Goal: Task Accomplishment & Management: Manage account settings

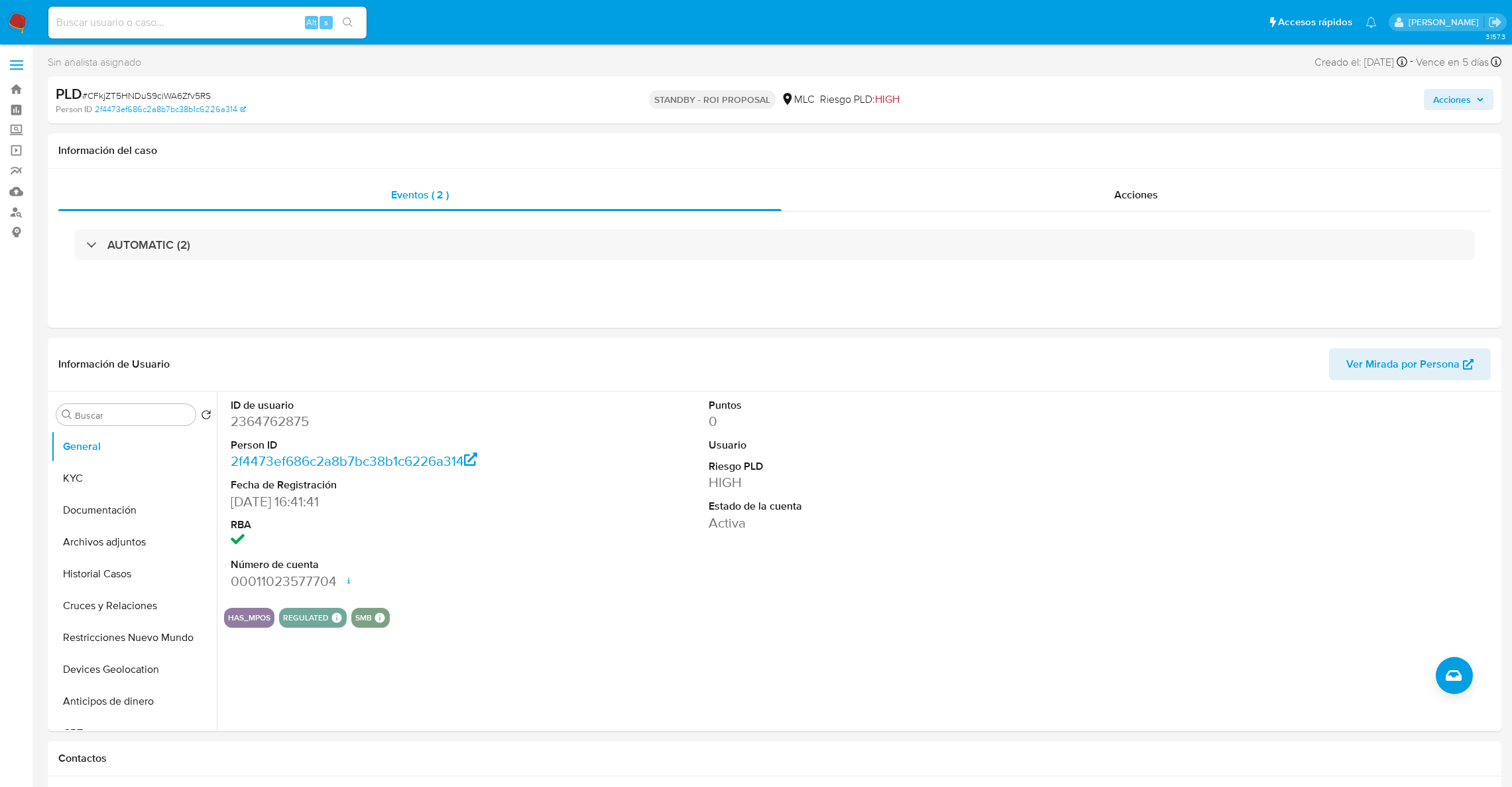
select select "10"
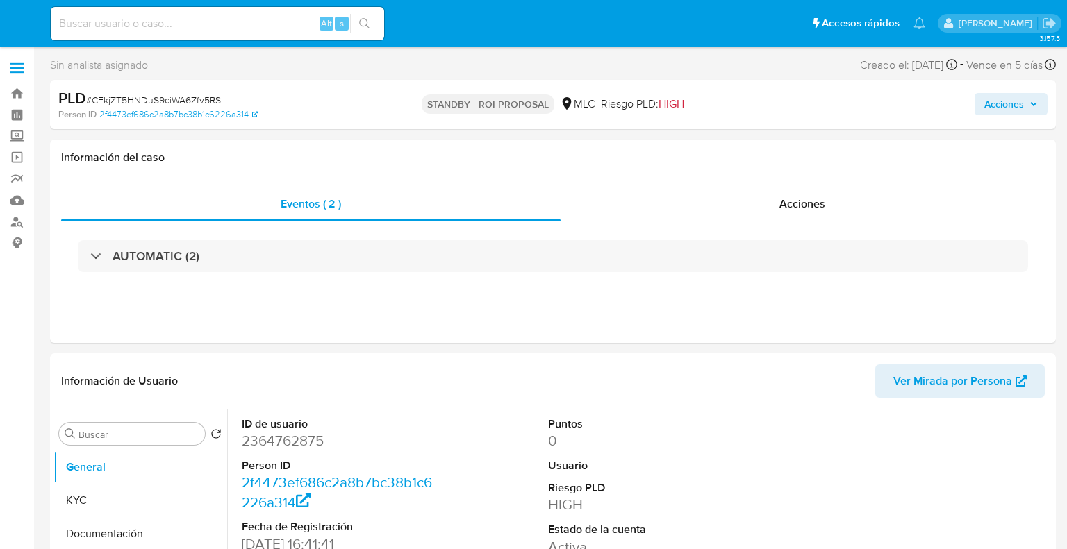
select select "10"
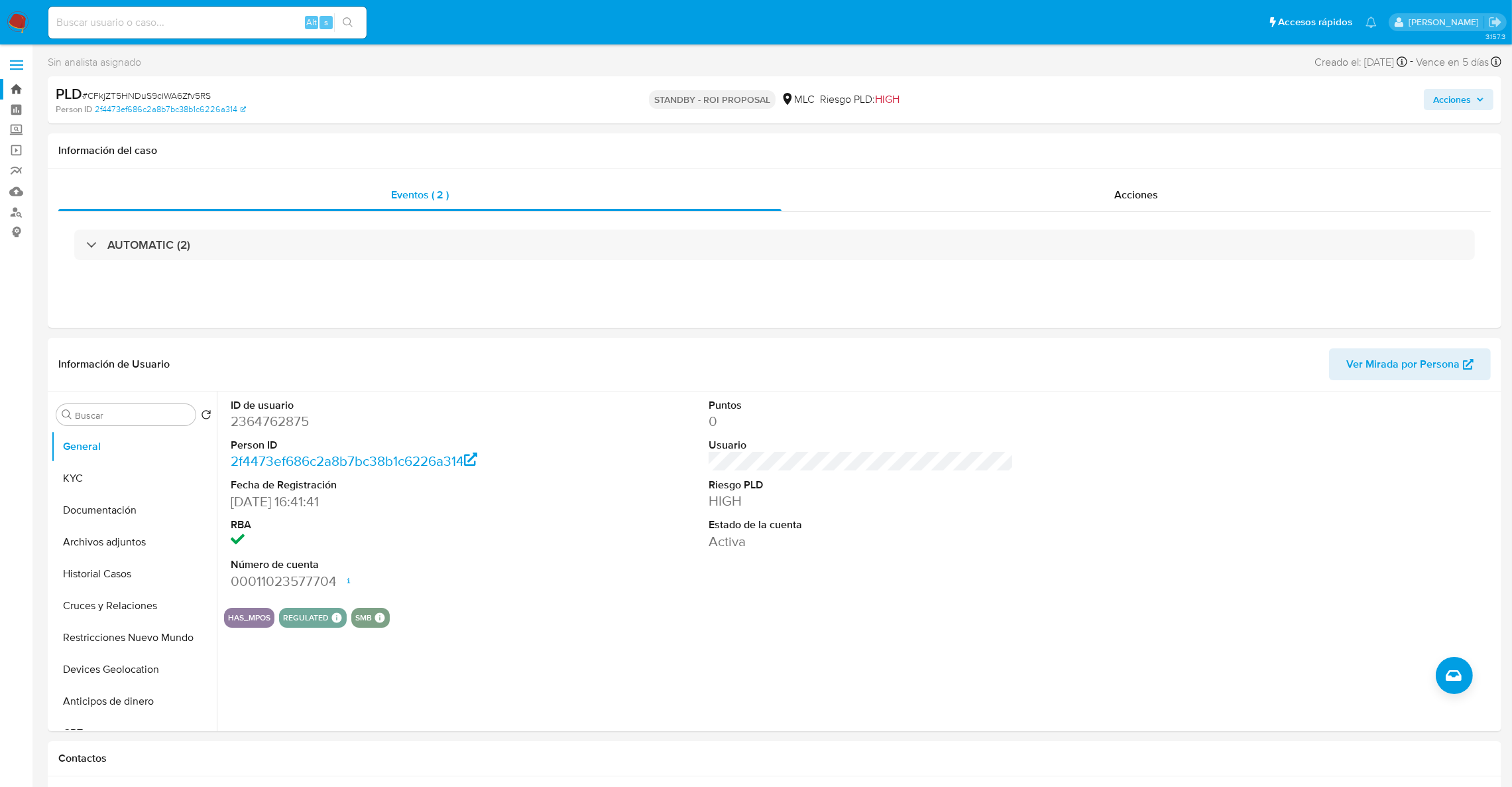
click at [14, 93] on link "Bandeja" at bounding box center [78, 90] width 158 height 21
select select "10"
click at [283, 415] on dd "2377844037" at bounding box center [384, 420] width 305 height 18
click at [145, 559] on button "Historial Casos" at bounding box center [128, 573] width 155 height 32
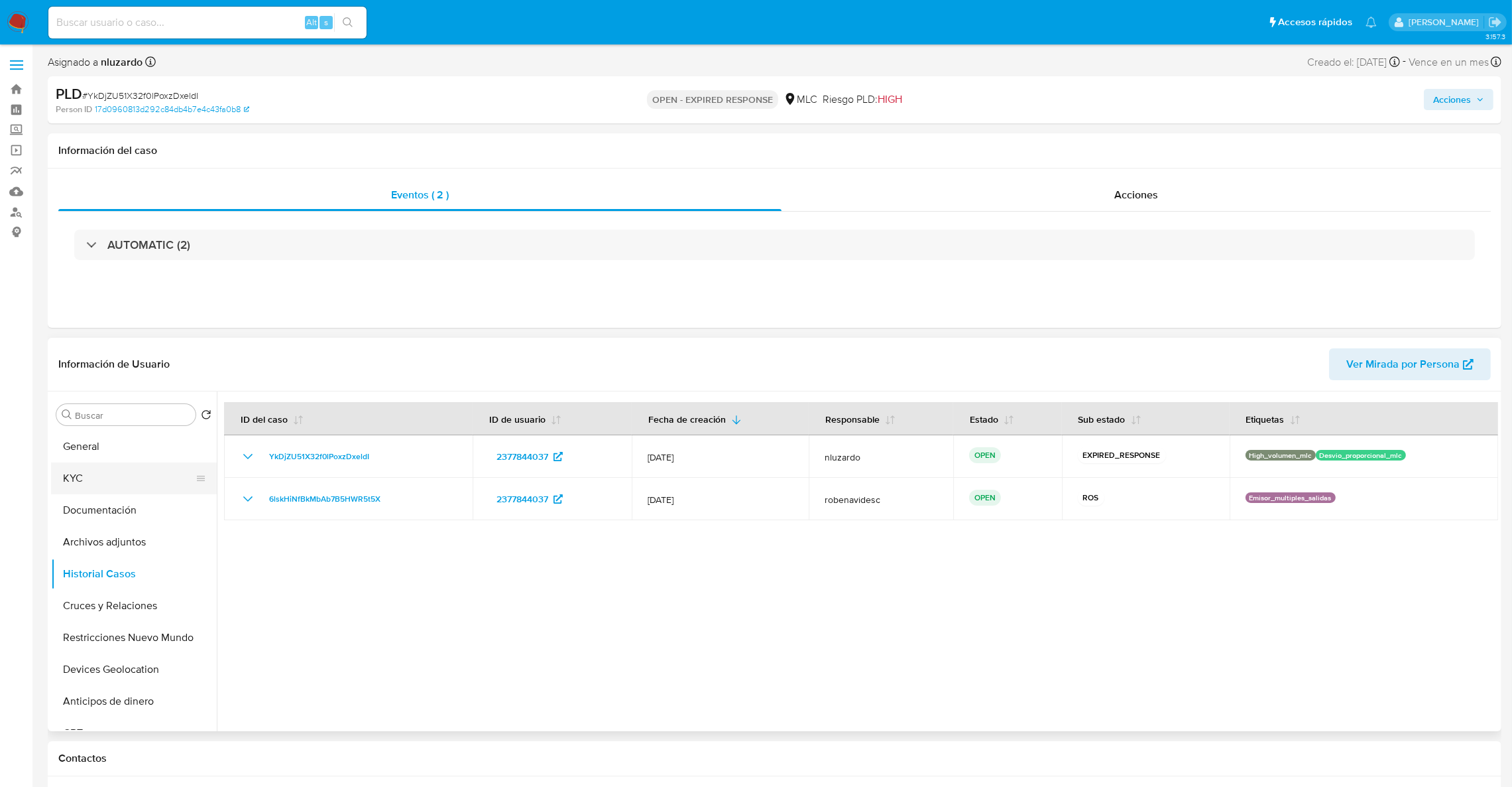
click at [112, 464] on button "KYC" at bounding box center [128, 478] width 155 height 32
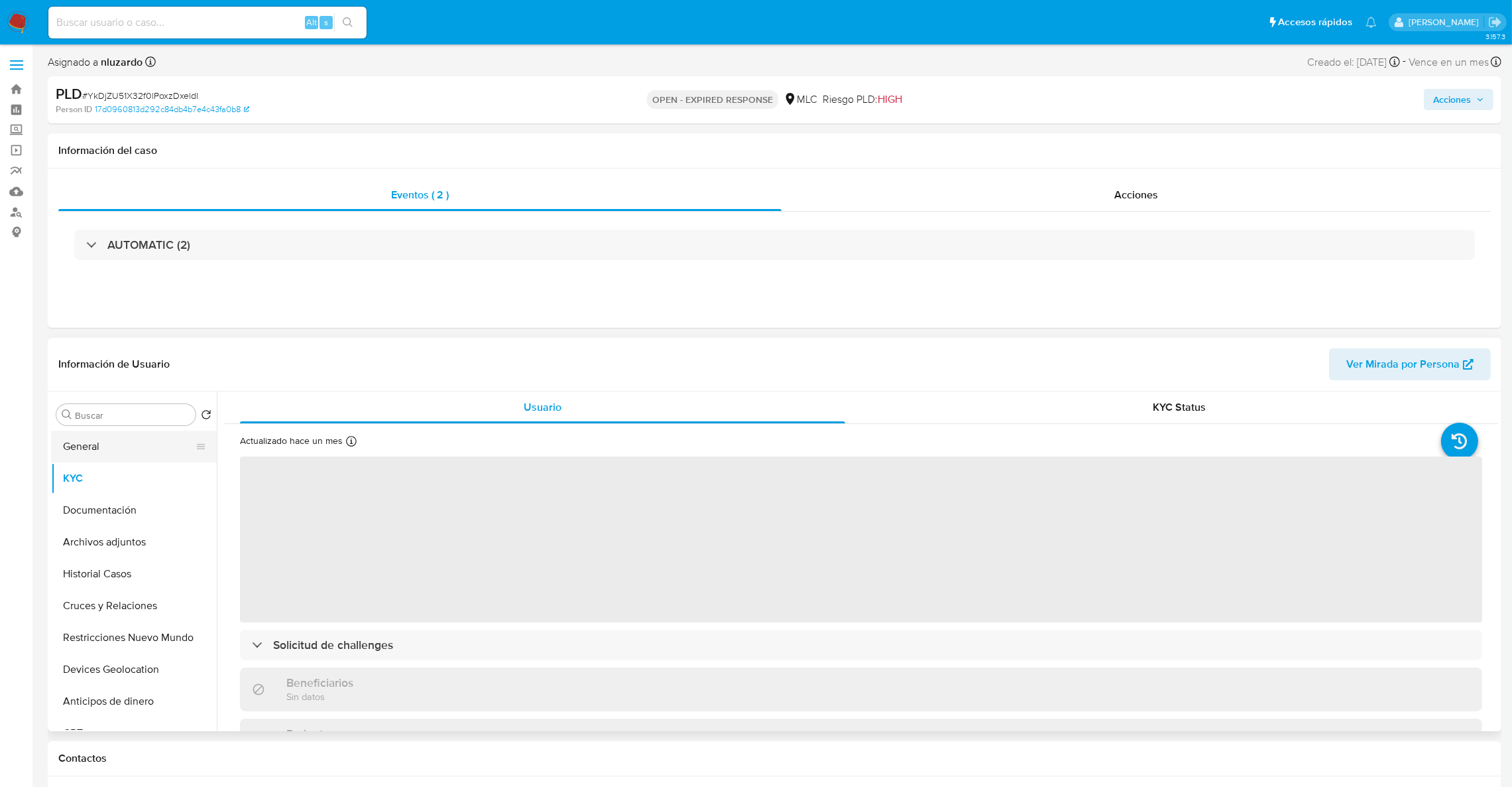
click at [186, 437] on button "General" at bounding box center [128, 446] width 155 height 32
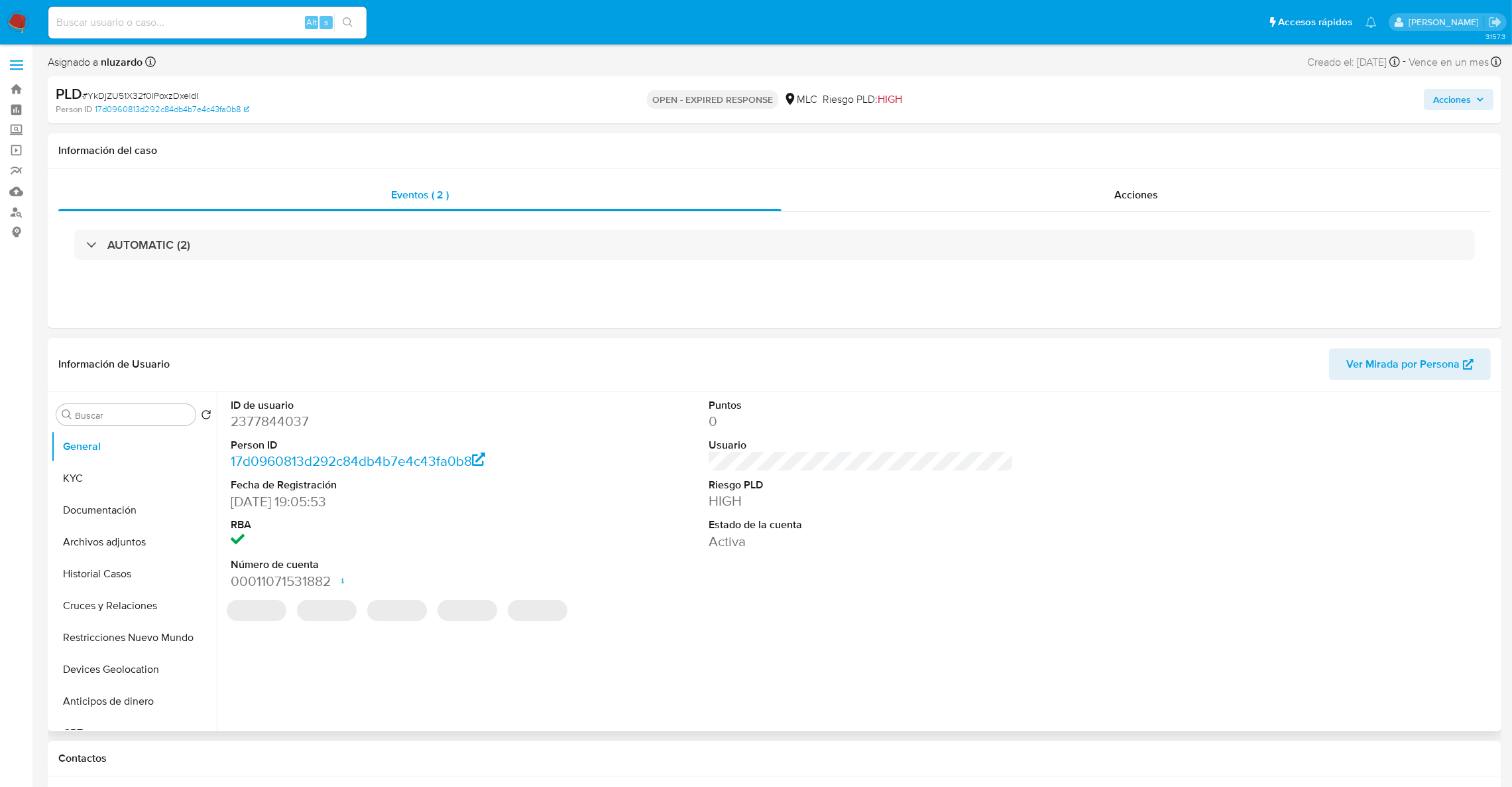
click at [307, 417] on dd "2377844037" at bounding box center [384, 420] width 305 height 18
click at [284, 417] on dd "2377844037" at bounding box center [384, 420] width 305 height 18
copy dd "2377844037"
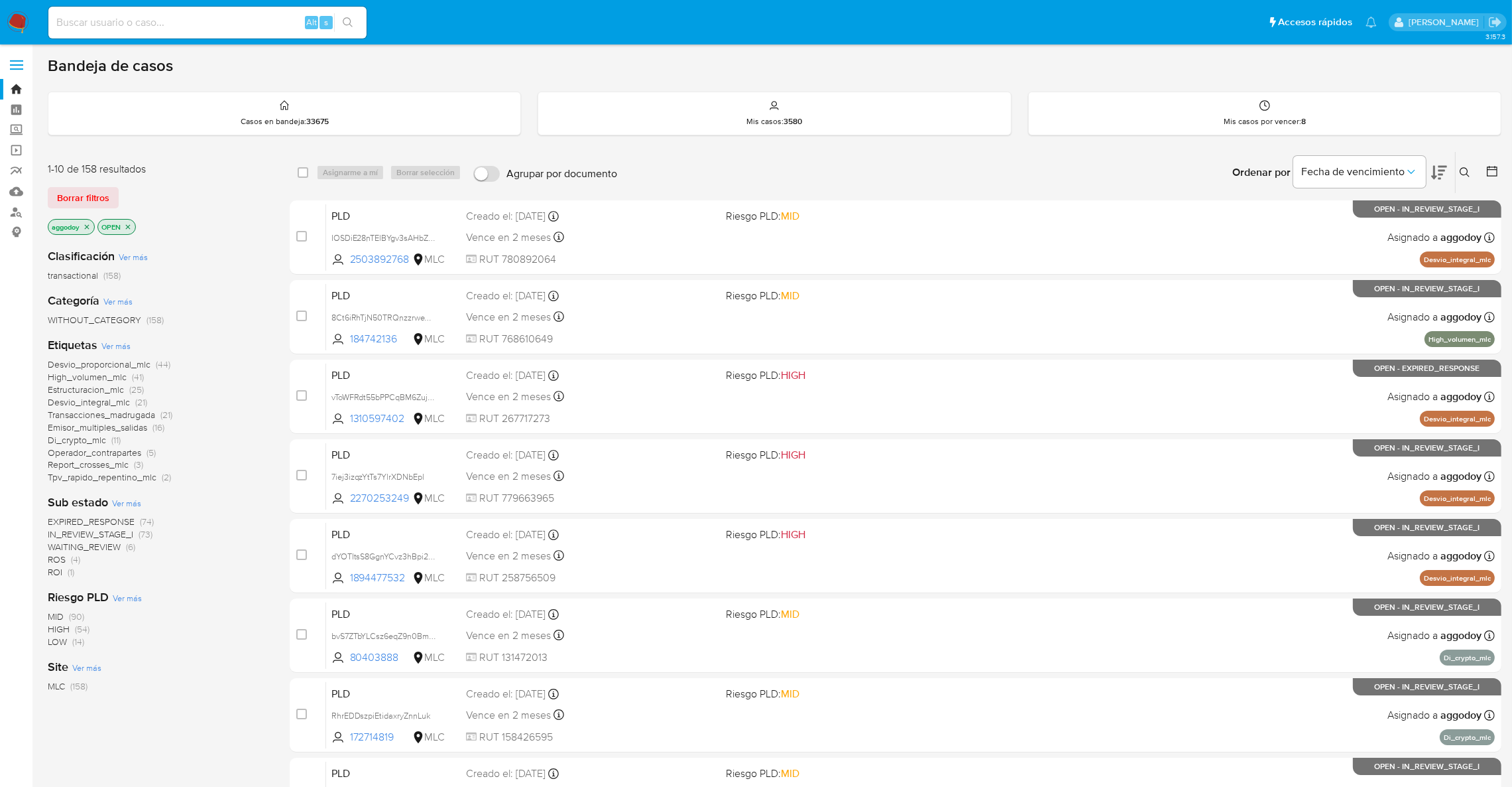
click at [1462, 179] on button at bounding box center [1466, 172] width 22 height 16
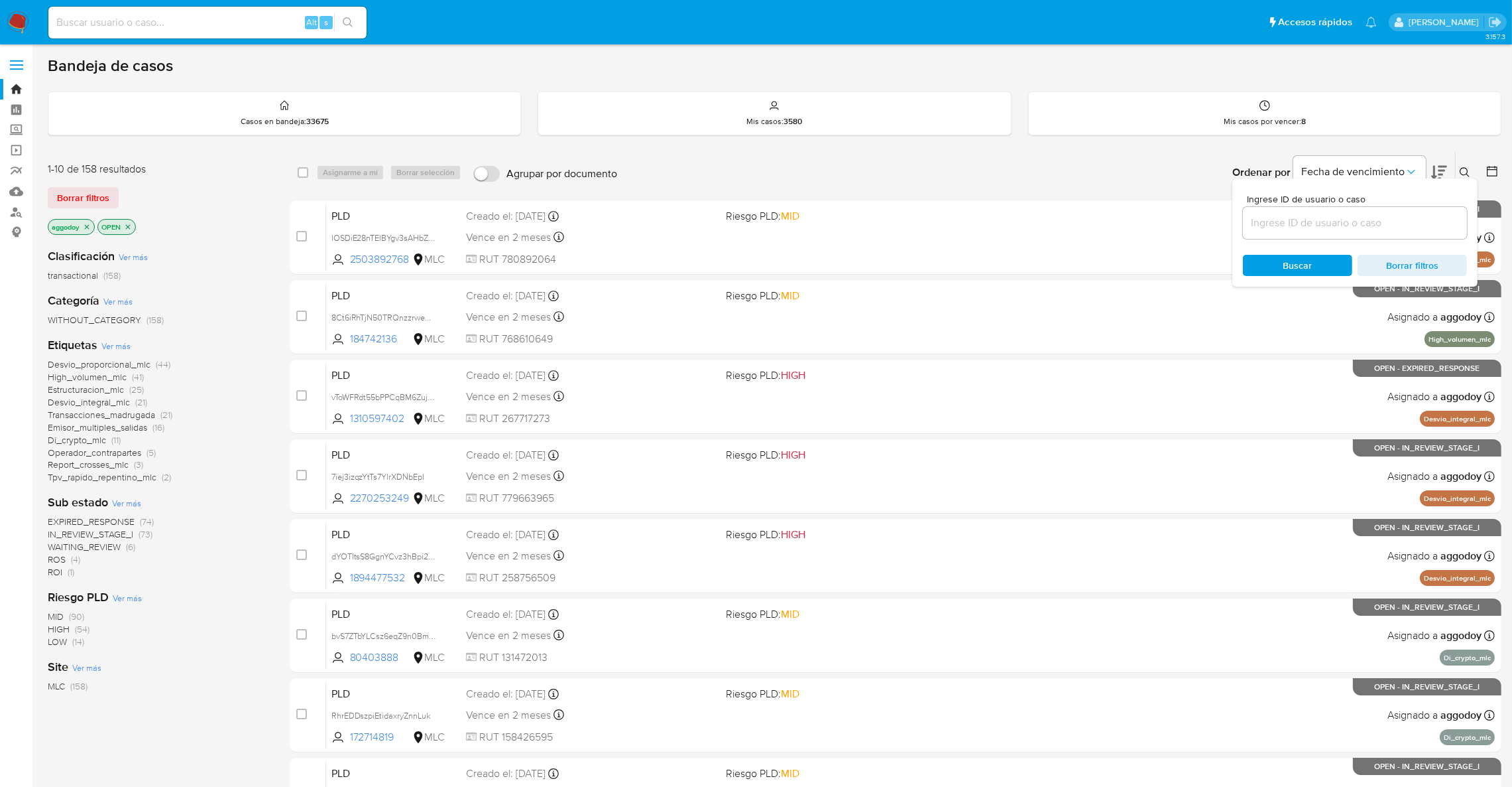
click at [1387, 212] on div at bounding box center [1354, 223] width 224 height 32
click at [1354, 215] on input at bounding box center [1354, 223] width 224 height 17
paste input "2377844037"
type input "2377844037"
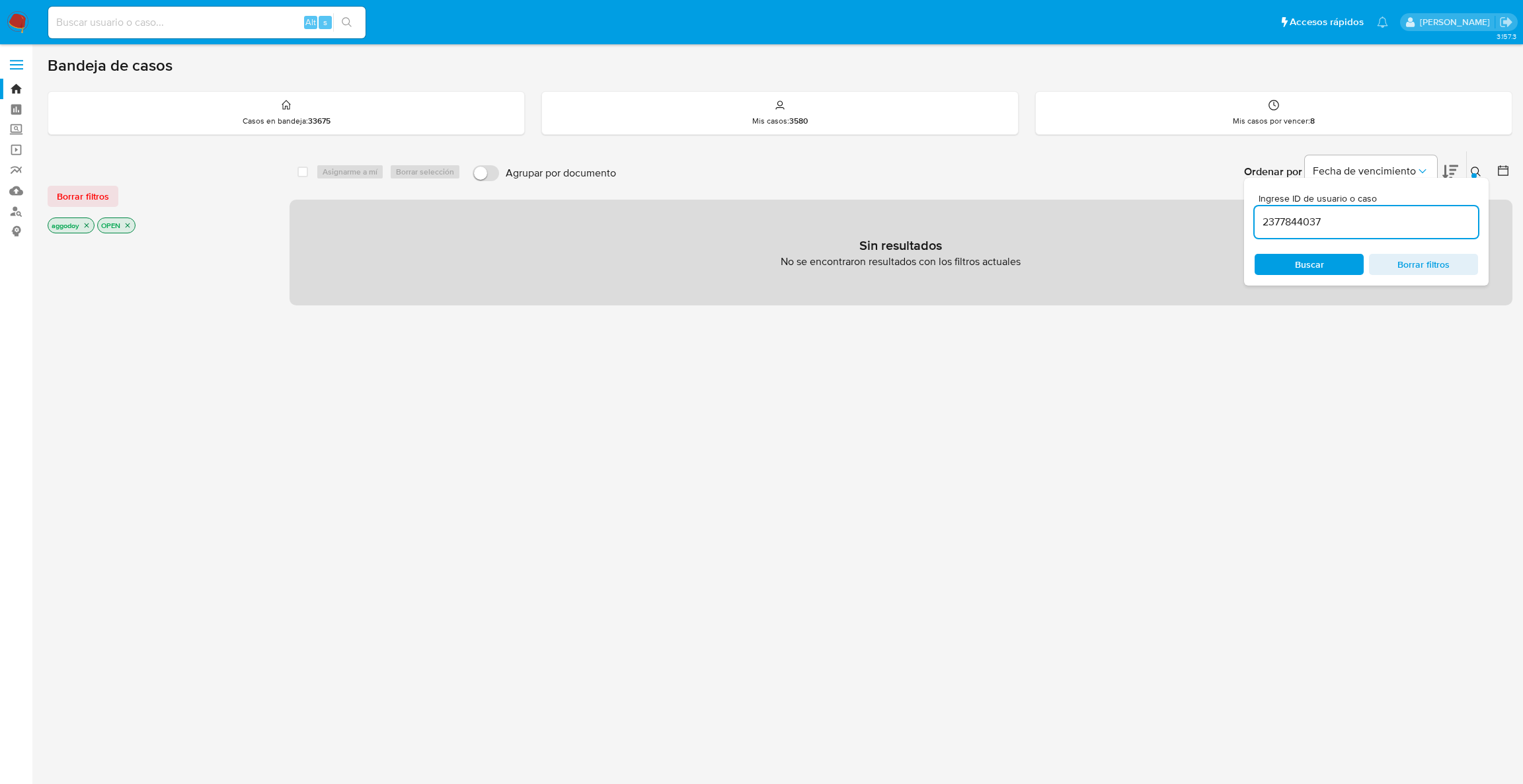
click at [1471, 167] on icon at bounding box center [1475, 171] width 10 height 10
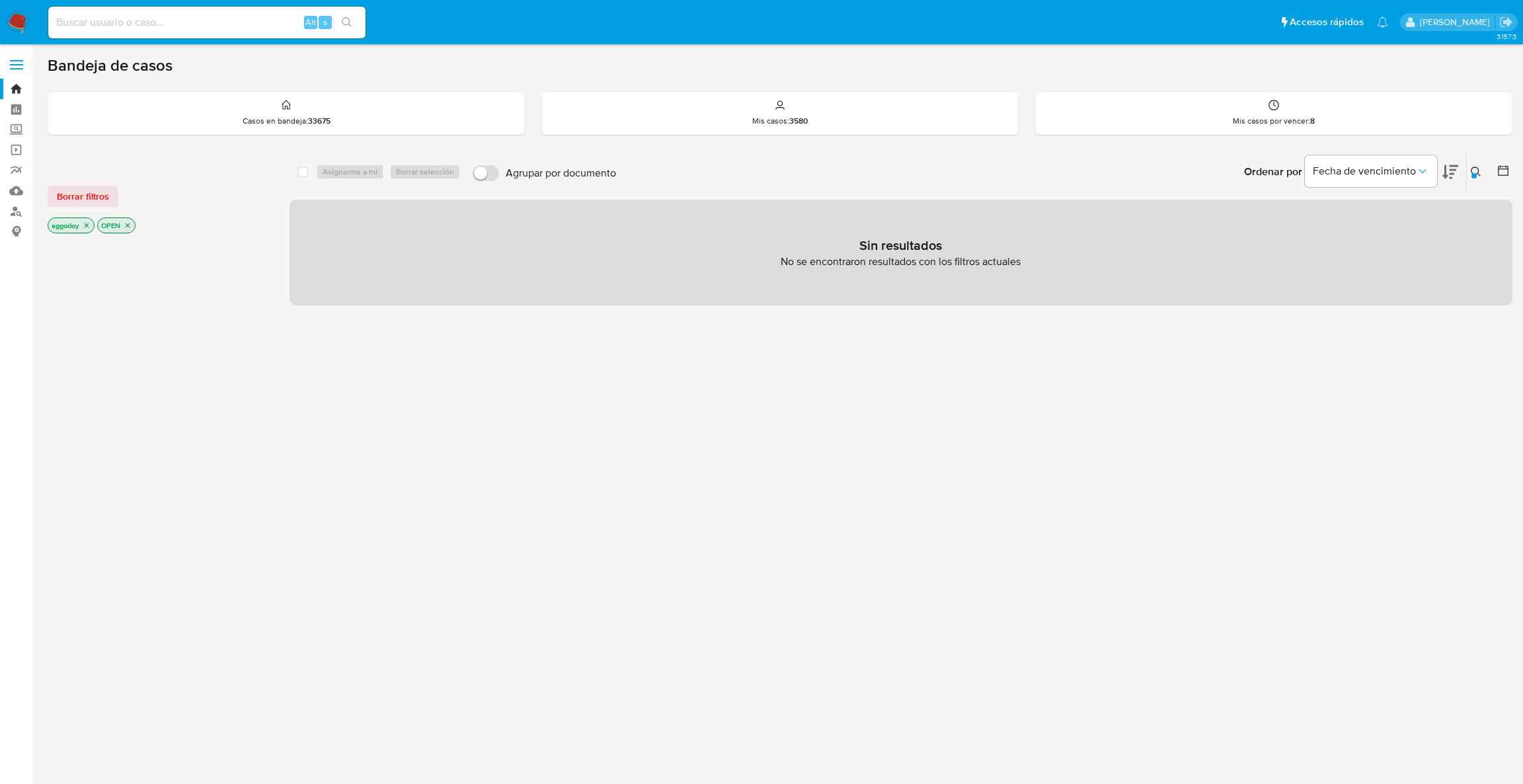
click at [82, 225] on p "aggodoy" at bounding box center [71, 225] width 46 height 14
click at [89, 229] on p "aggodoy" at bounding box center [71, 225] width 46 height 14
click at [84, 225] on icon "close-filter" at bounding box center [87, 225] width 8 height 8
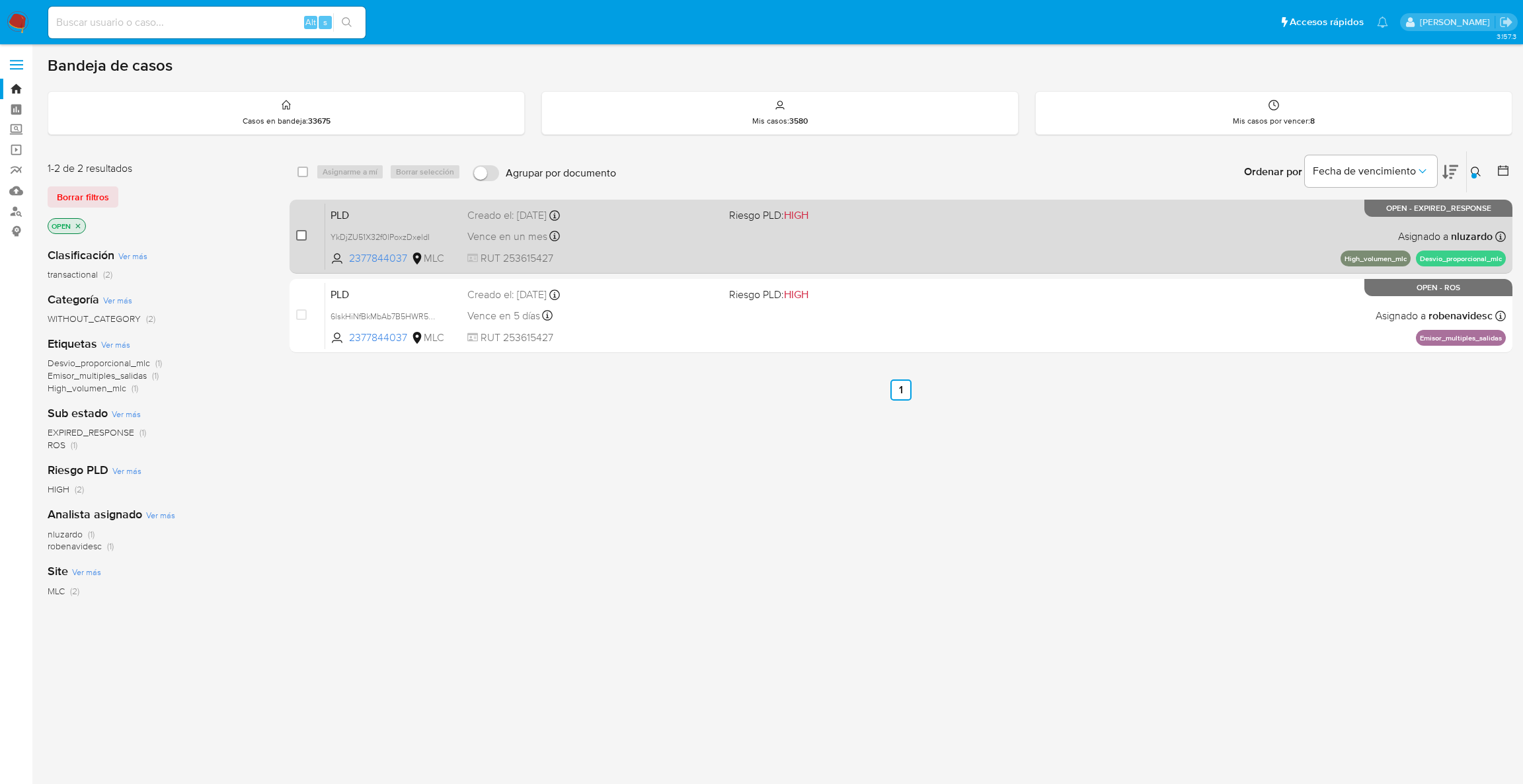
click at [303, 236] on input "checkbox" at bounding box center [301, 235] width 10 height 10
checkbox input "true"
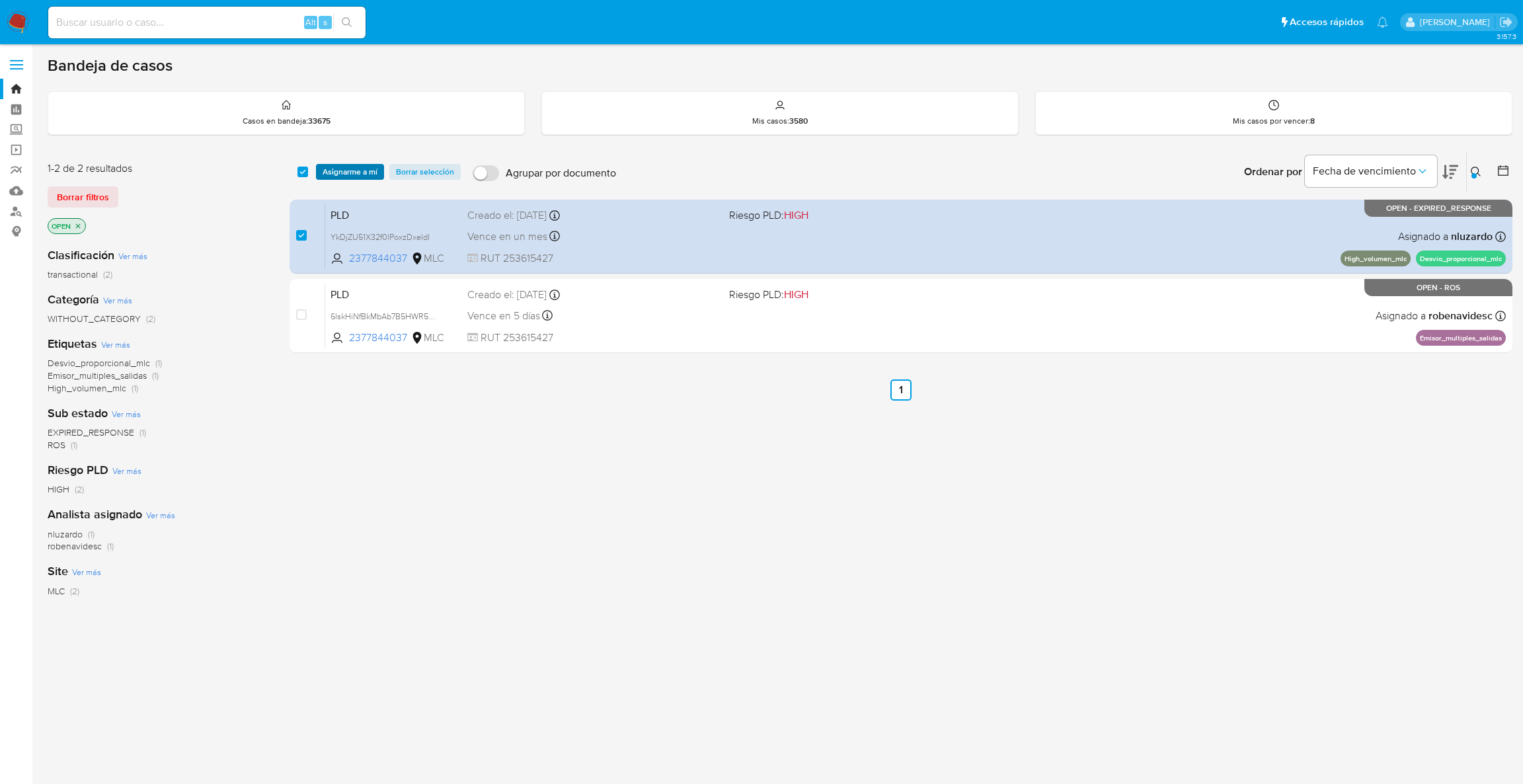
click at [360, 167] on span "Asignarme a mí" at bounding box center [350, 172] width 55 height 13
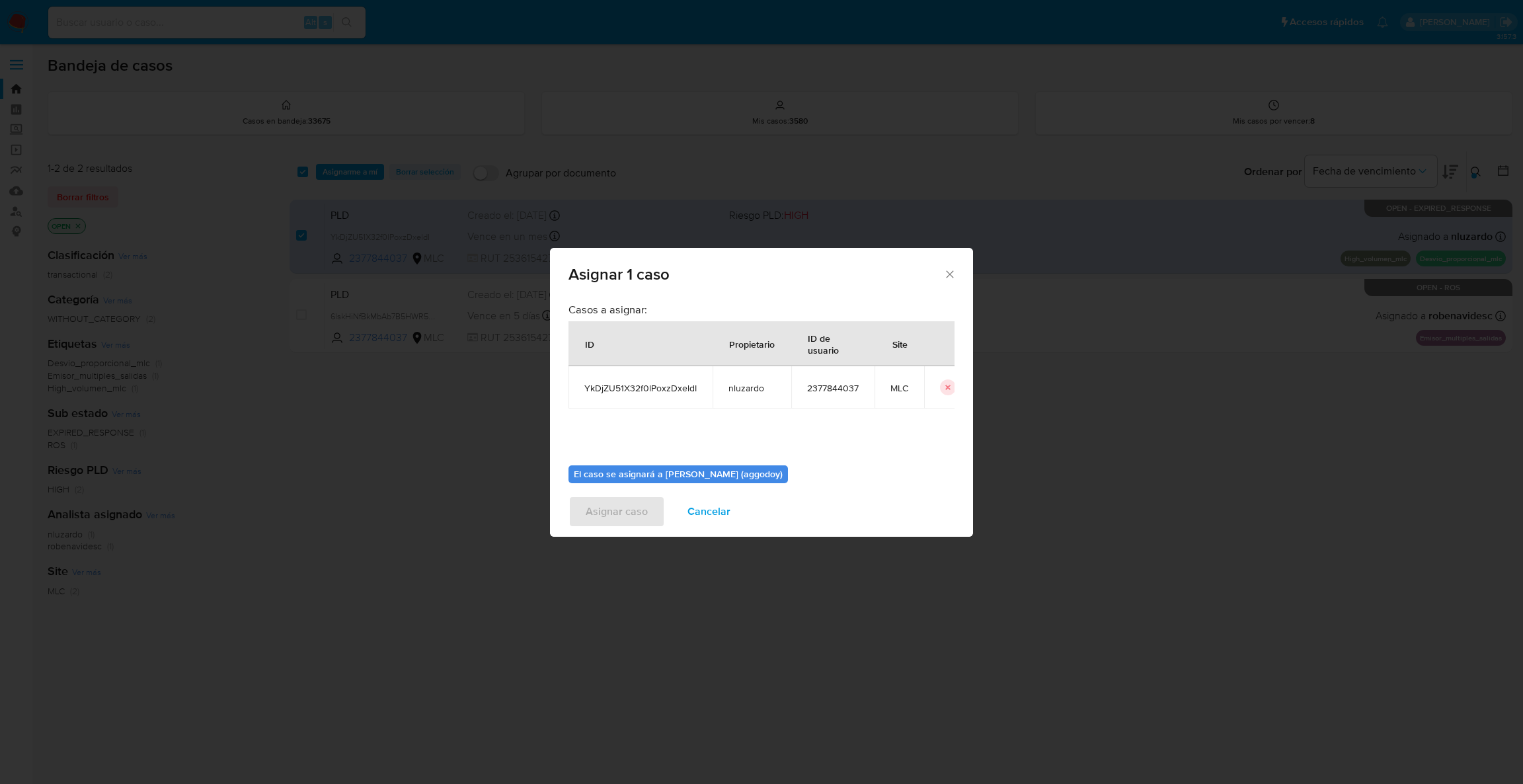
click at [957, 447] on div "Casos a asignar: ID Propietario ID de usuario Site YkDjZU51X32f0lPoxzDxeldI nlu…" at bounding box center [762, 391] width 423 height 190
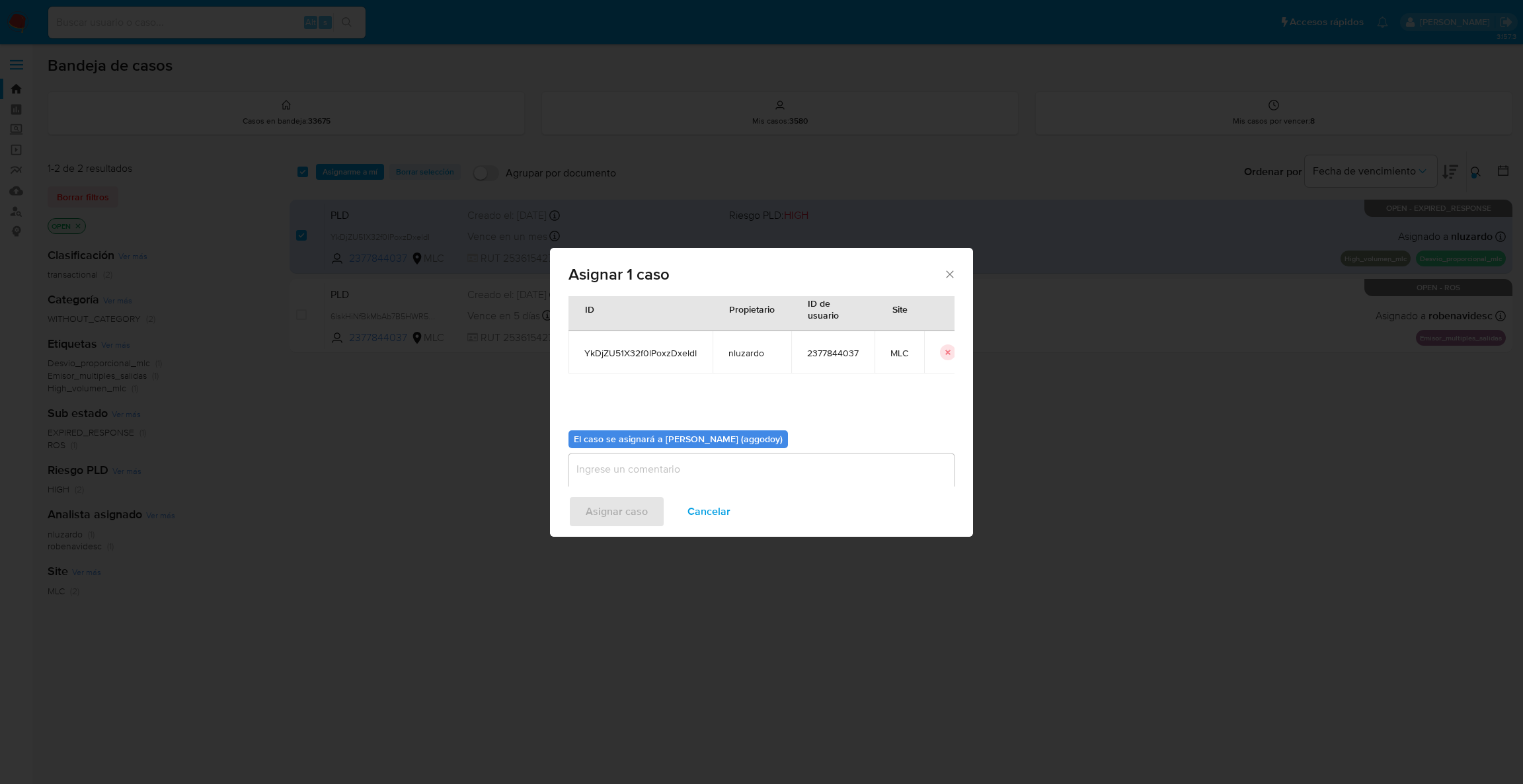
scroll to position [69, 0]
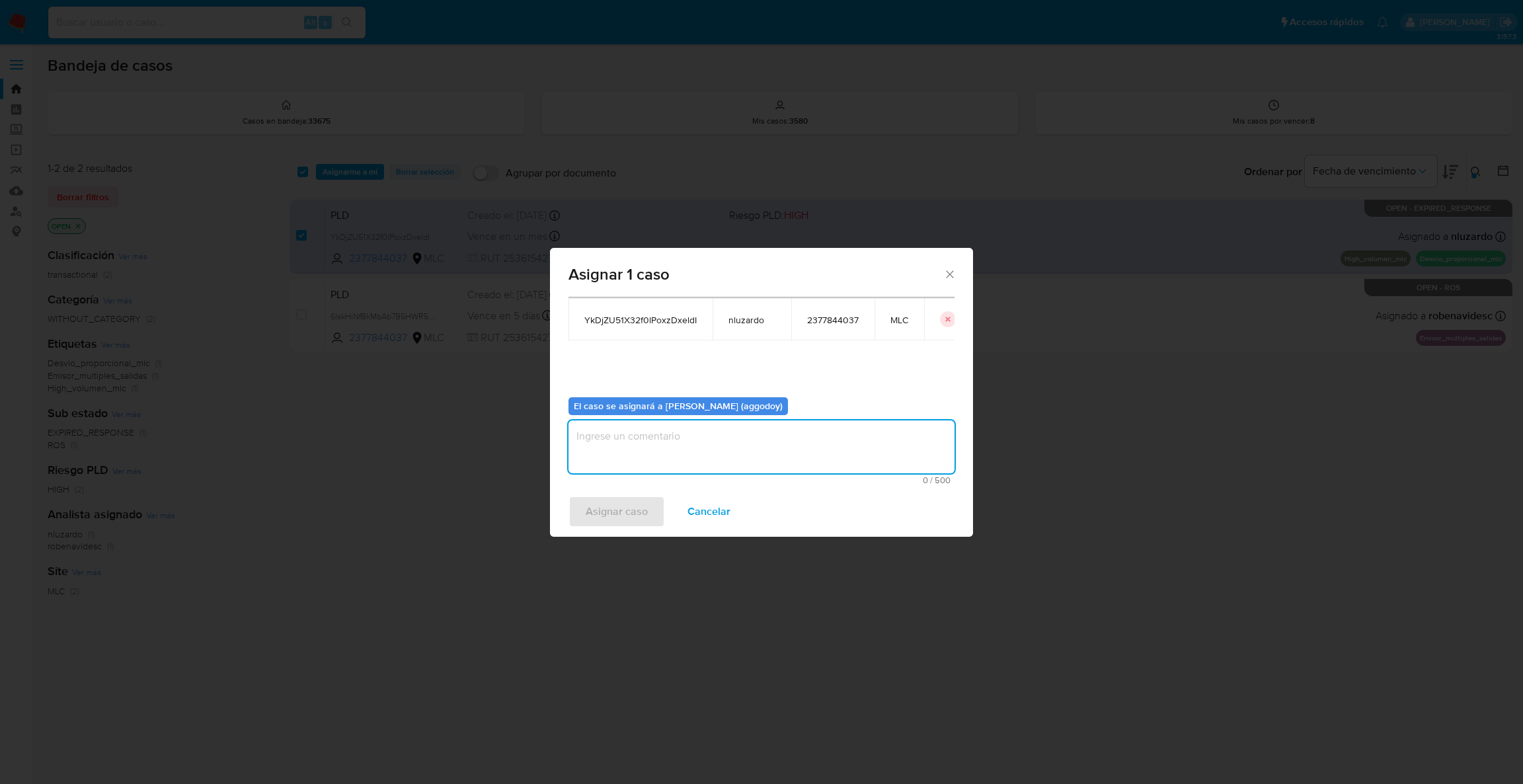
click at [873, 452] on textarea "assign-modal" at bounding box center [762, 447] width 386 height 53
type textarea ","
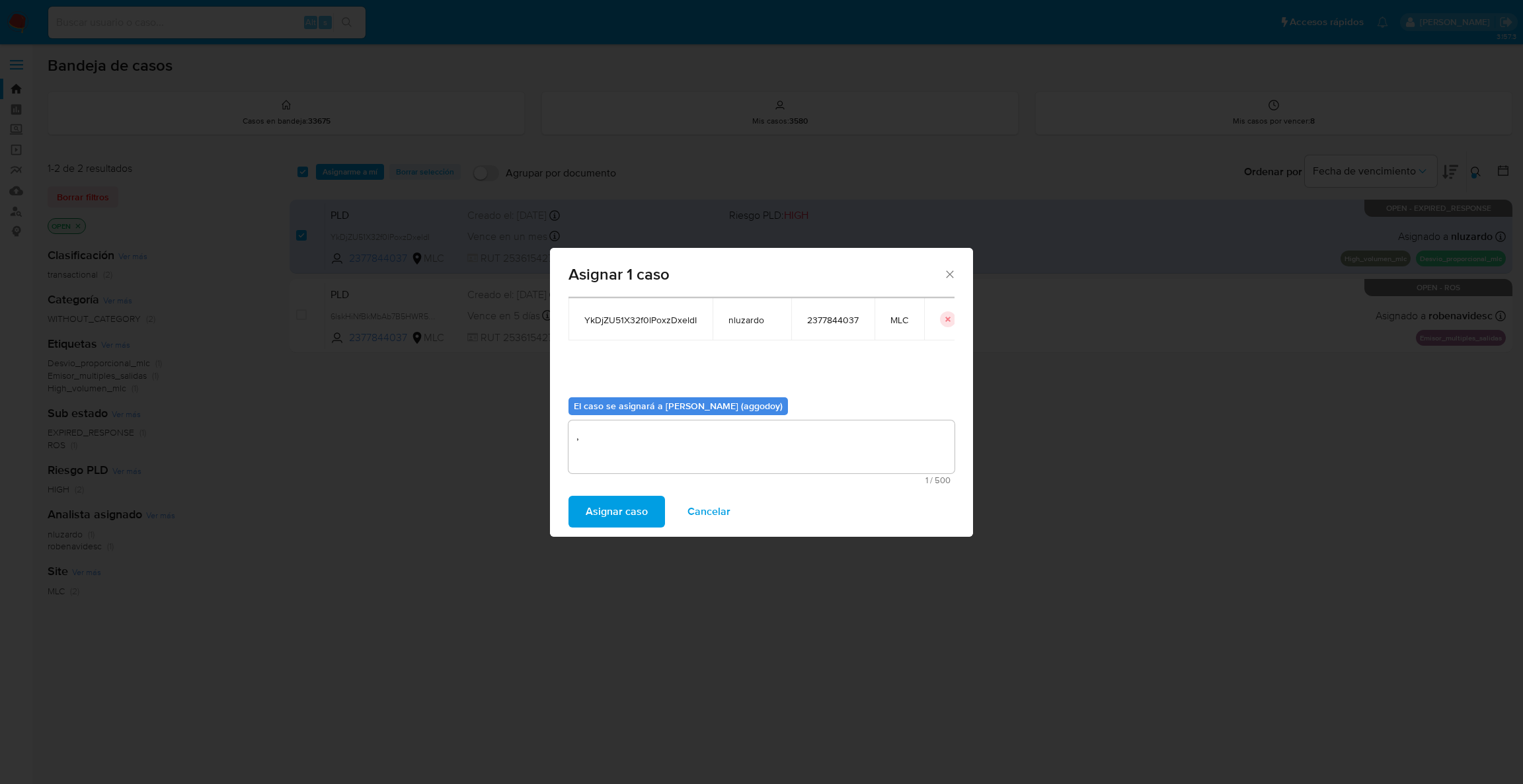
click at [658, 516] on button "Asignar caso" at bounding box center [616, 511] width 96 height 31
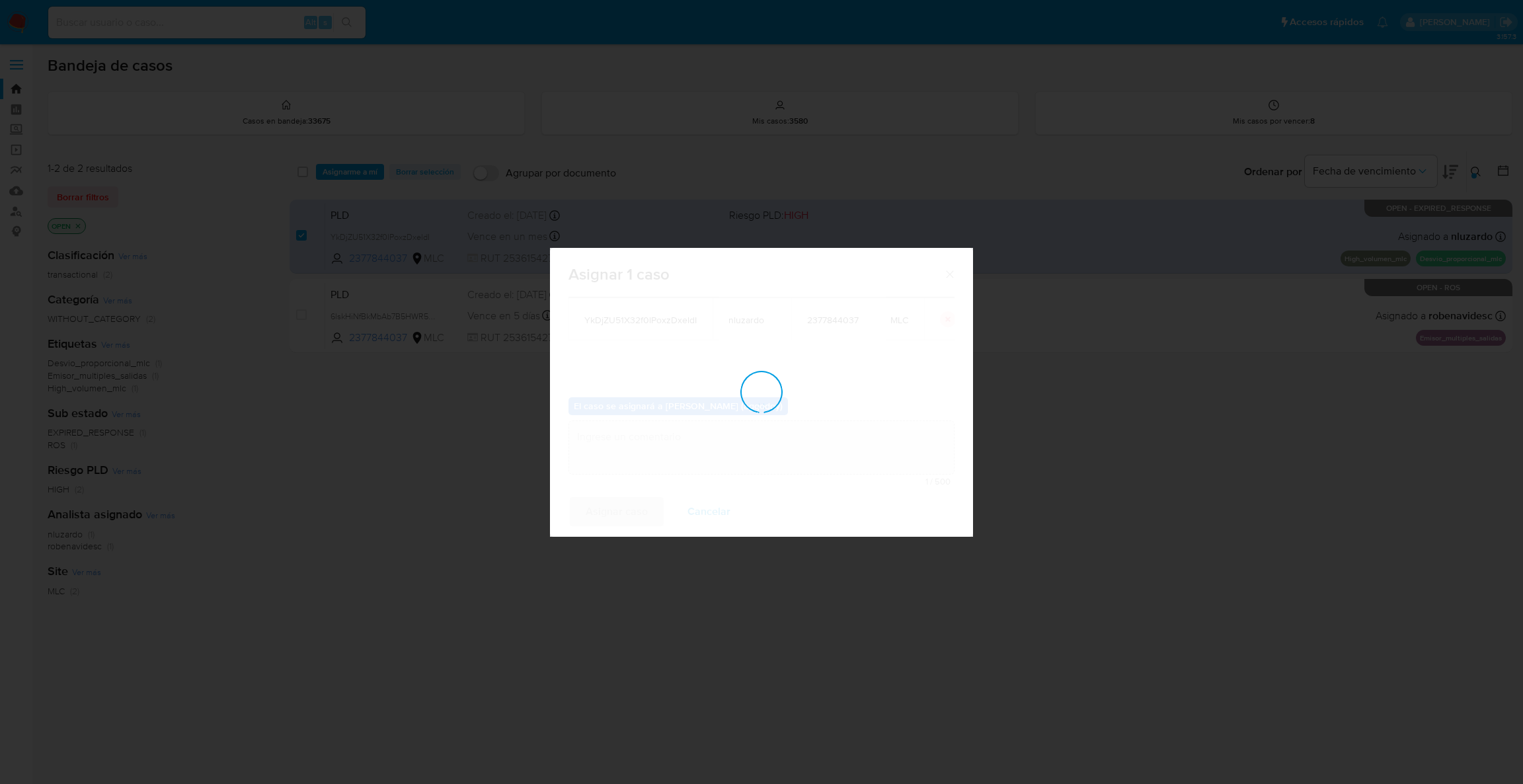
checkbox input "false"
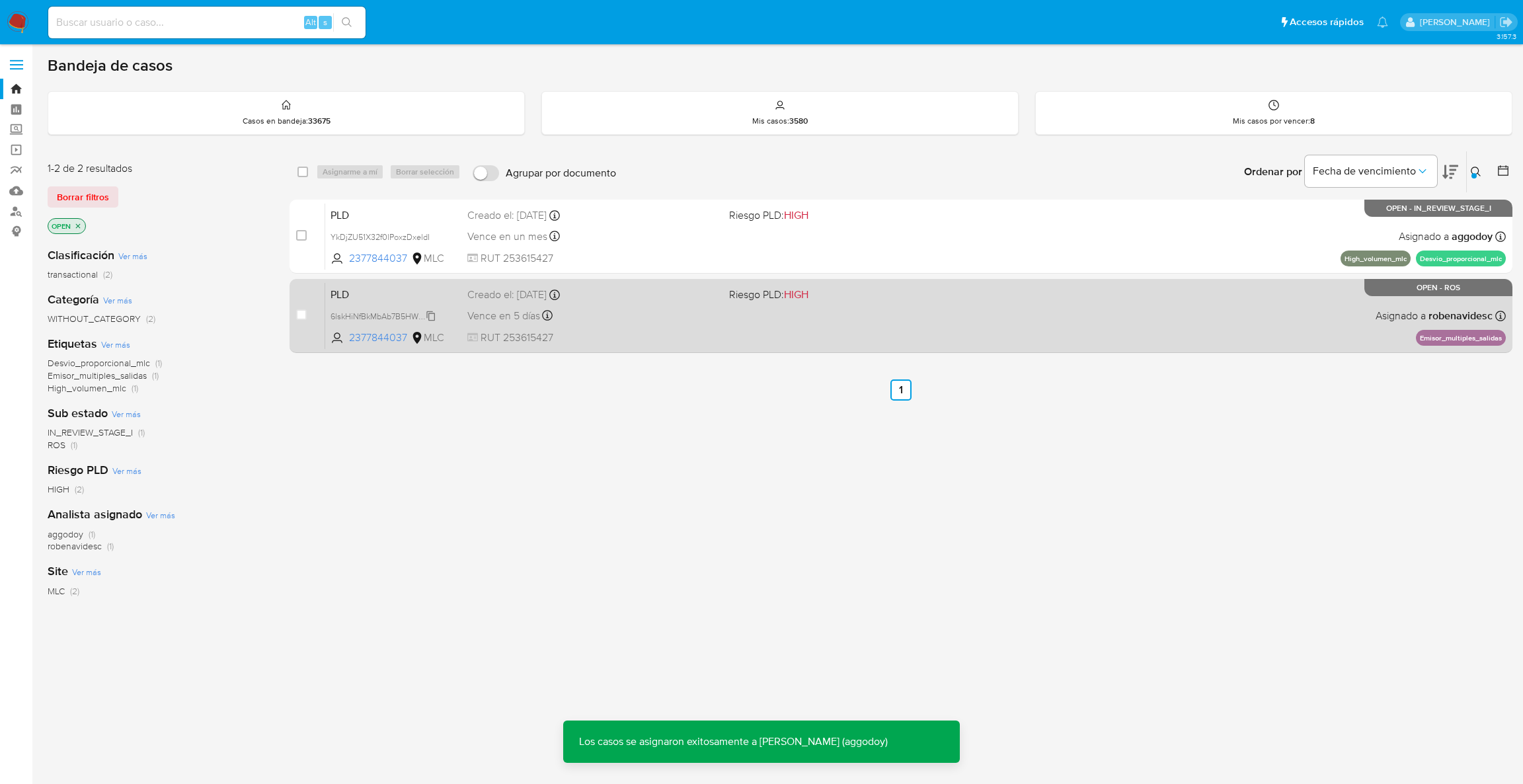
click at [404, 317] on span "6lskHiNfBkMbAb7B5HWR5t5X" at bounding box center [386, 315] width 110 height 14
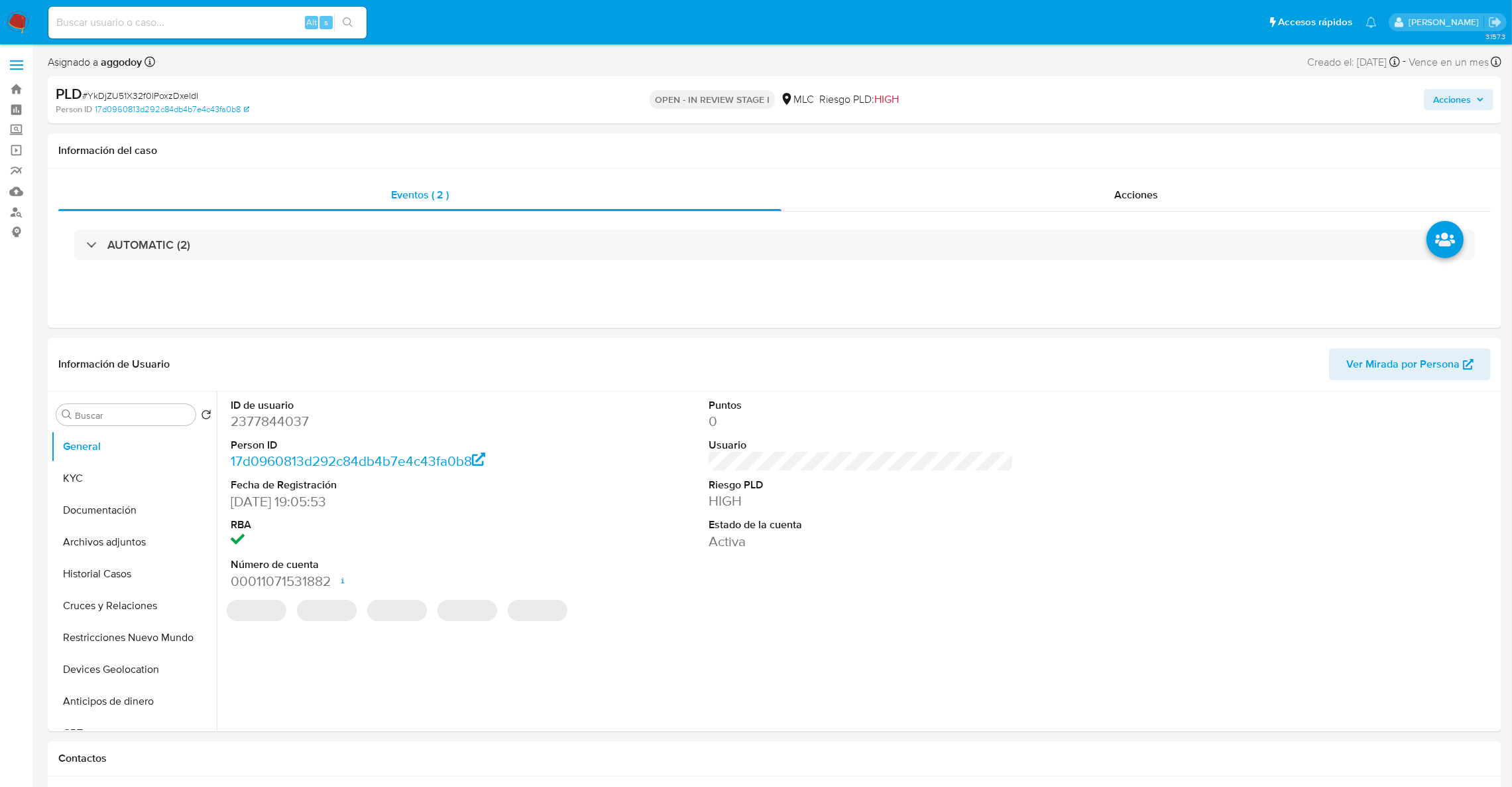
select select "10"
click at [1433, 86] on div "Acciones" at bounding box center [1255, 99] width 476 height 32
click at [1468, 110] on span "Acciones" at bounding box center [1452, 99] width 38 height 21
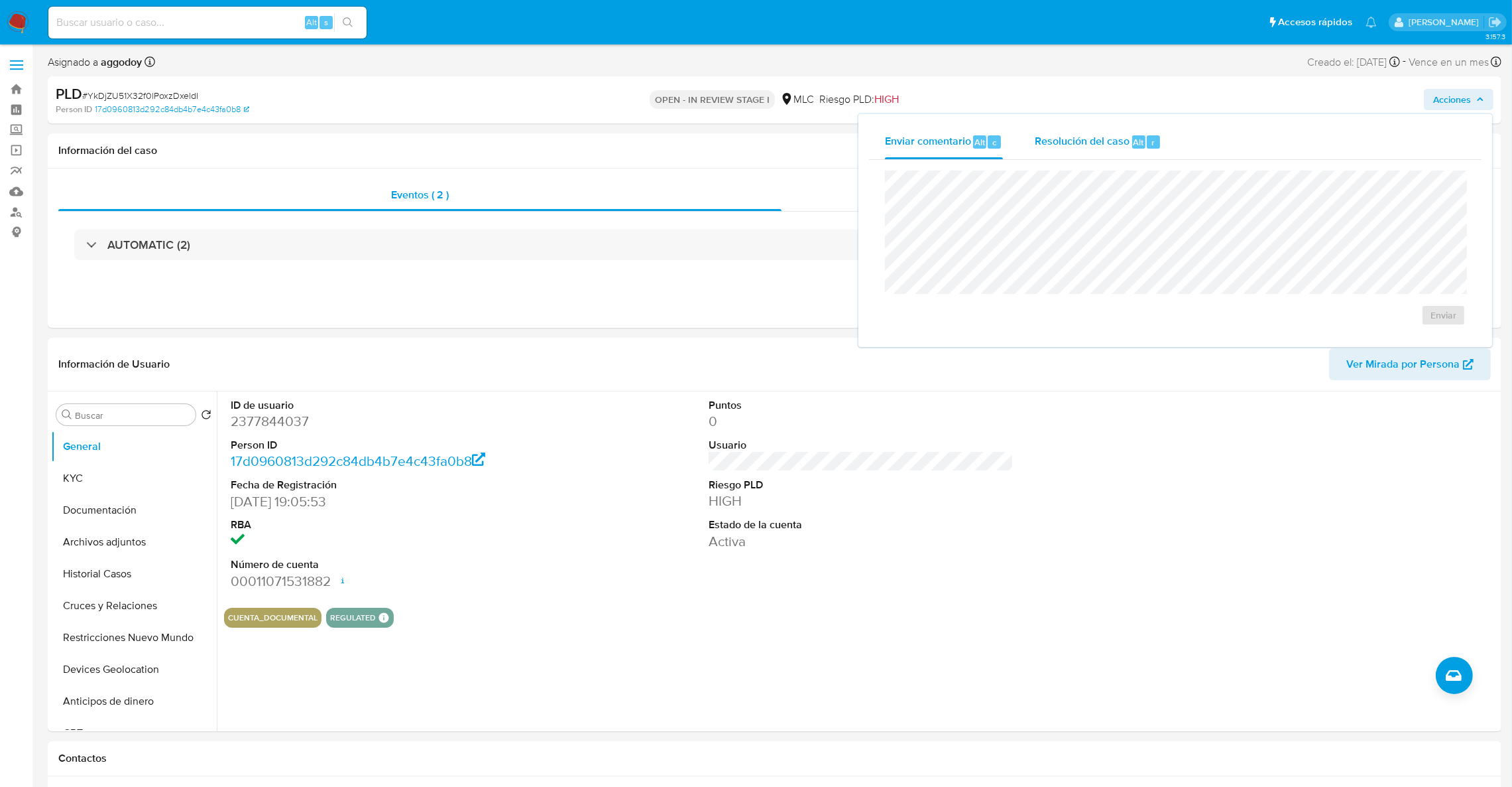
click at [1088, 146] on span "Resolución del caso" at bounding box center [1082, 141] width 94 height 15
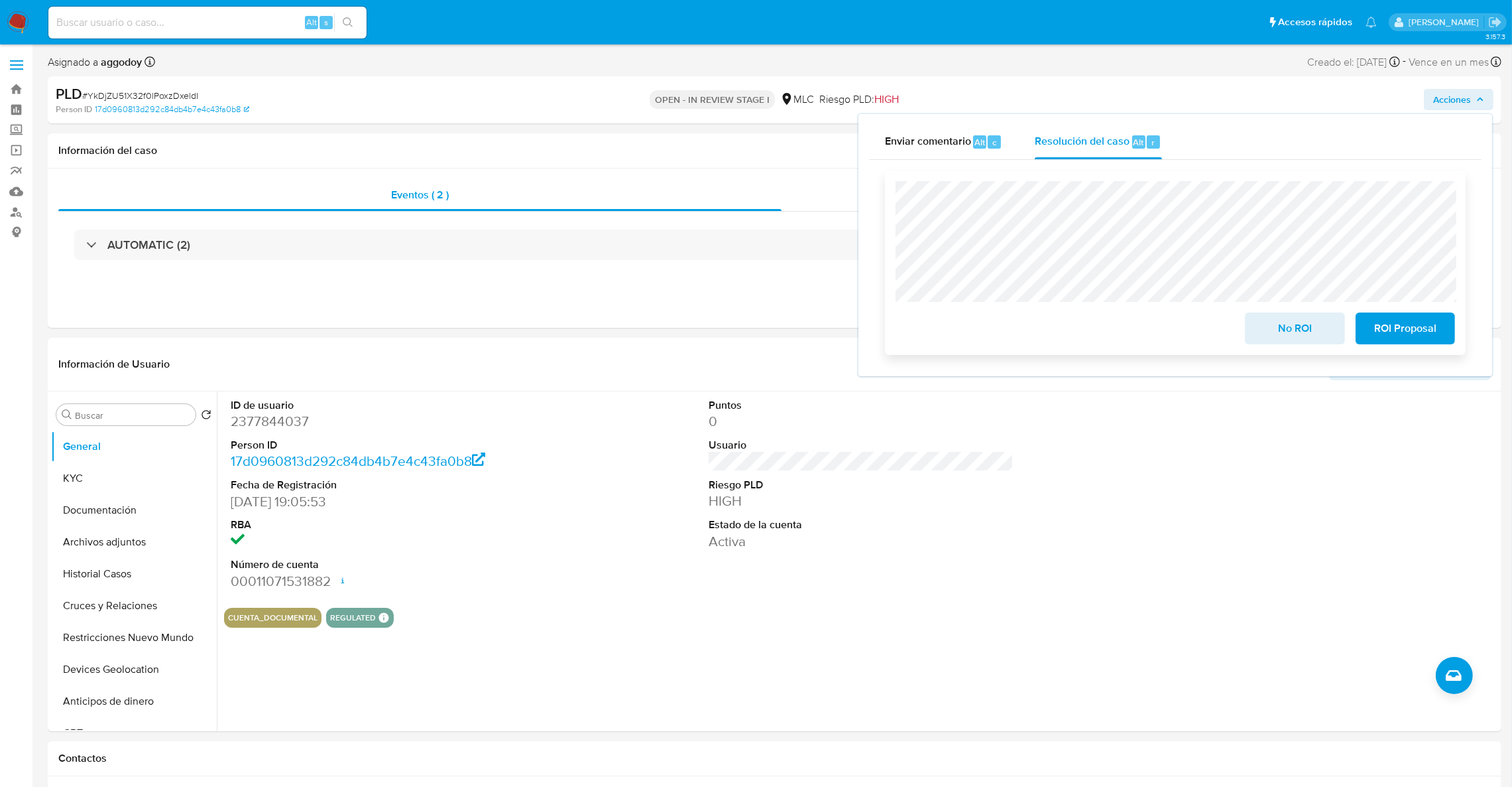
click at [1403, 329] on span "ROI Proposal" at bounding box center [1405, 328] width 65 height 30
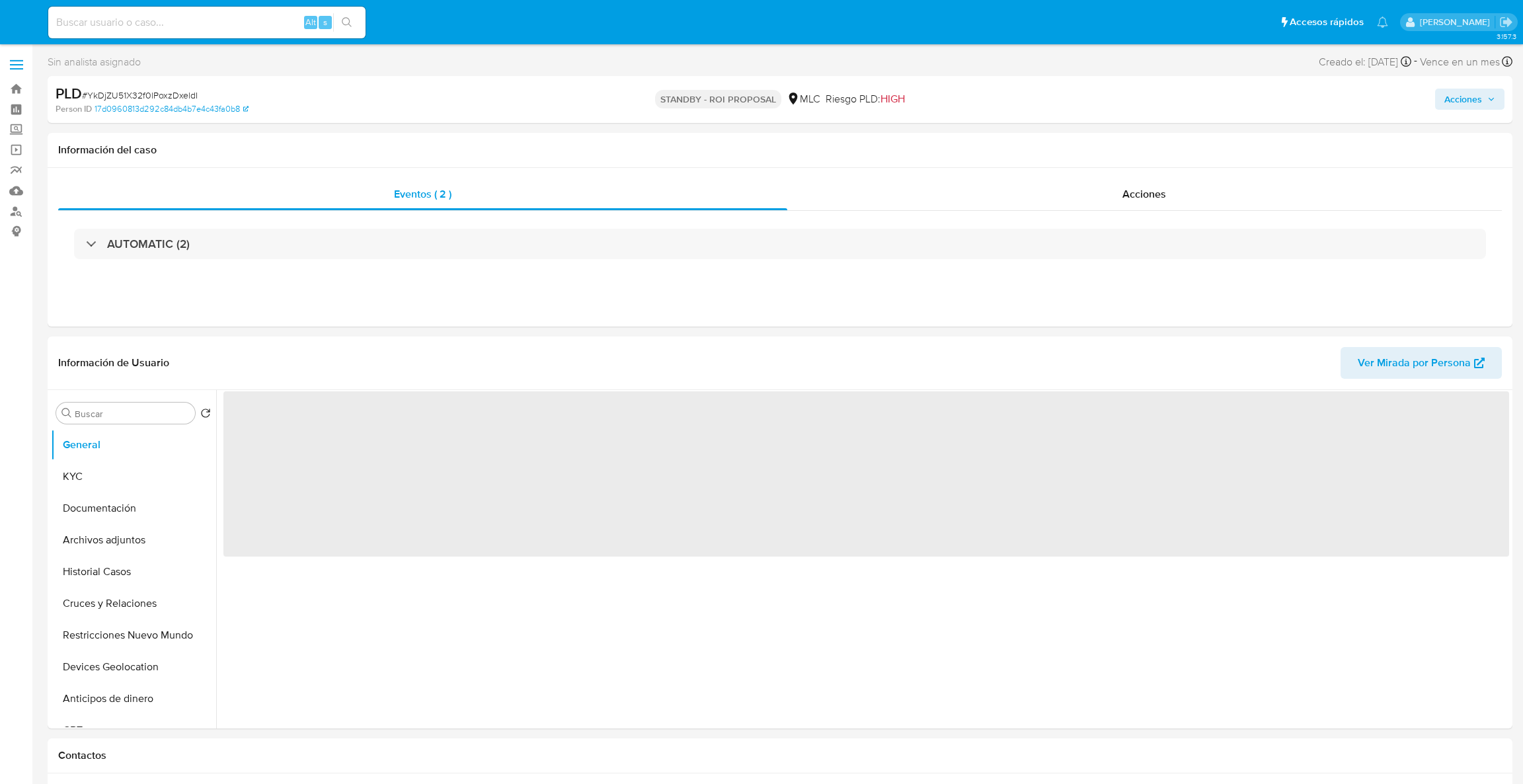
select select "10"
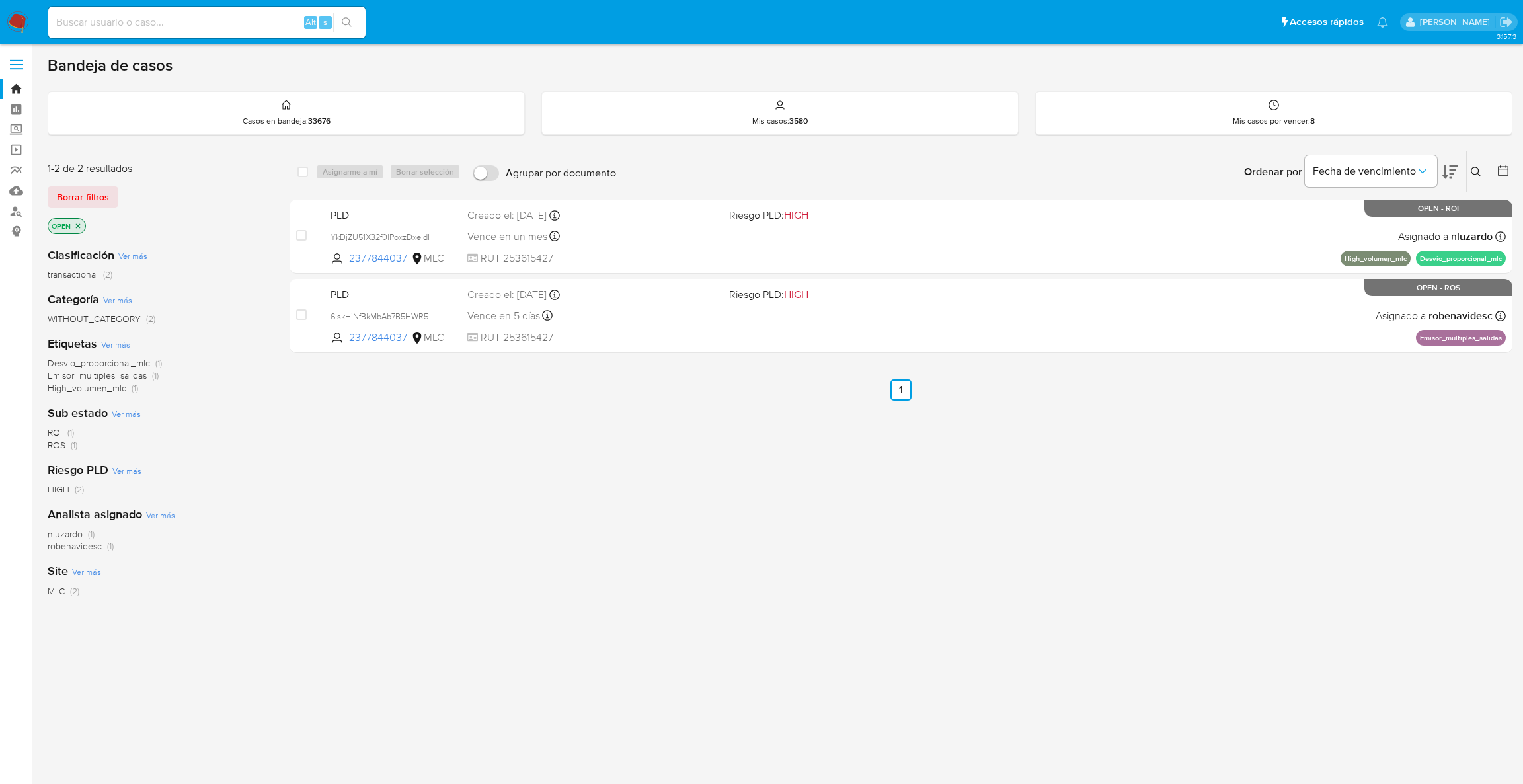
click at [81, 225] on icon "close-filter" at bounding box center [78, 225] width 8 height 8
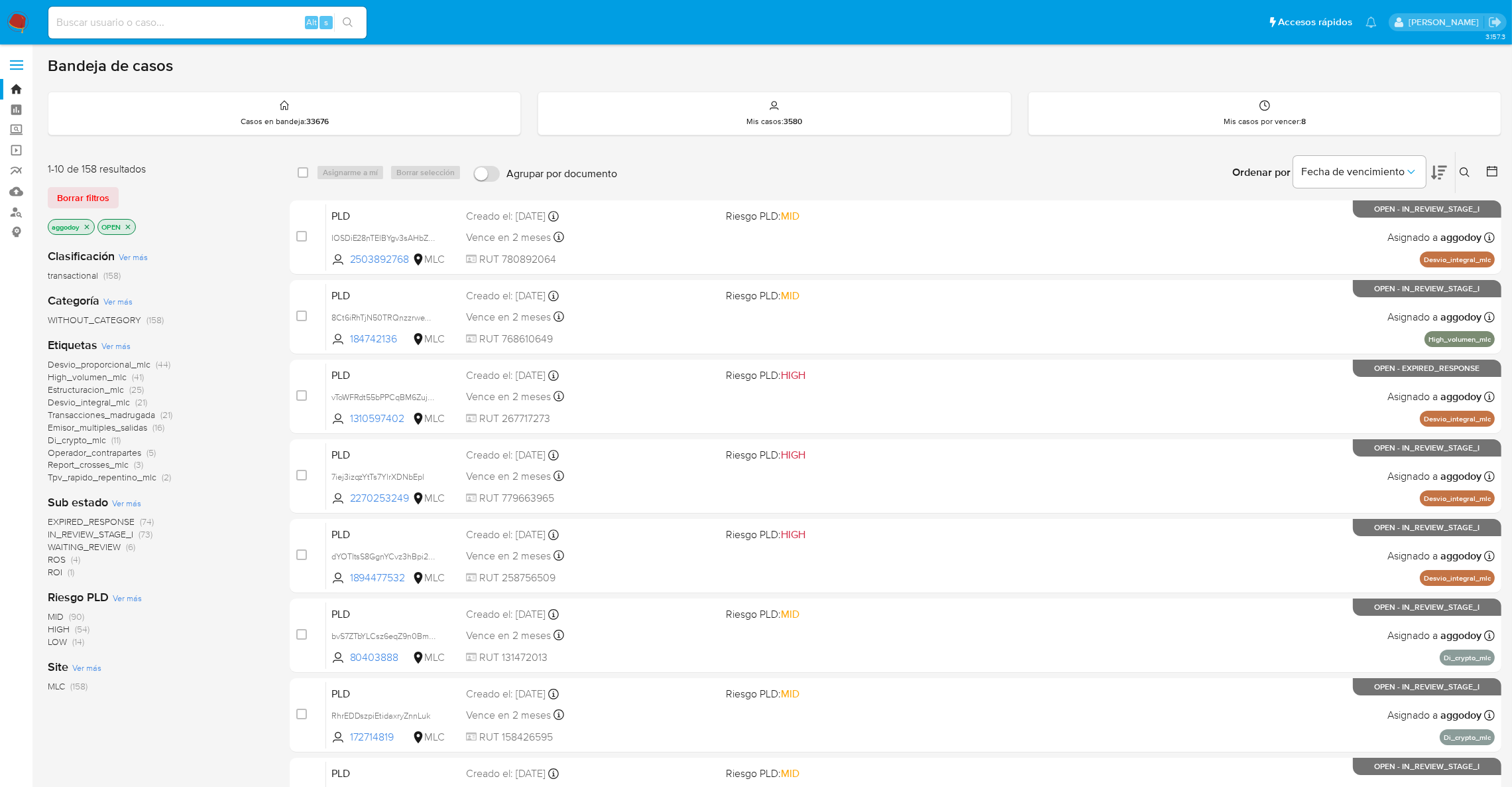
click at [91, 515] on span "EXPIRED_RESPONSE" at bounding box center [91, 521] width 87 height 13
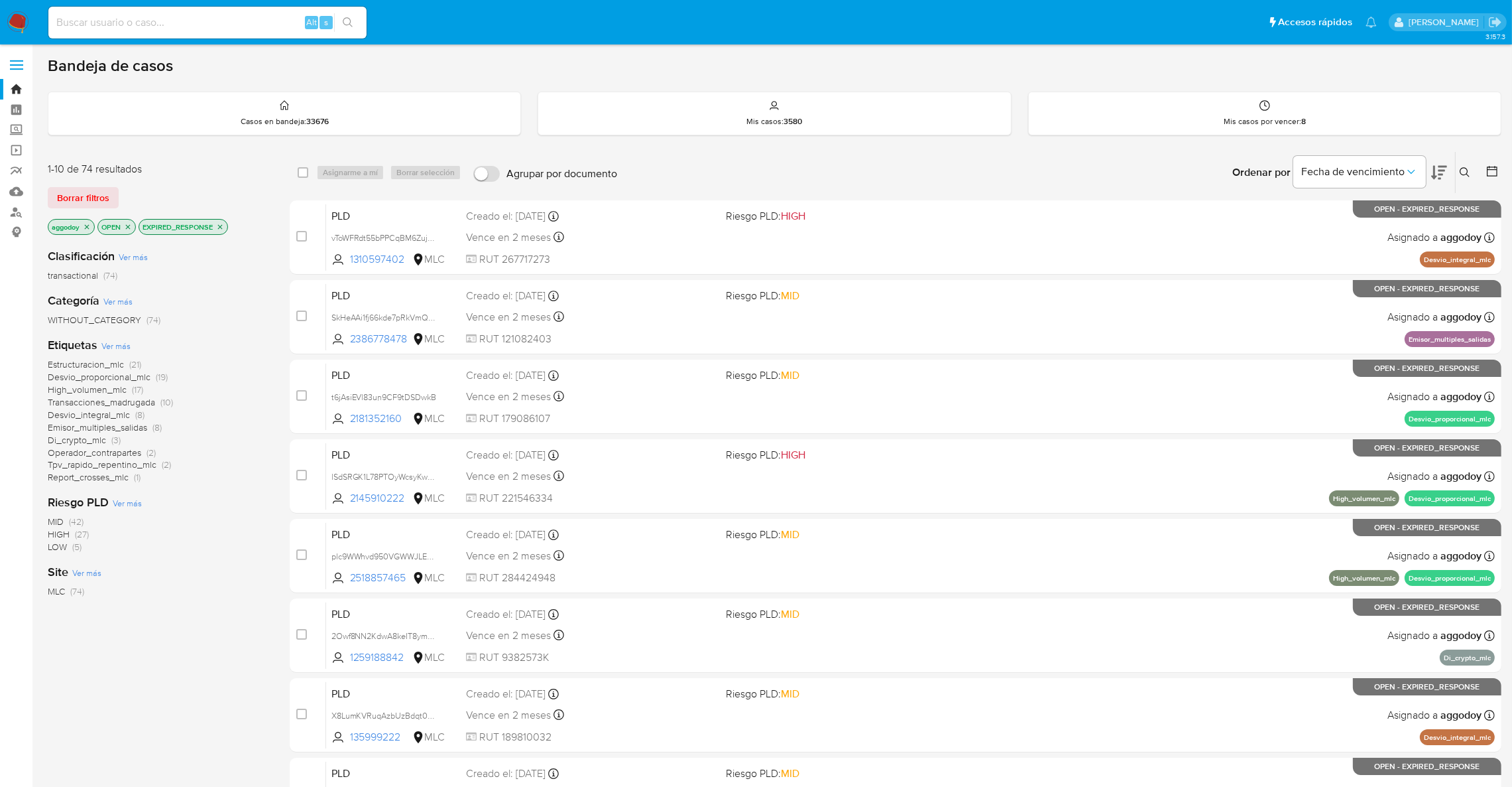
click at [224, 223] on icon "close-filter" at bounding box center [220, 226] width 8 height 8
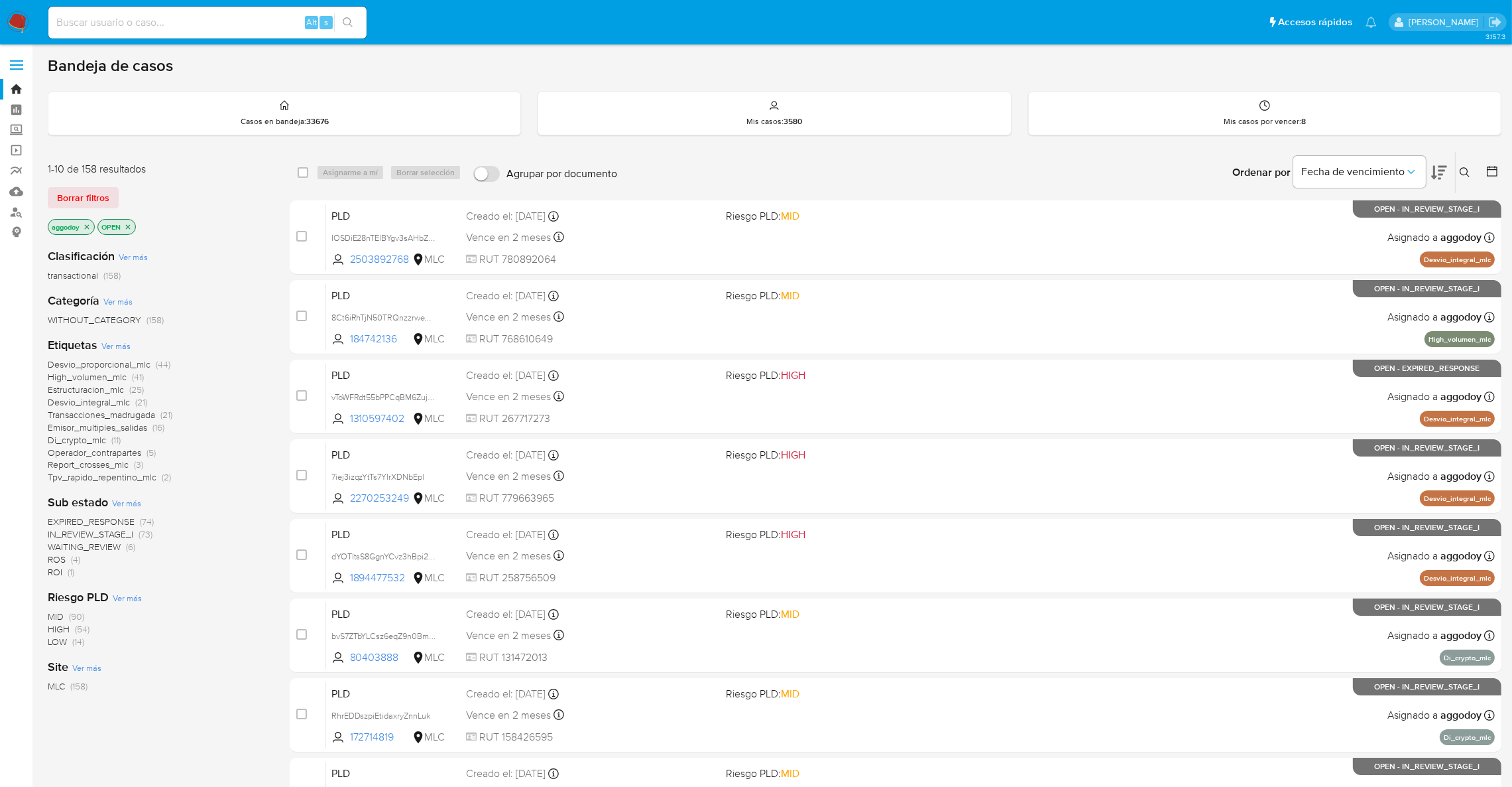
click at [104, 533] on span "IN_REVIEW_STAGE_I" at bounding box center [91, 534] width 86 height 13
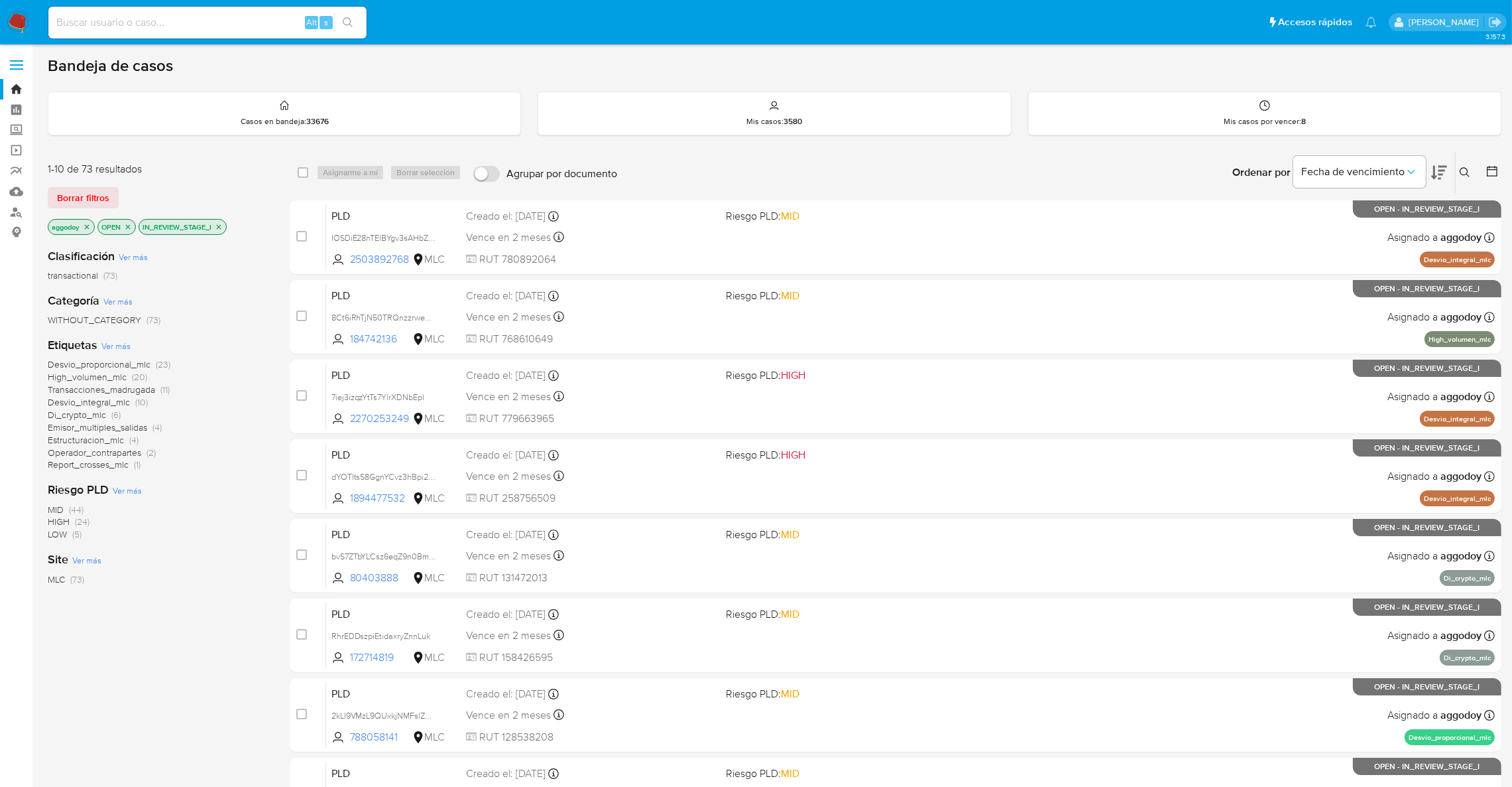
click at [1443, 177] on icon at bounding box center [1438, 172] width 16 height 16
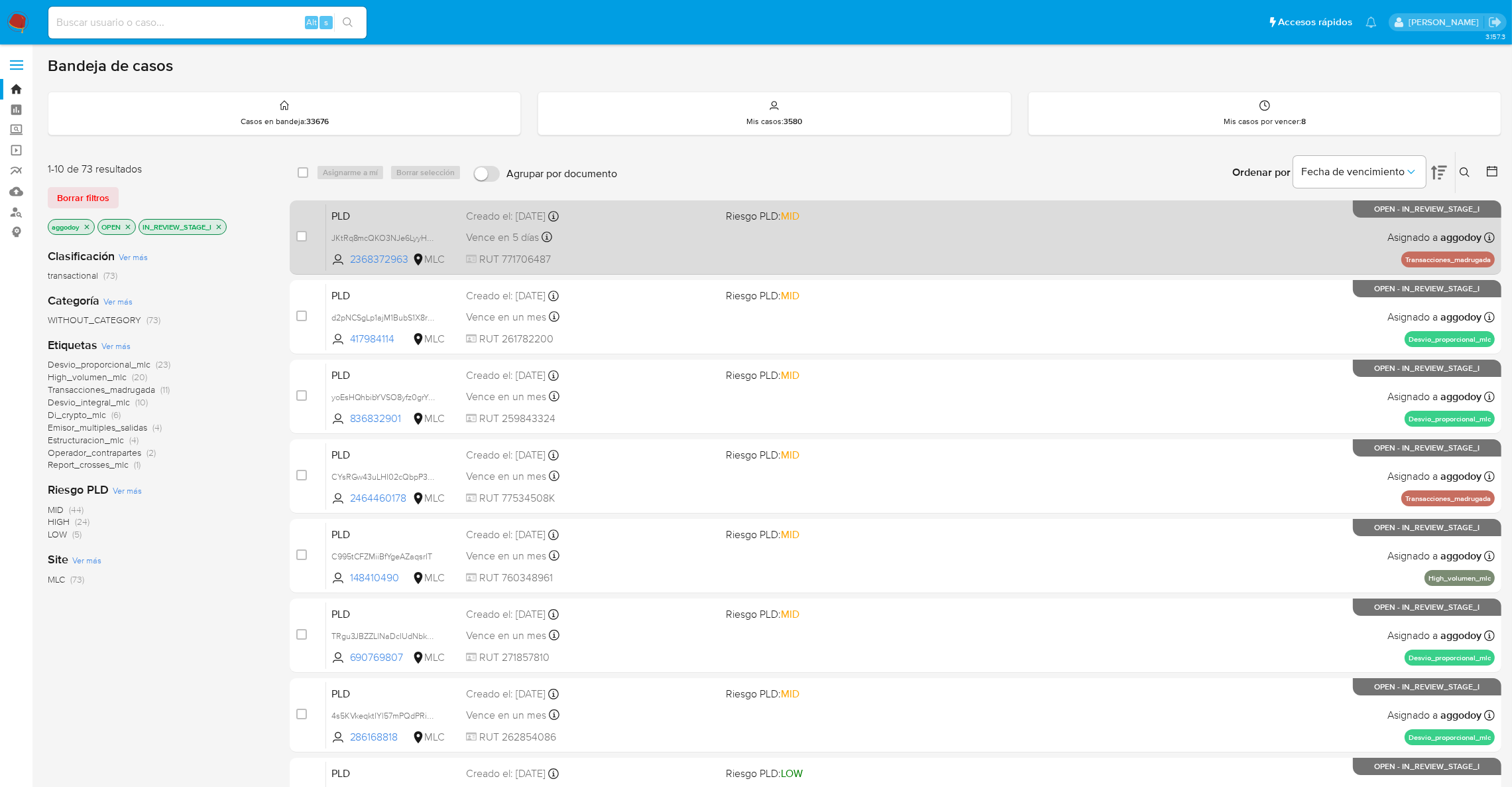
click at [1195, 228] on div "PLD JKtRq8mcQKO3NJe6LyyHD1NR 2368372963 MLC Riesgo PLD: MID Creado el: 12/06/20…" at bounding box center [911, 237] width 1168 height 67
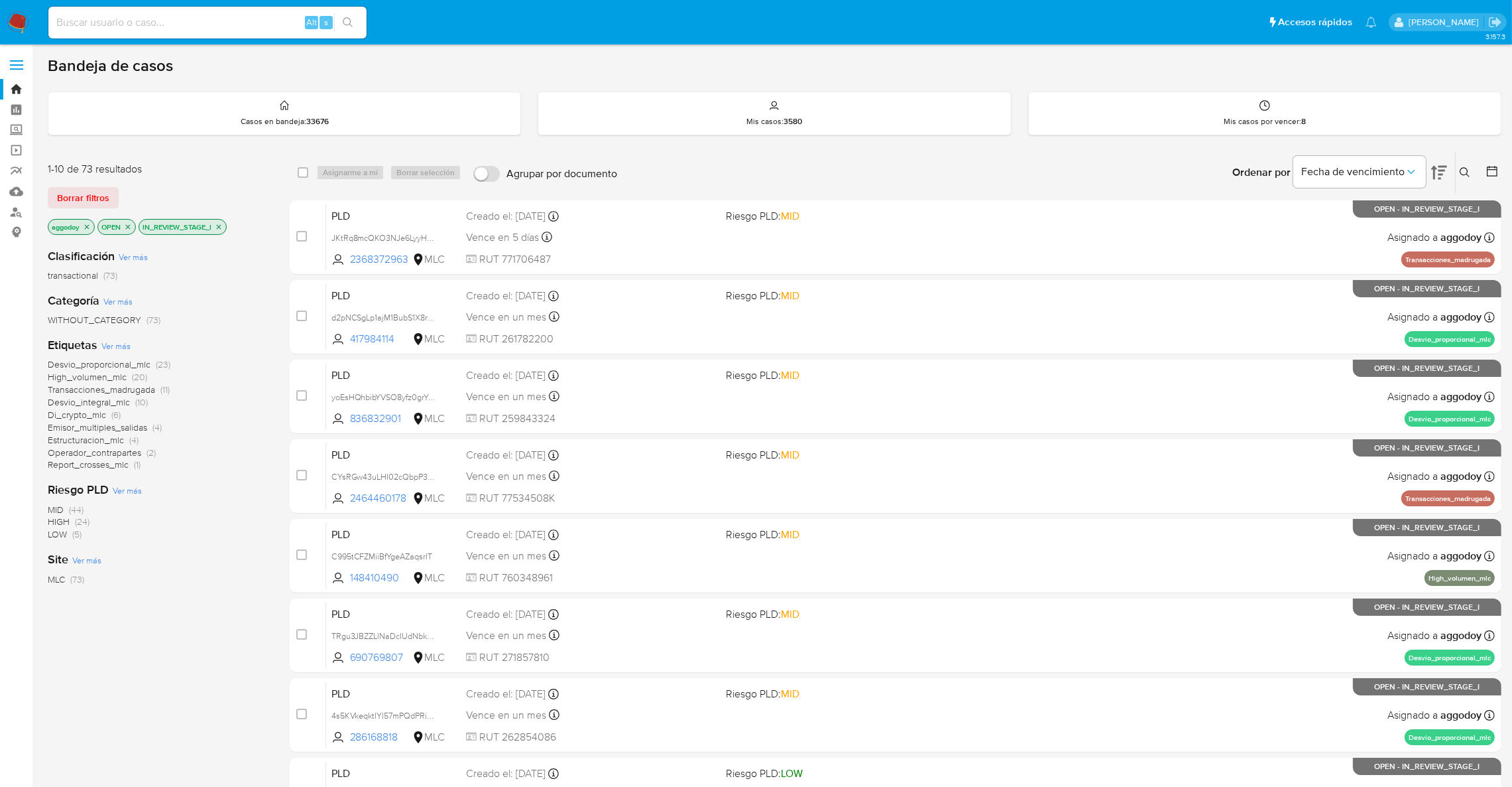
click at [216, 223] on p "IN_REVIEW_STAGE_I" at bounding box center [182, 226] width 87 height 14
click at [218, 223] on icon "close-filter" at bounding box center [219, 226] width 8 height 8
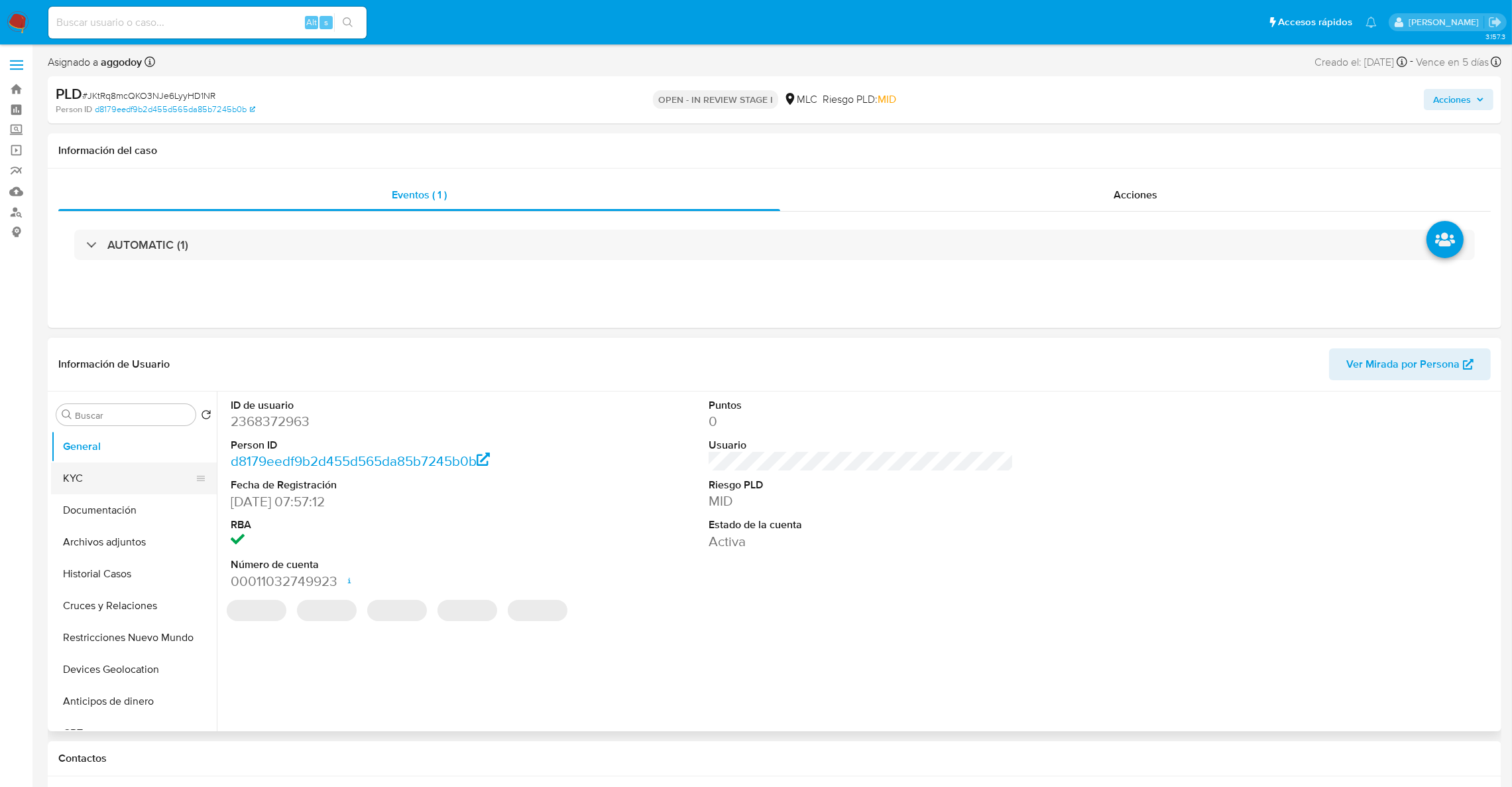
select select "10"
click at [105, 482] on button "KYC" at bounding box center [128, 478] width 155 height 32
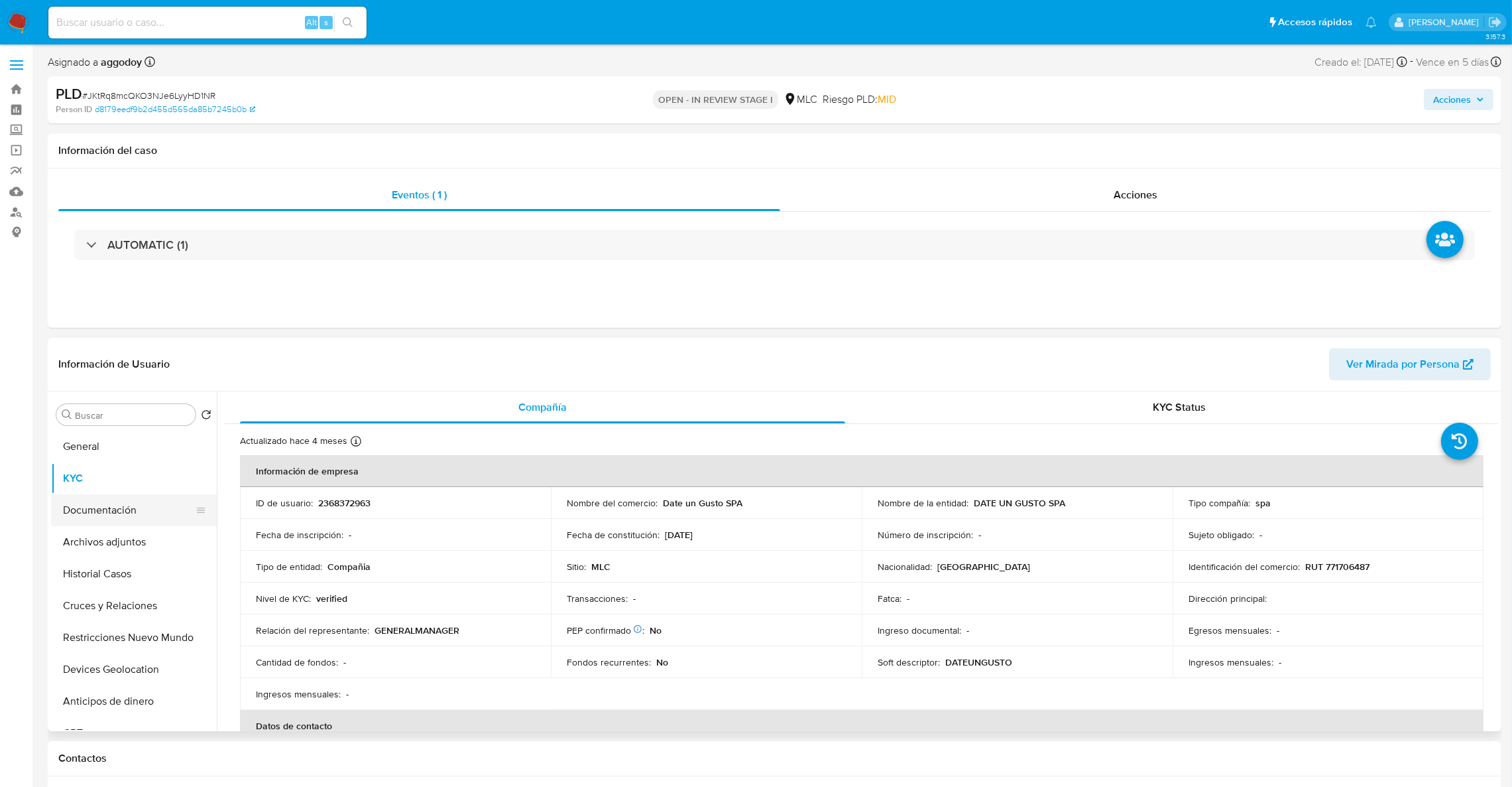
click at [131, 509] on button "Documentación" at bounding box center [128, 509] width 155 height 32
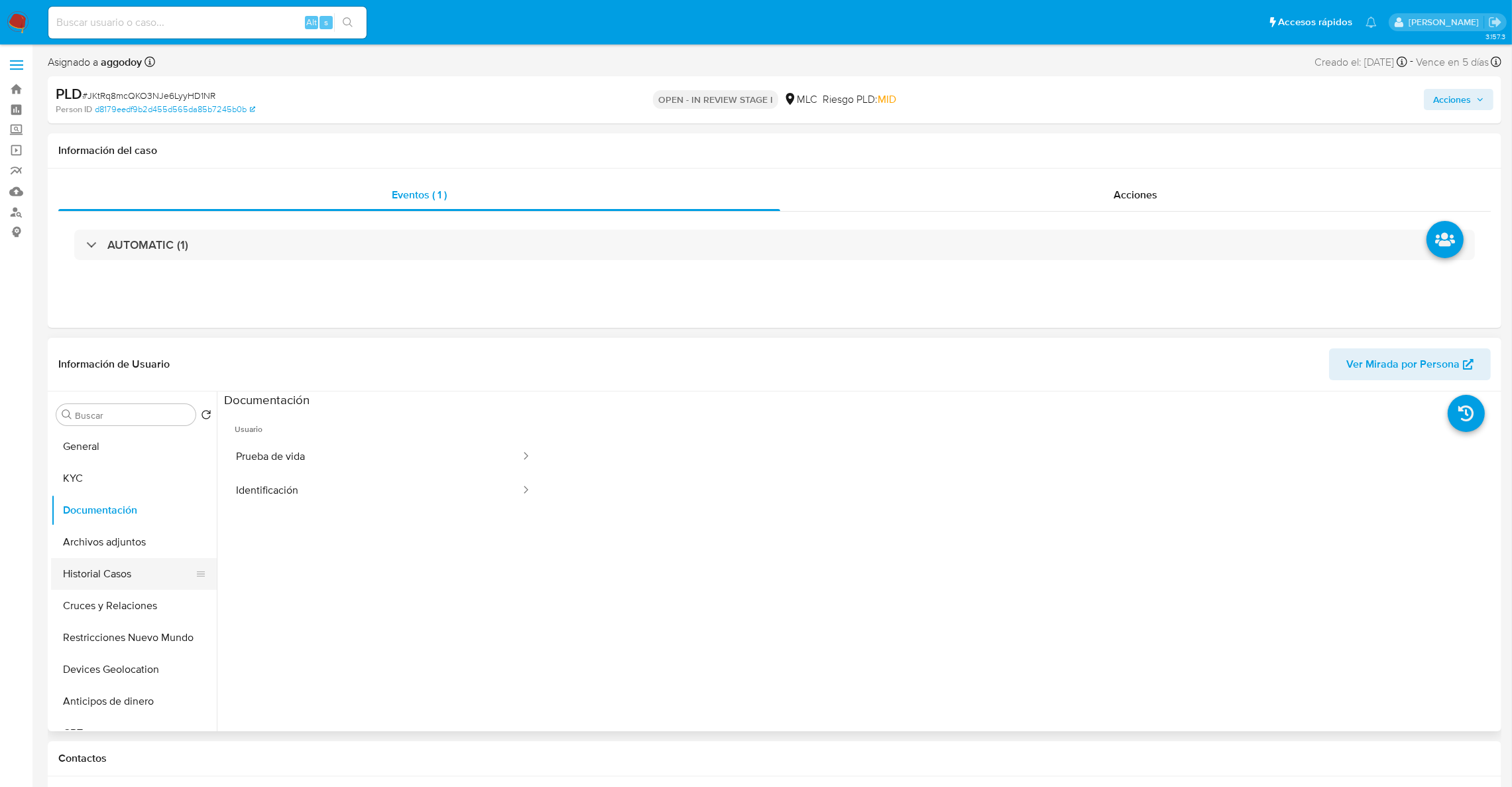
click at [135, 563] on button "Historial Casos" at bounding box center [128, 573] width 155 height 32
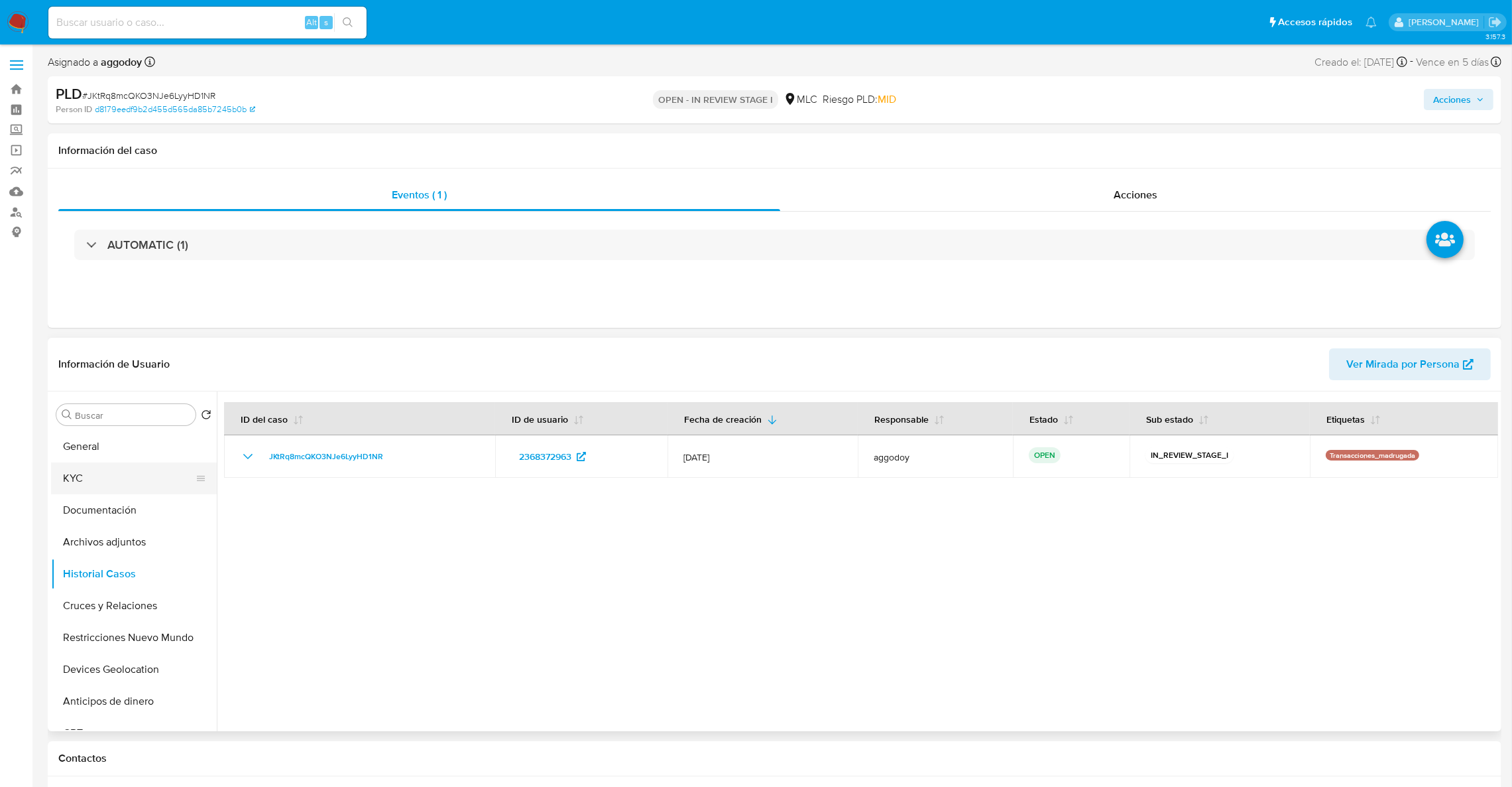
click at [100, 487] on button "KYC" at bounding box center [128, 478] width 155 height 32
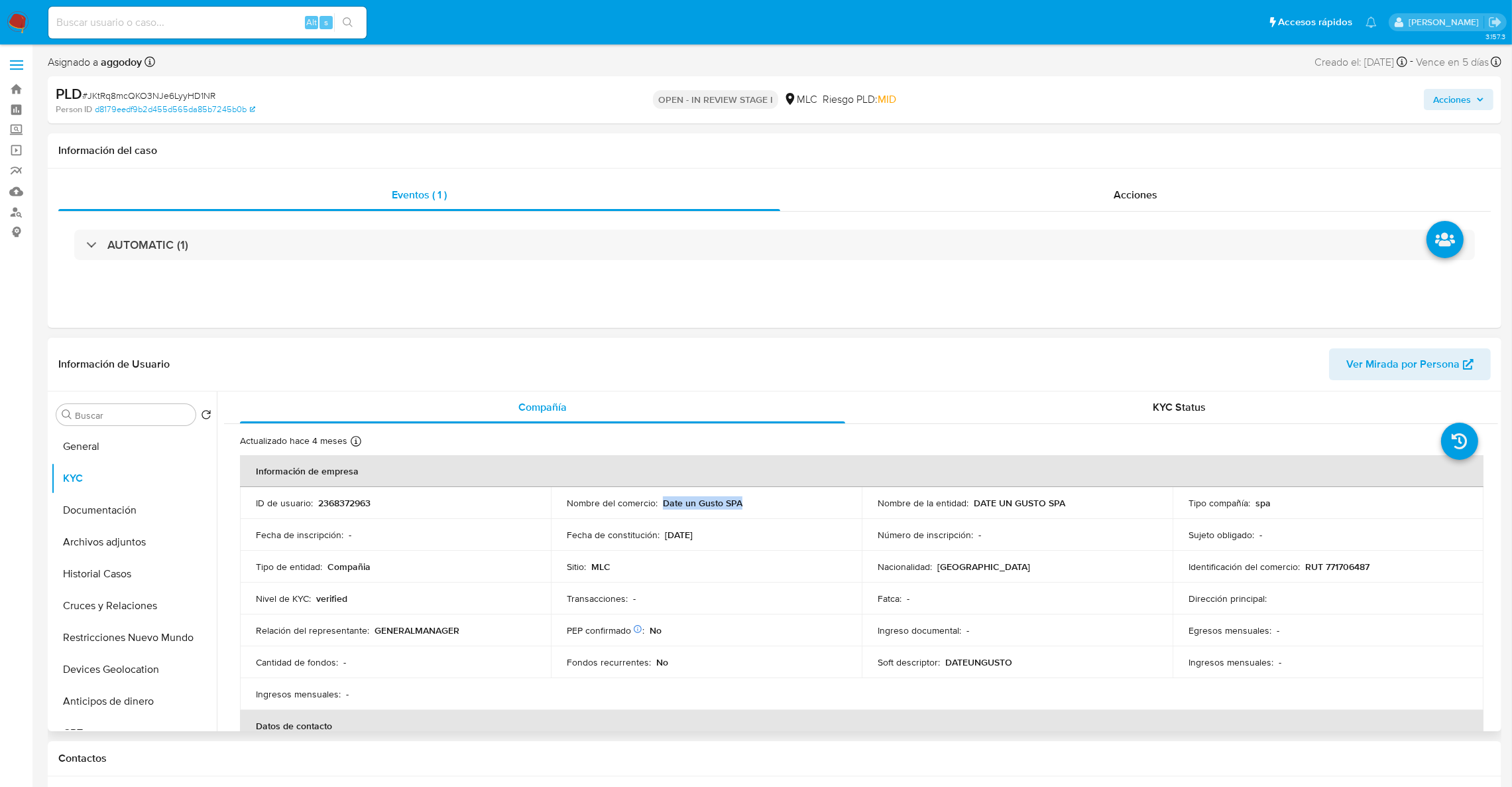
drag, startPoint x: 661, startPoint y: 500, endPoint x: 778, endPoint y: 502, distance: 117.0
click at [778, 502] on div "Nombre del comercio : Date un Gusto SPA" at bounding box center [706, 502] width 279 height 11
copy p "Date un Gusto SPA"
click at [336, 493] on td "ID de usuario : 2368372963" at bounding box center [395, 502] width 311 height 32
click at [337, 494] on td "ID de usuario : 2368372963" at bounding box center [395, 502] width 311 height 32
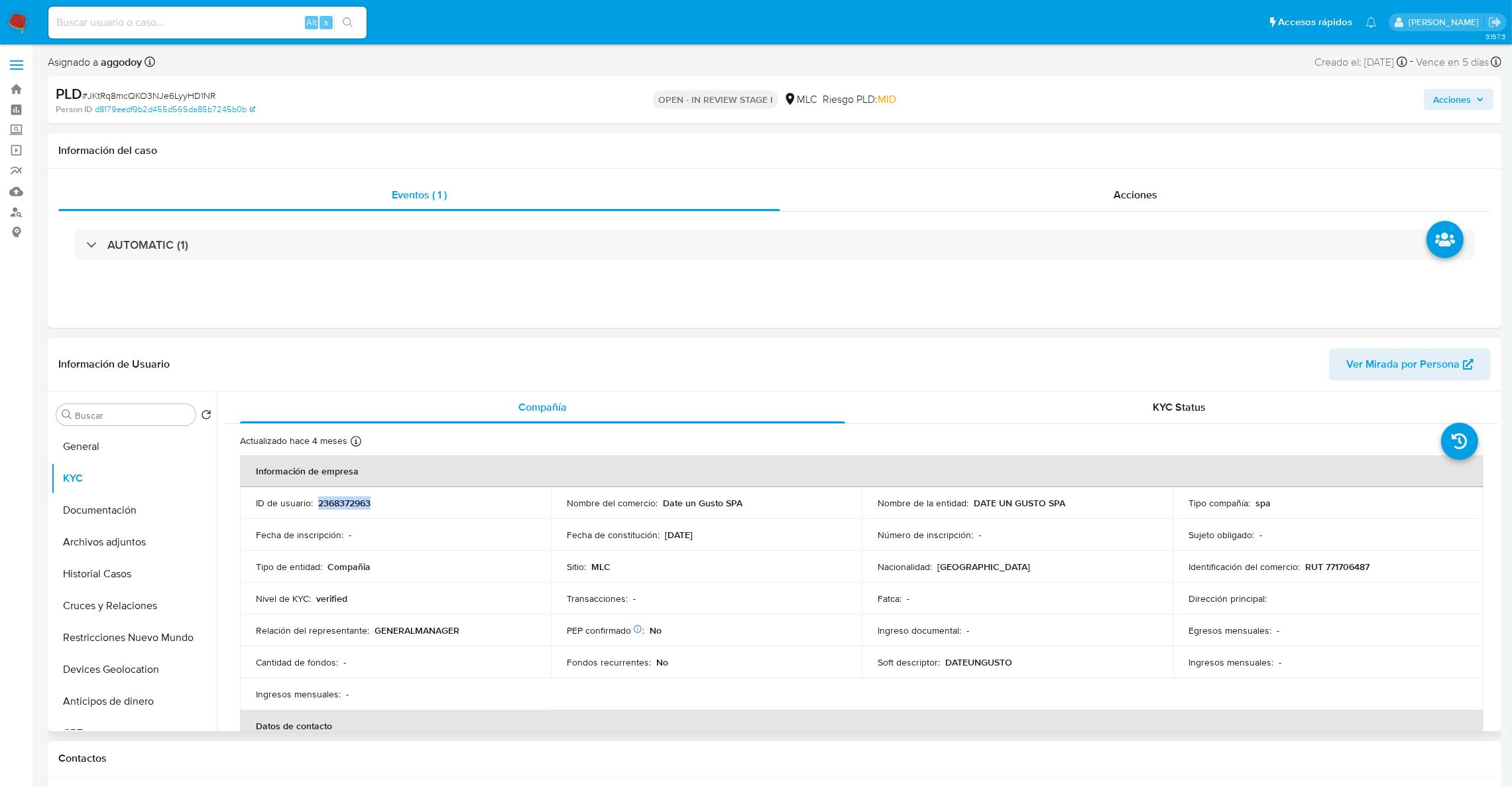
copy p "2368372963"
click at [174, 99] on span "# JKtRq8mcQKO3NJe6LyyHD1NR" at bounding box center [149, 96] width 134 height 13
copy span "JKtRq8mcQKO3NJe6LyyHD1NR"
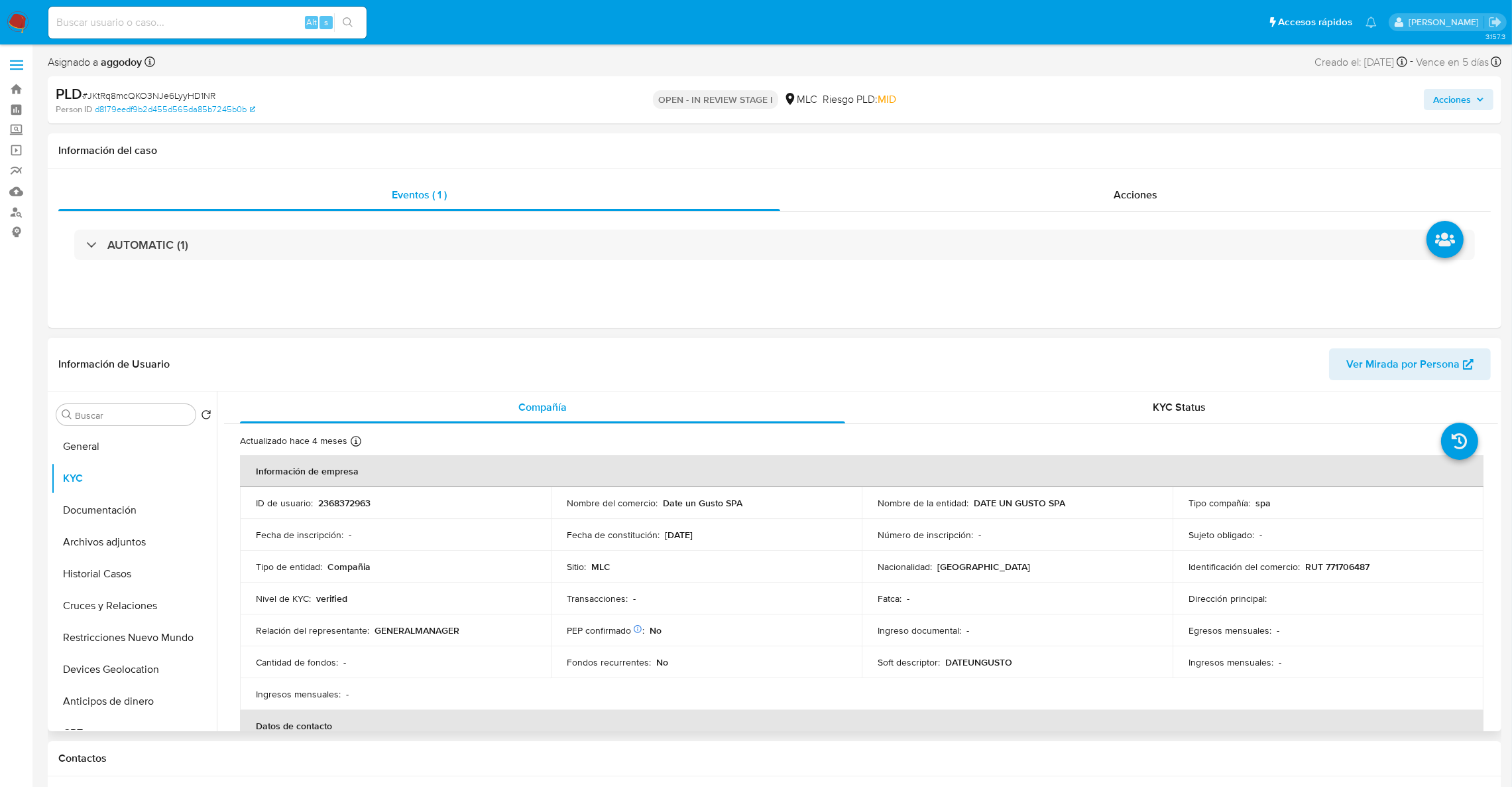
click at [348, 506] on p "2368372963" at bounding box center [344, 502] width 52 height 11
click at [1331, 566] on p "RUT 771706487" at bounding box center [1336, 566] width 64 height 11
copy p "771706487"
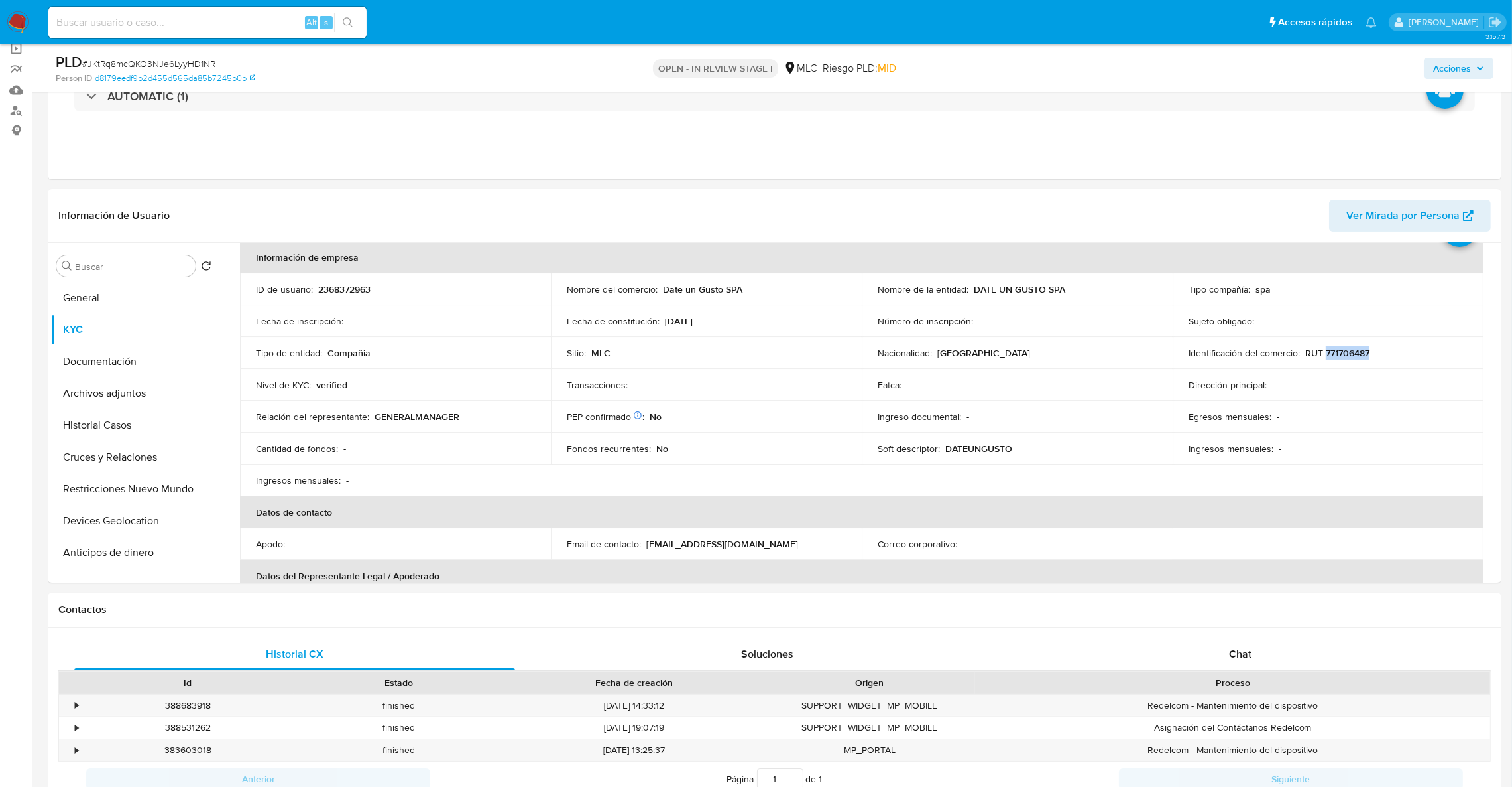
scroll to position [104, 0]
click at [1317, 131] on div "Eventos ( 1 ) Acciones AUTOMATIC (1)" at bounding box center [774, 96] width 1454 height 160
click at [122, 463] on button "Cruces y Relaciones" at bounding box center [128, 454] width 155 height 32
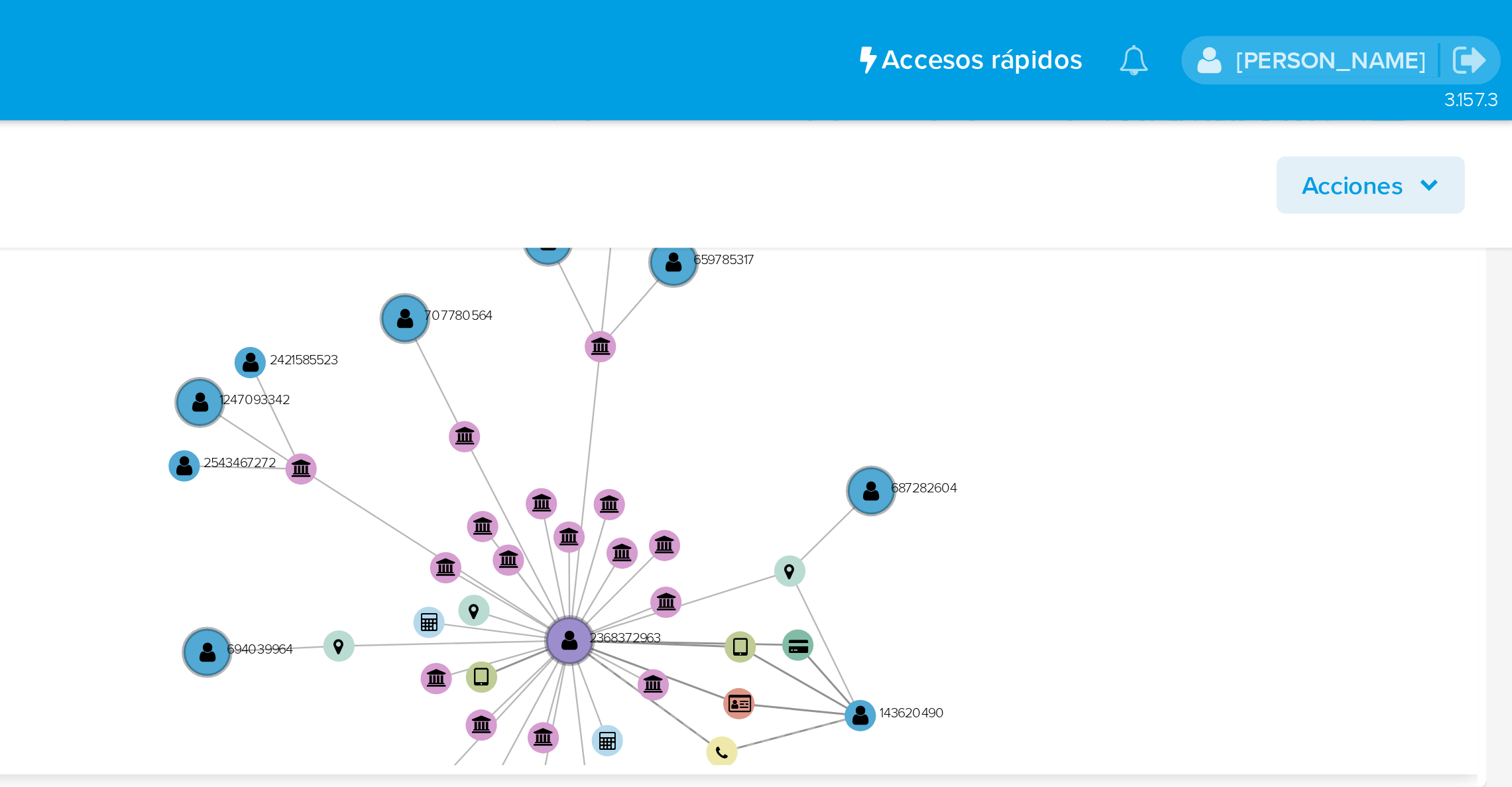
scroll to position [393, 0]
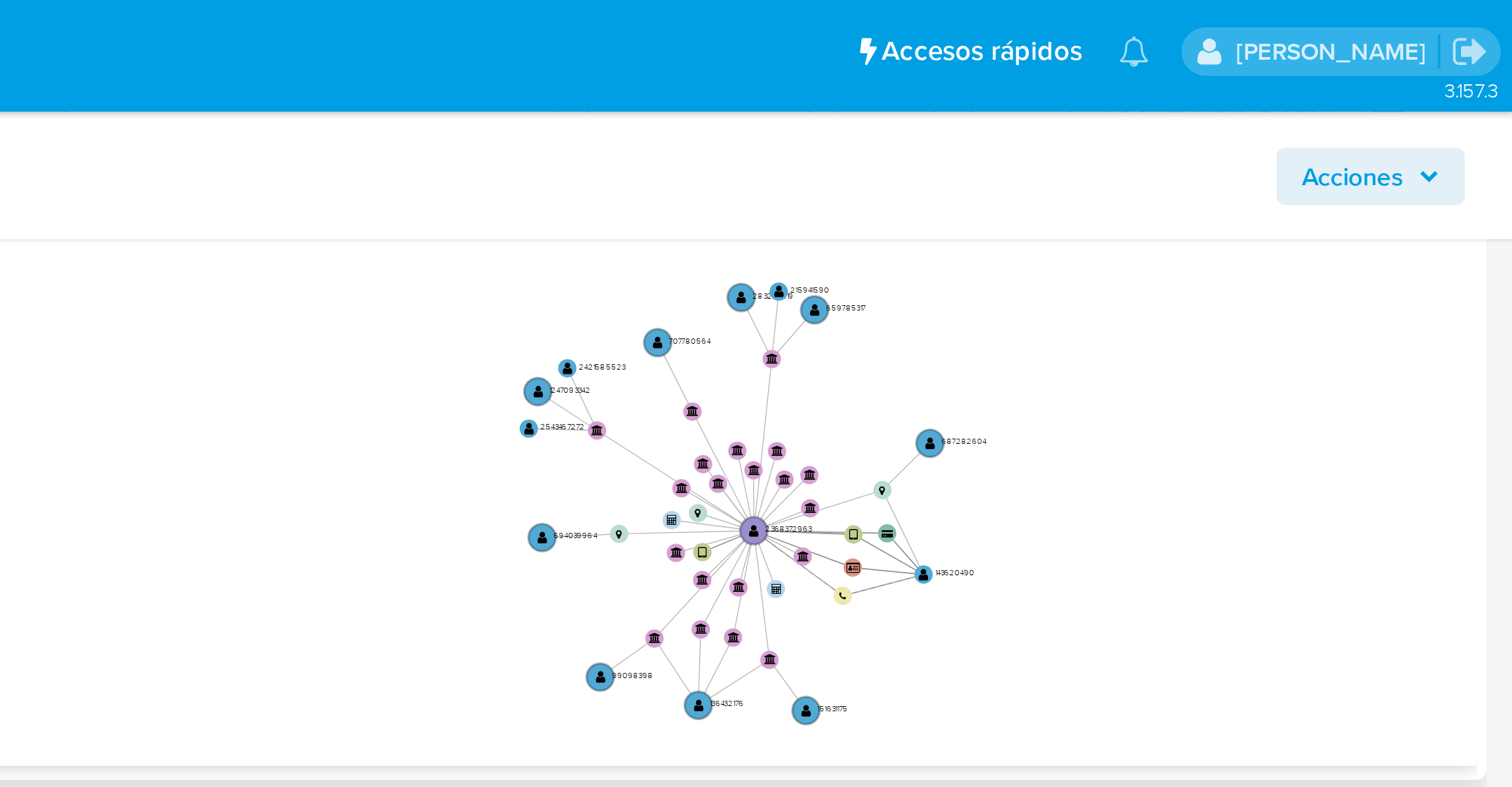
drag, startPoint x: 1353, startPoint y: 179, endPoint x: 1361, endPoint y: 160, distance: 20.6
click at [1361, 160] on icon "device-67b1d692e5091f40c80b86bc  user-2368372963  2368372963 device-6774e1197…" at bounding box center [871, 185] width 1254 height 192
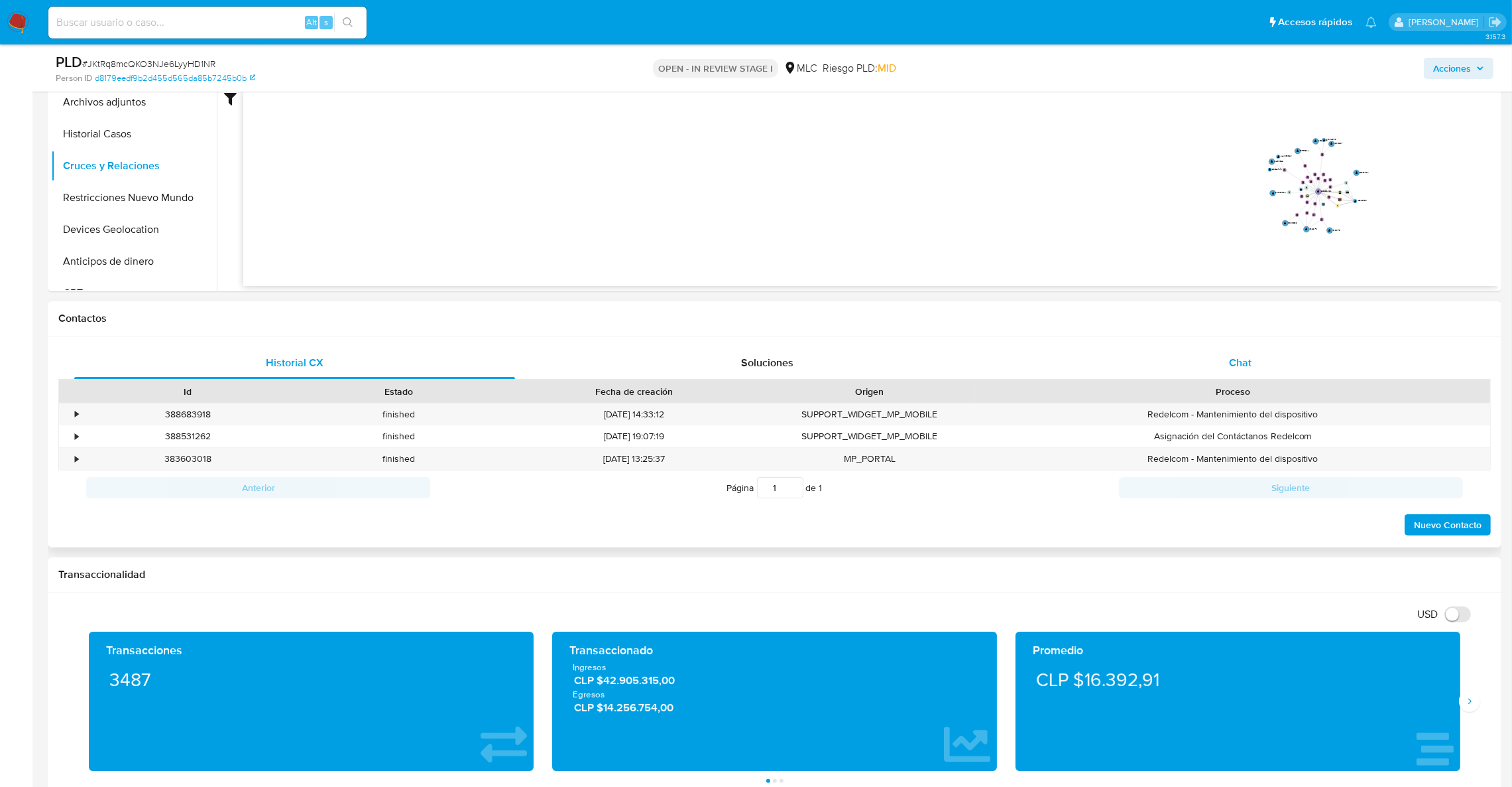
click at [1255, 357] on div "Chat" at bounding box center [1240, 362] width 441 height 32
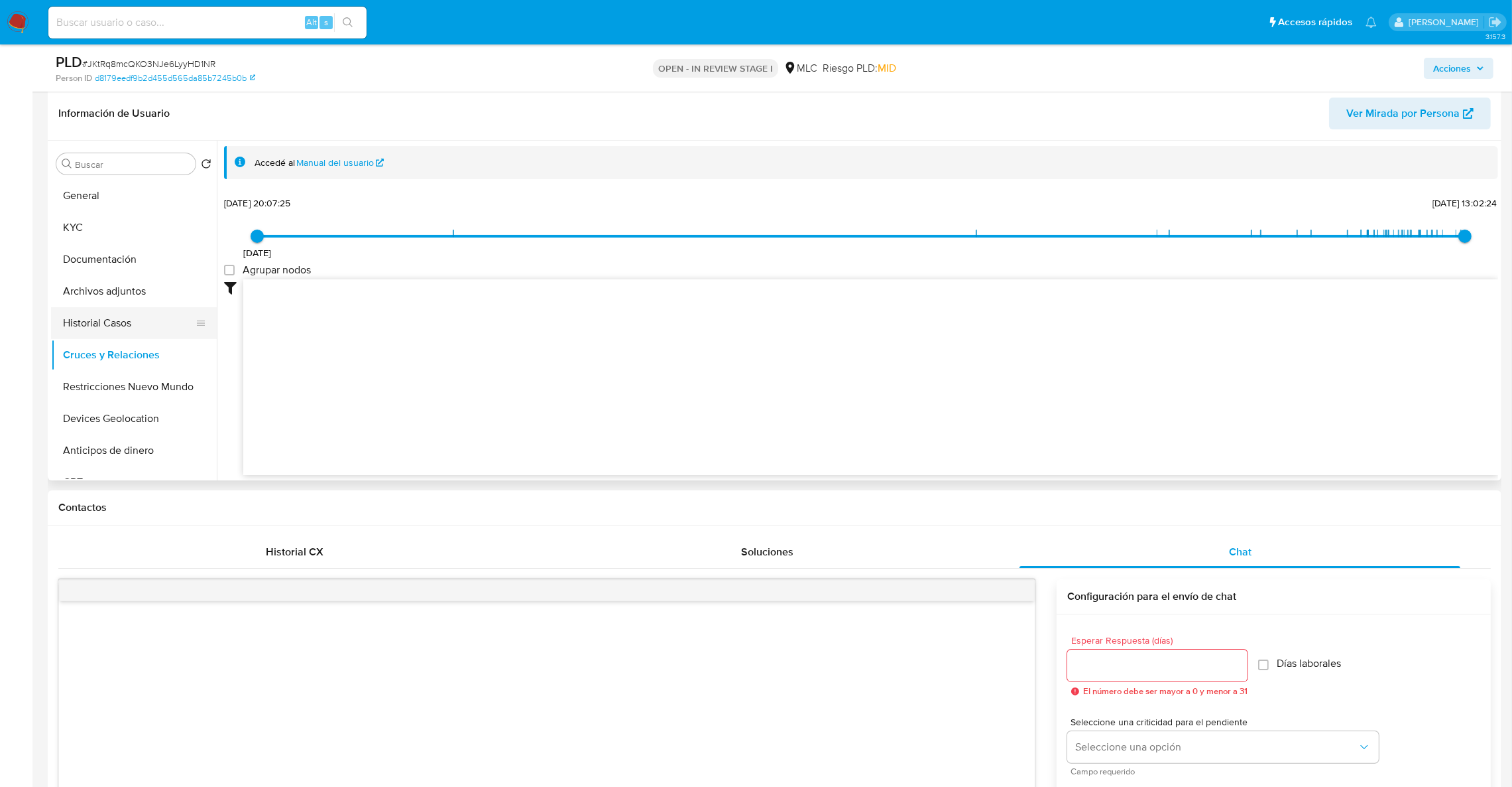
scroll to position [194, 0]
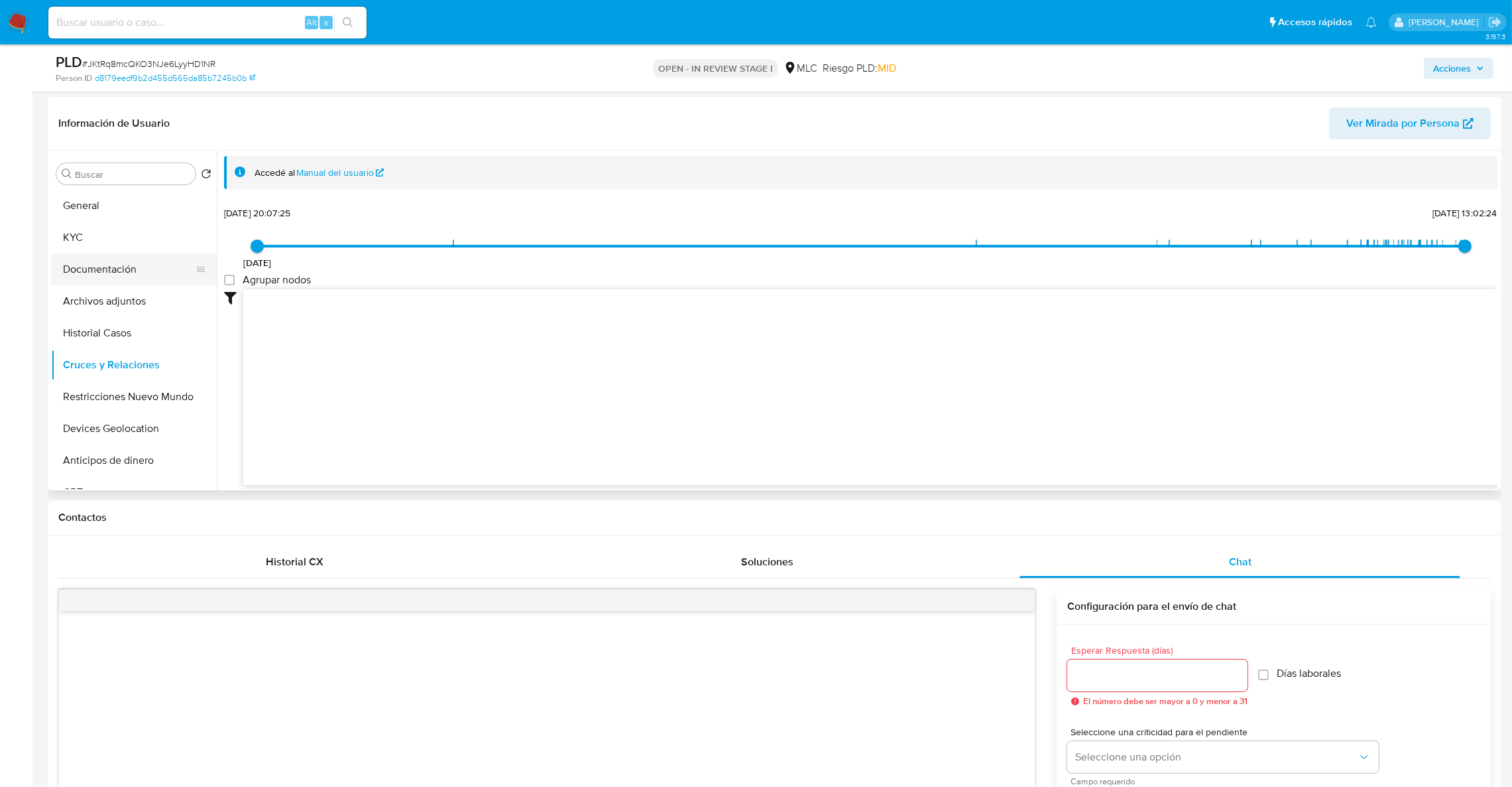
click at [124, 272] on button "Documentación" at bounding box center [128, 268] width 155 height 32
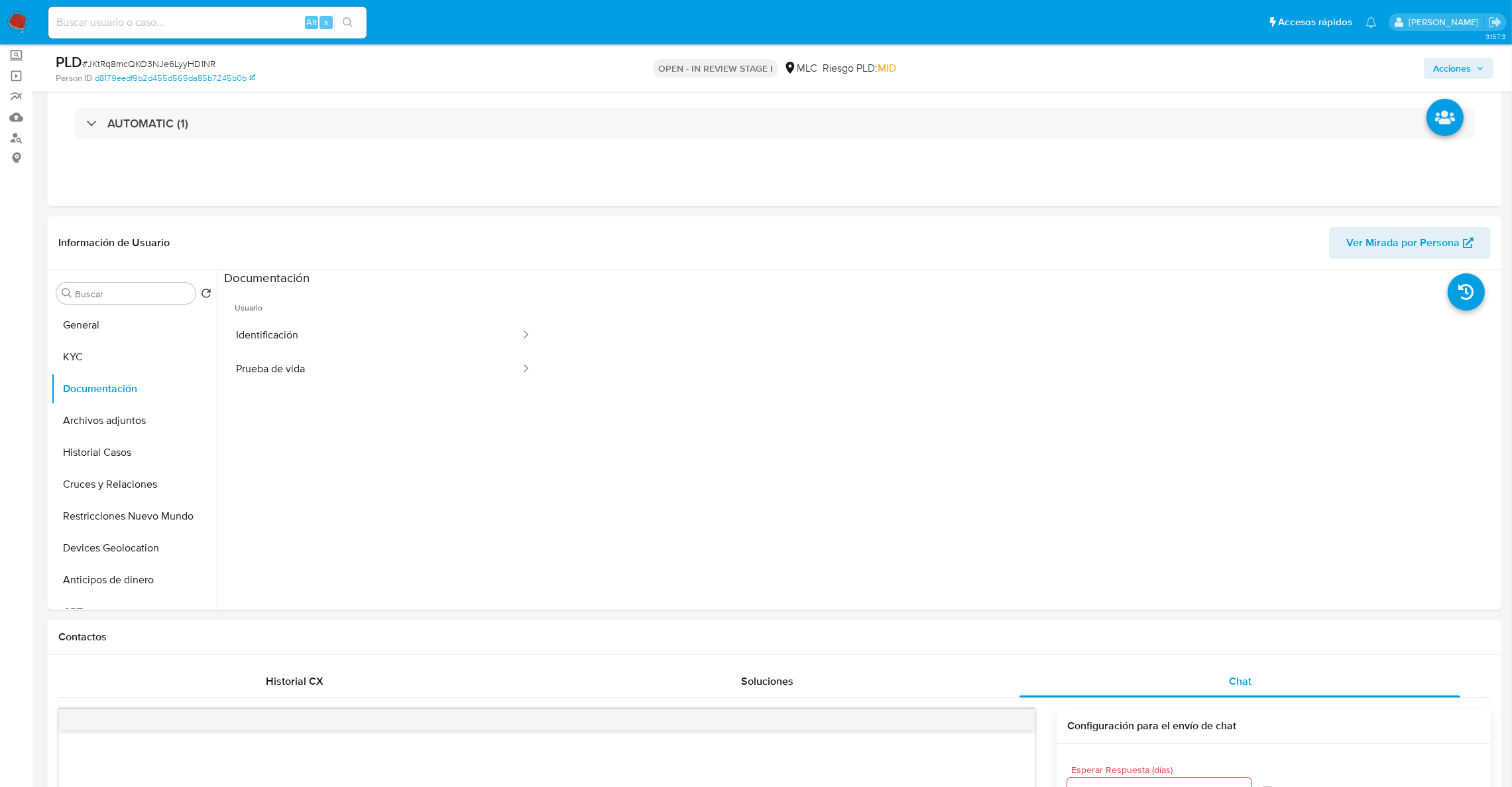
scroll to position [85, 0]
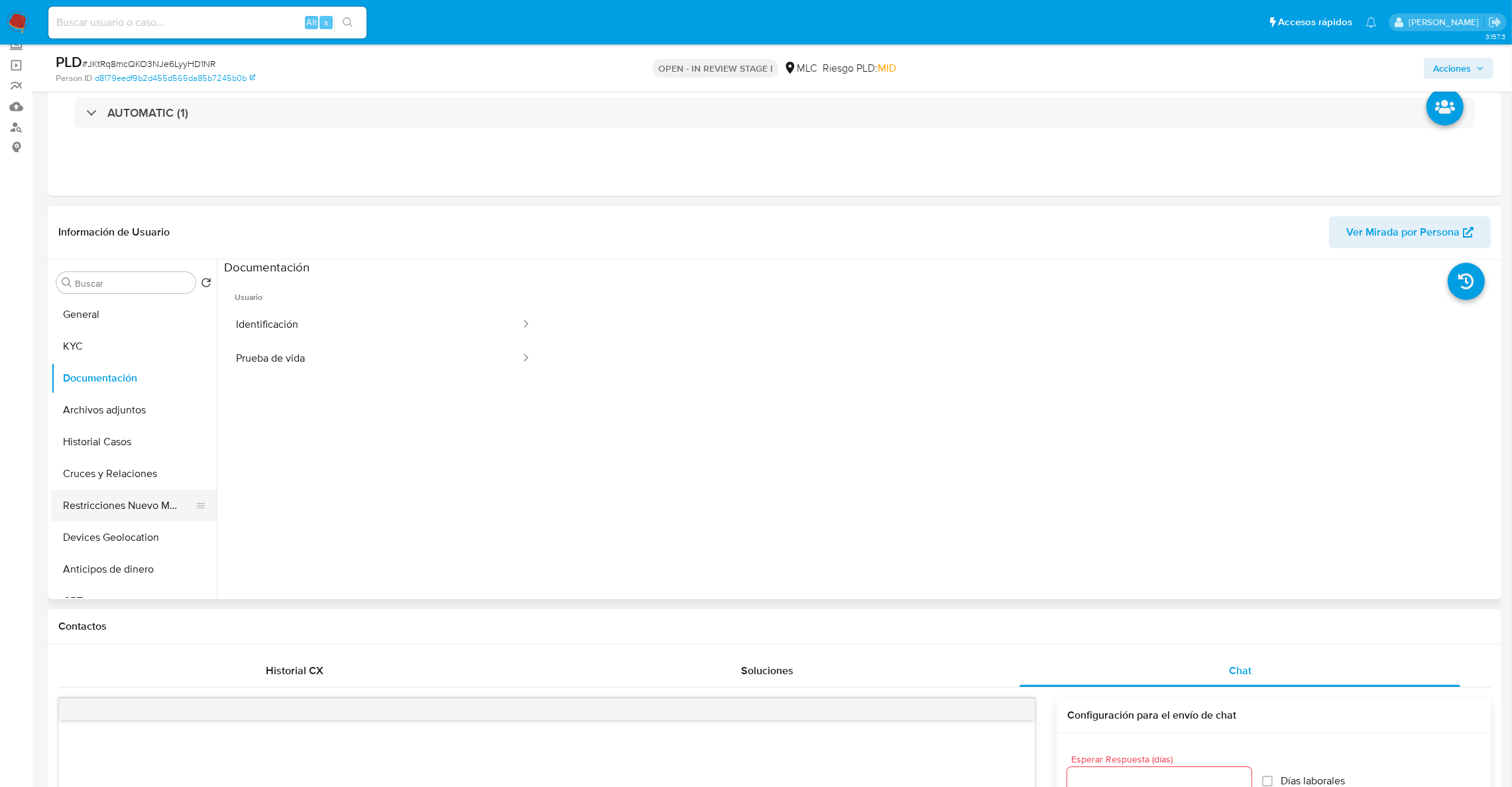
click at [151, 516] on button "Restricciones Nuevo Mundo" at bounding box center [128, 504] width 155 height 32
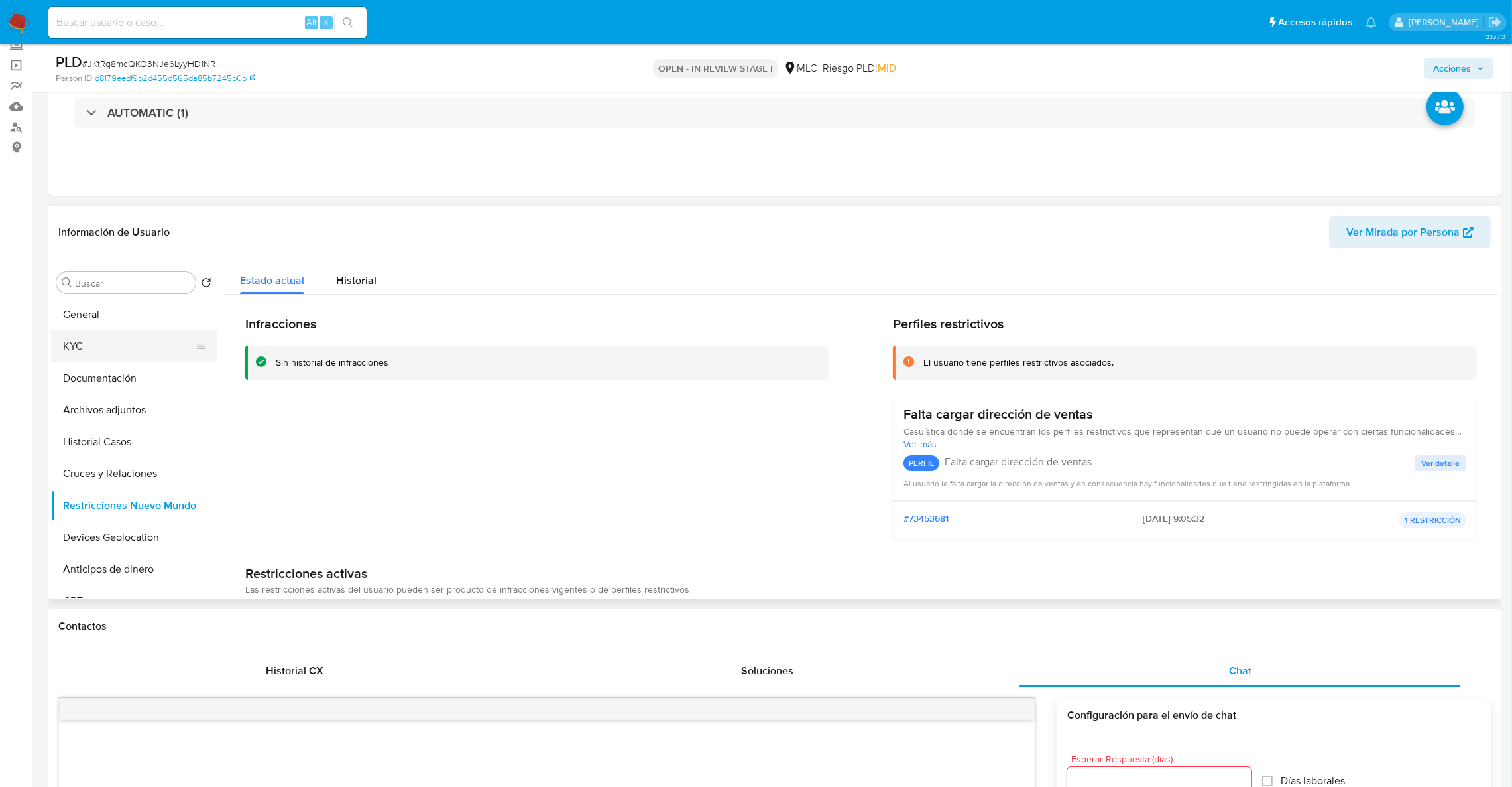
click at [131, 335] on button "KYC" at bounding box center [128, 346] width 155 height 32
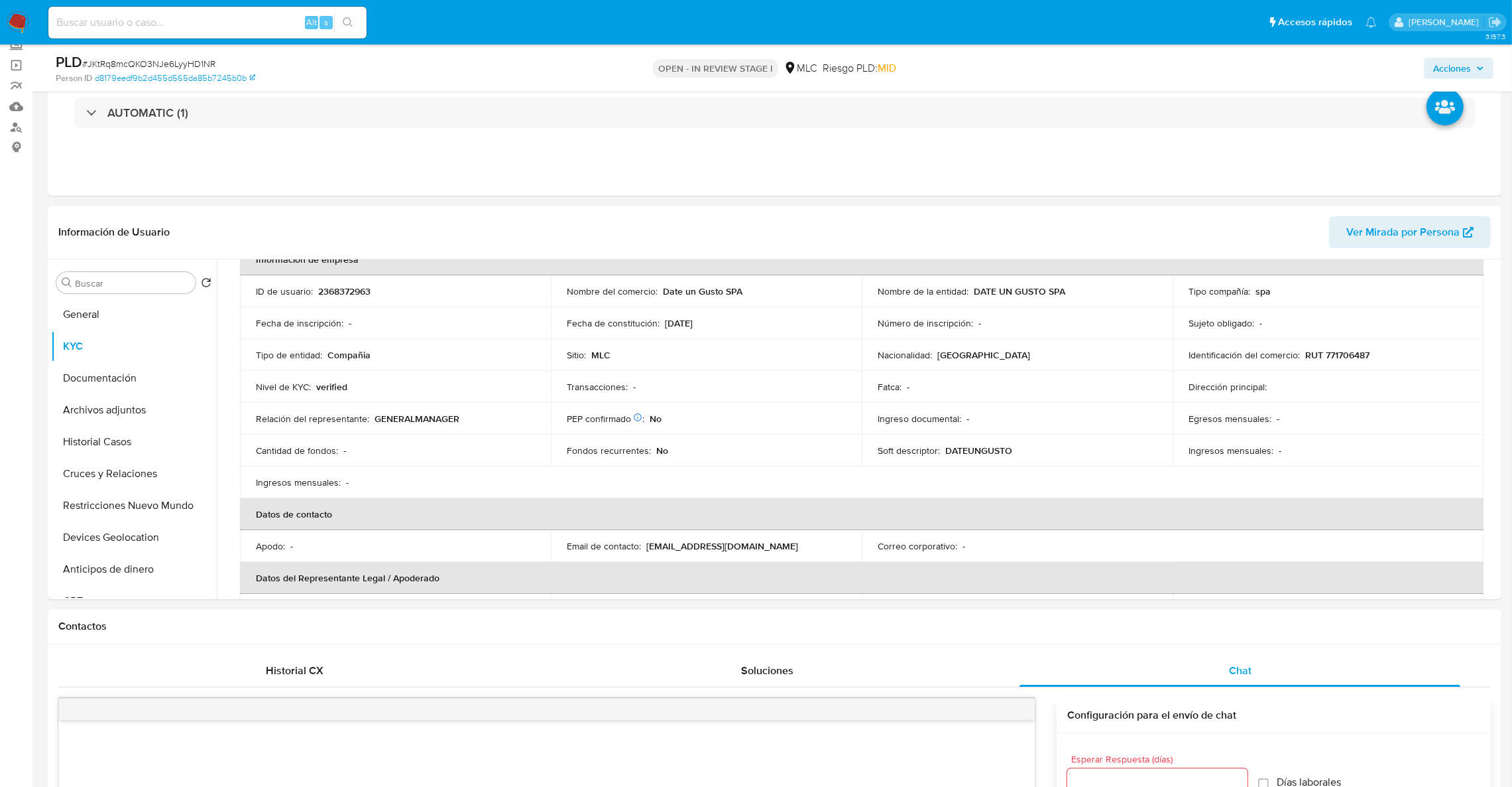
scroll to position [0, 0]
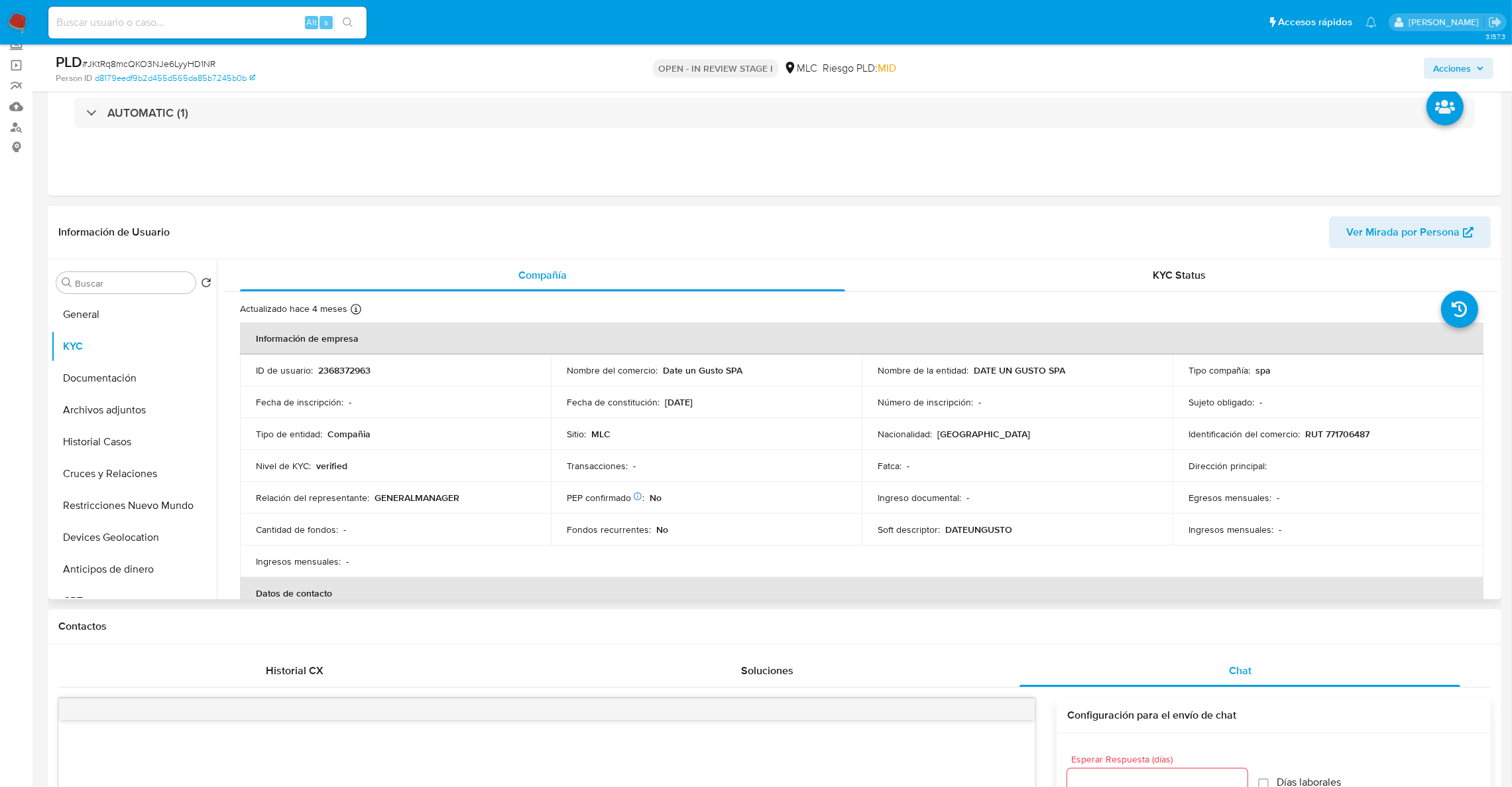
click at [339, 372] on p "2368372963" at bounding box center [344, 370] width 52 height 11
copy p "2368372963"
click at [327, 361] on td "ID de usuario : 2368372963" at bounding box center [395, 370] width 311 height 32
click at [335, 376] on p "2368372963" at bounding box center [344, 370] width 52 height 11
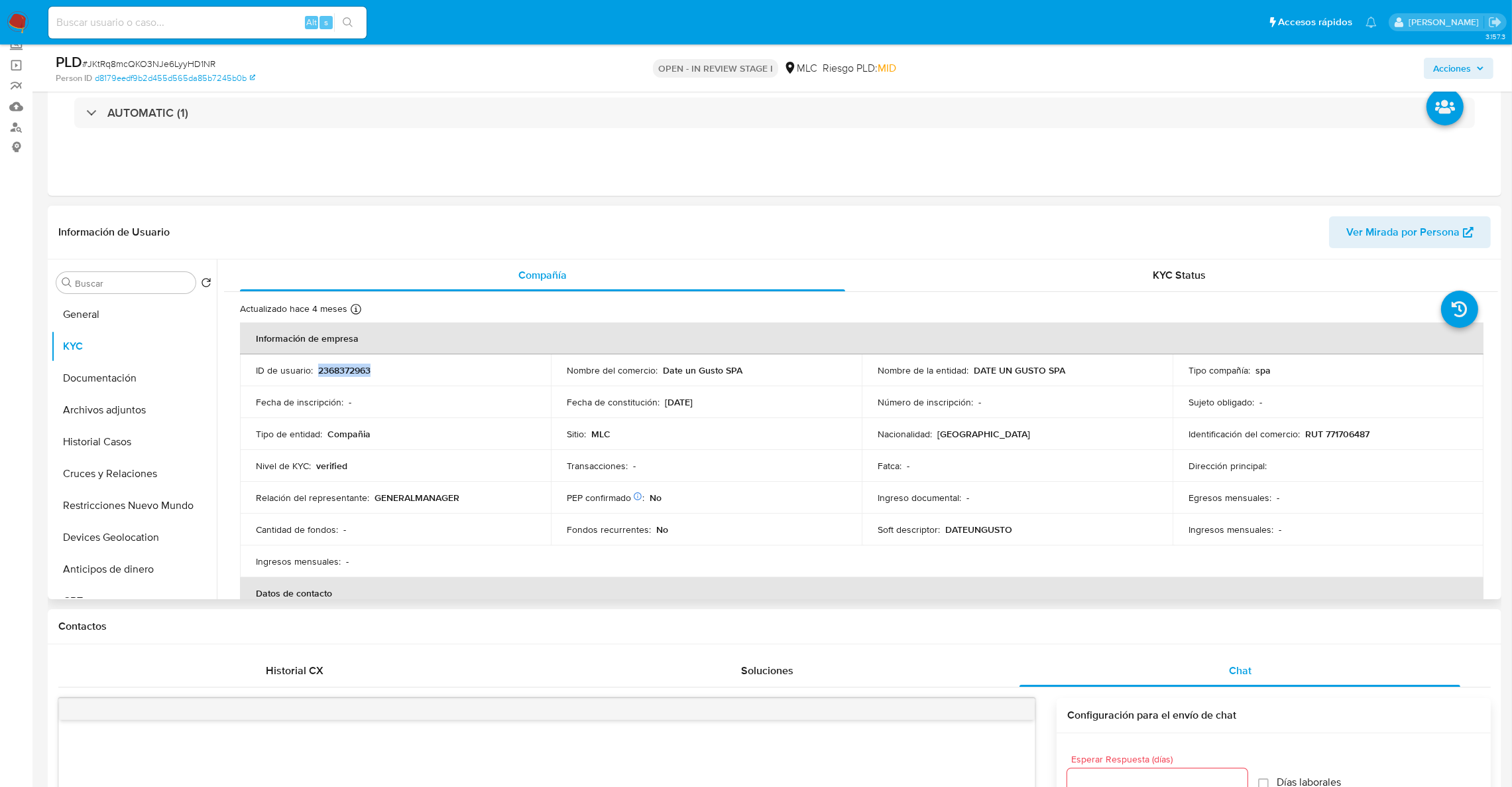
click at [335, 376] on p "2368372963" at bounding box center [344, 370] width 52 height 11
copy p "2368372963"
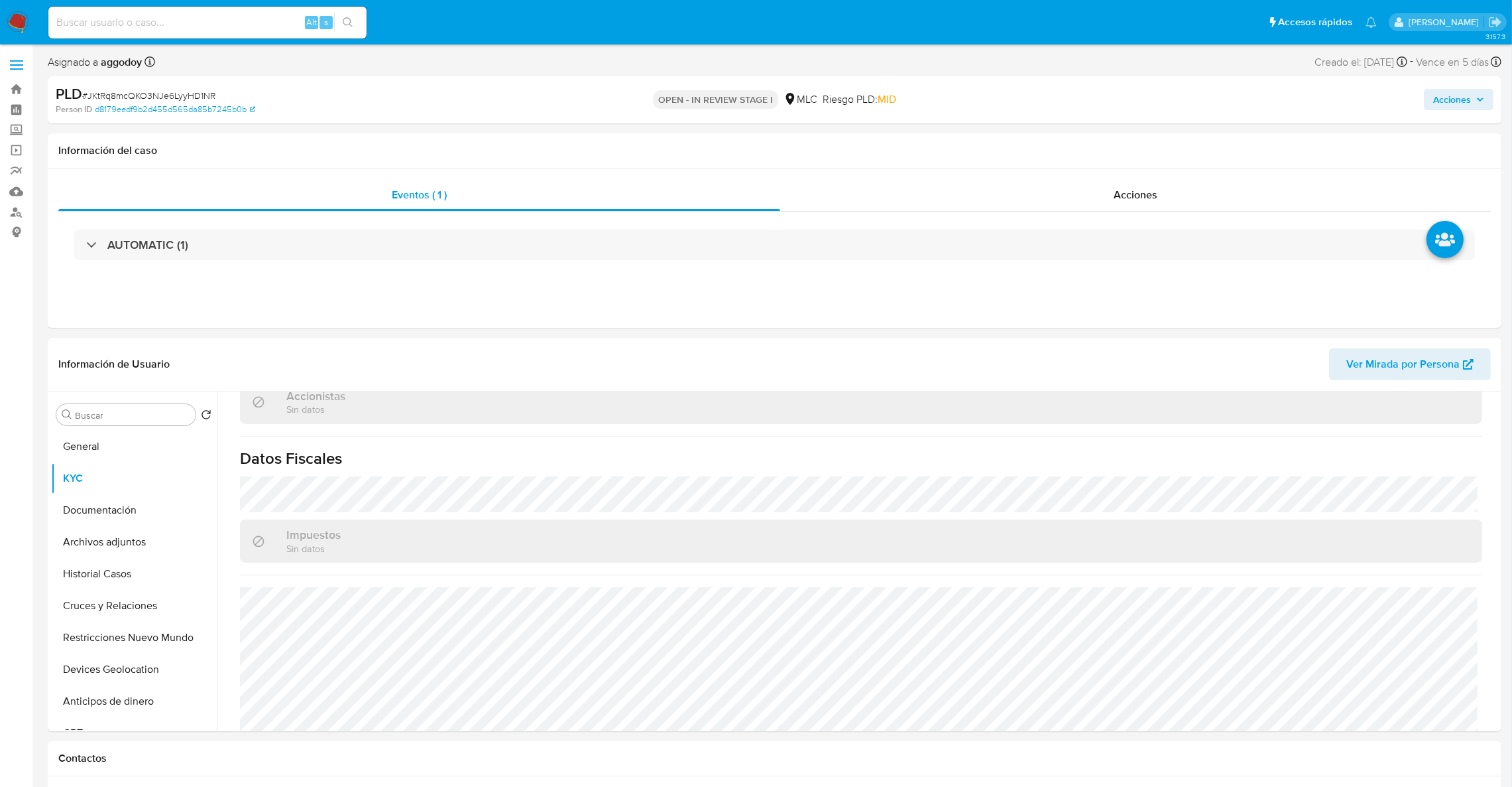
scroll to position [858, 0]
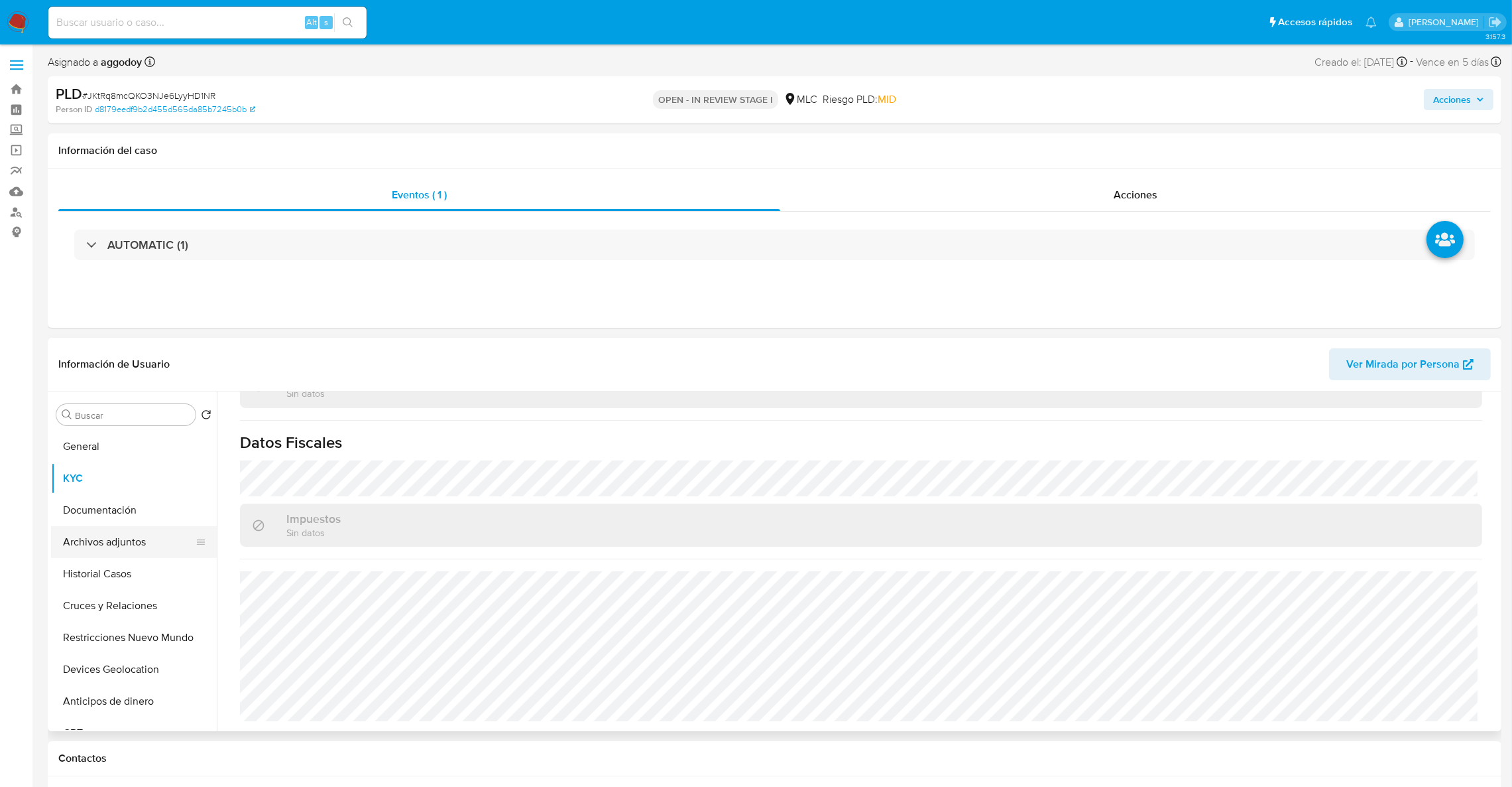
click at [121, 551] on button "Archivos adjuntos" at bounding box center [128, 542] width 155 height 32
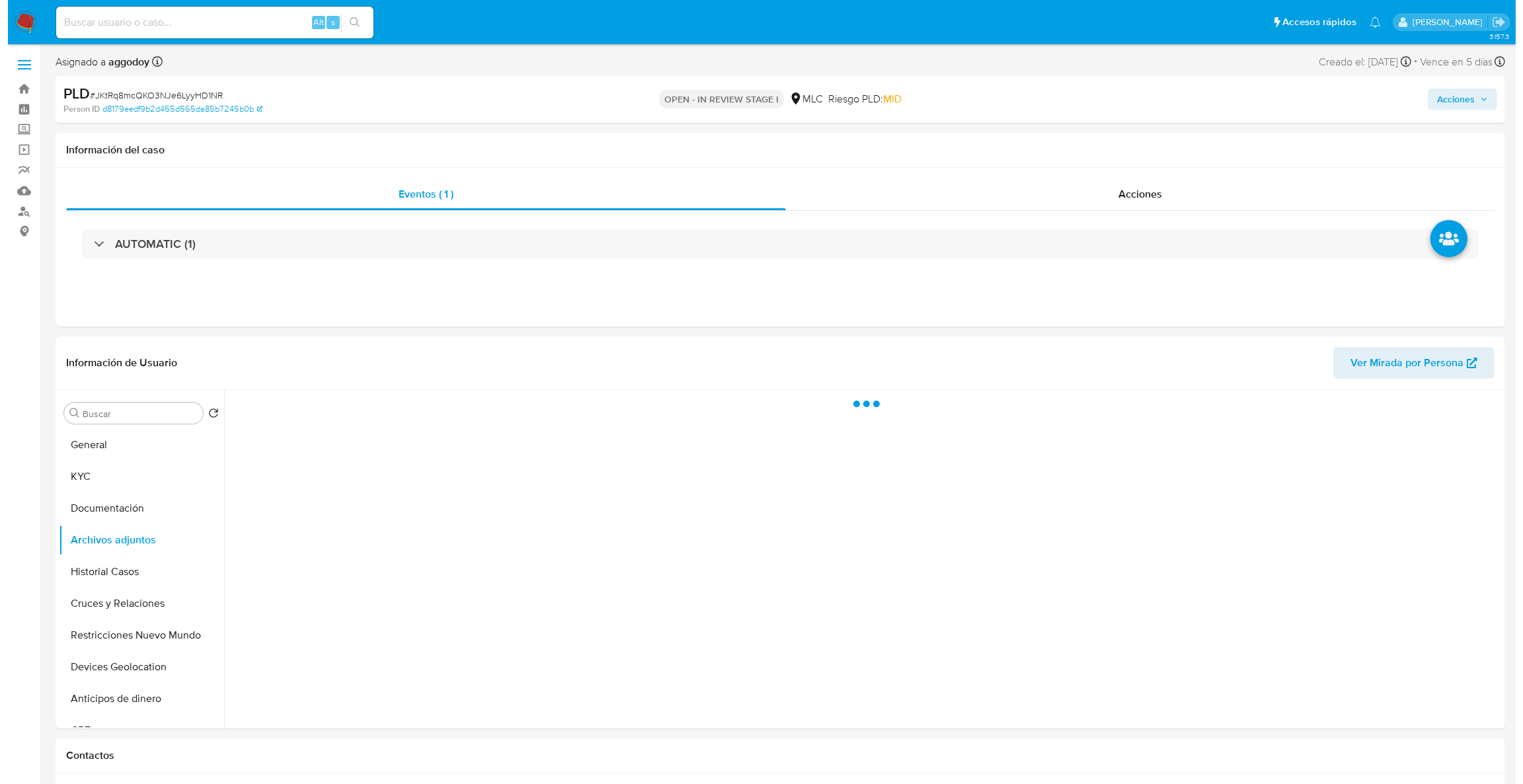
scroll to position [0, 0]
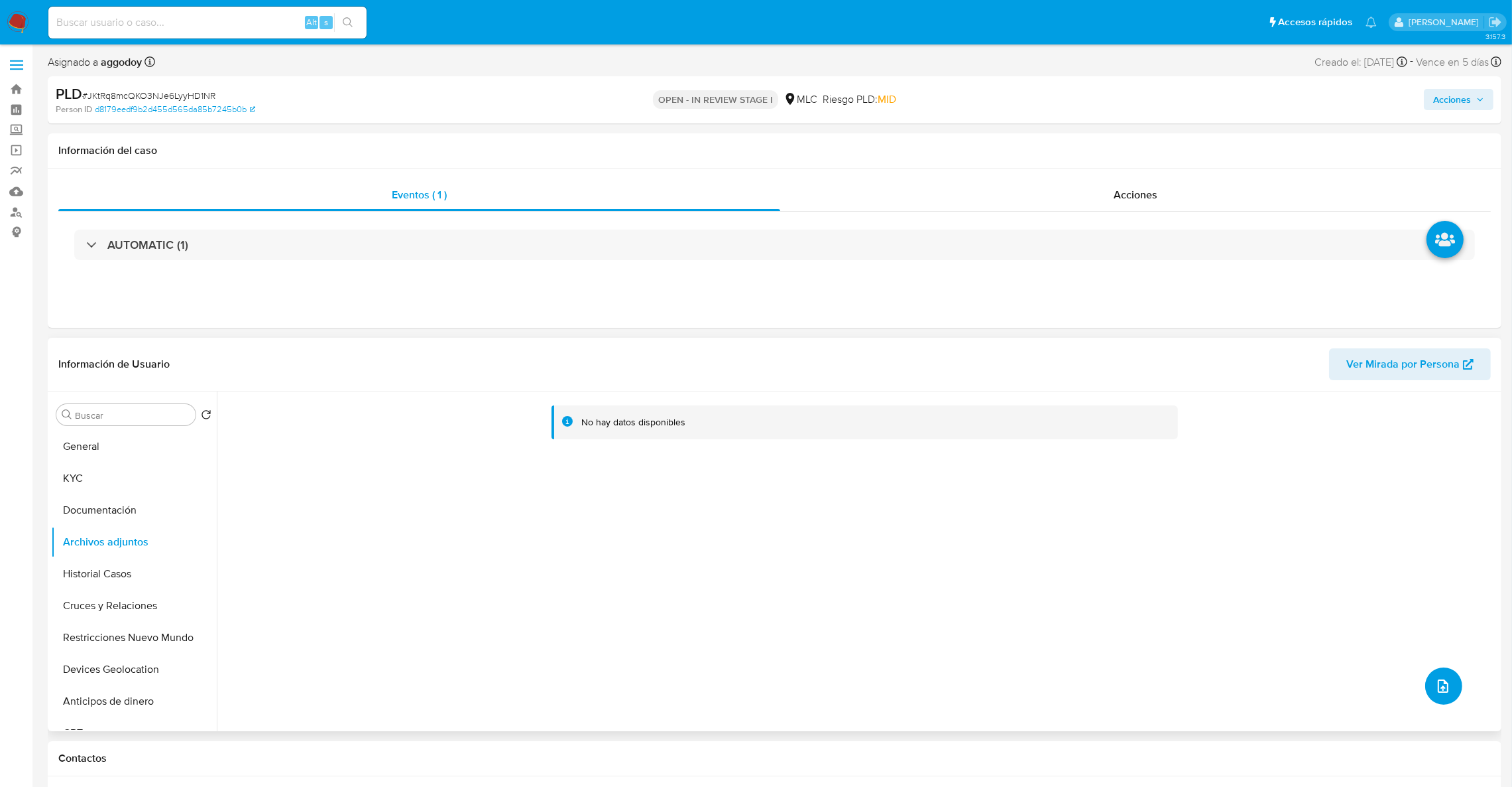
click at [1445, 699] on button "upload-file" at bounding box center [1443, 686] width 37 height 37
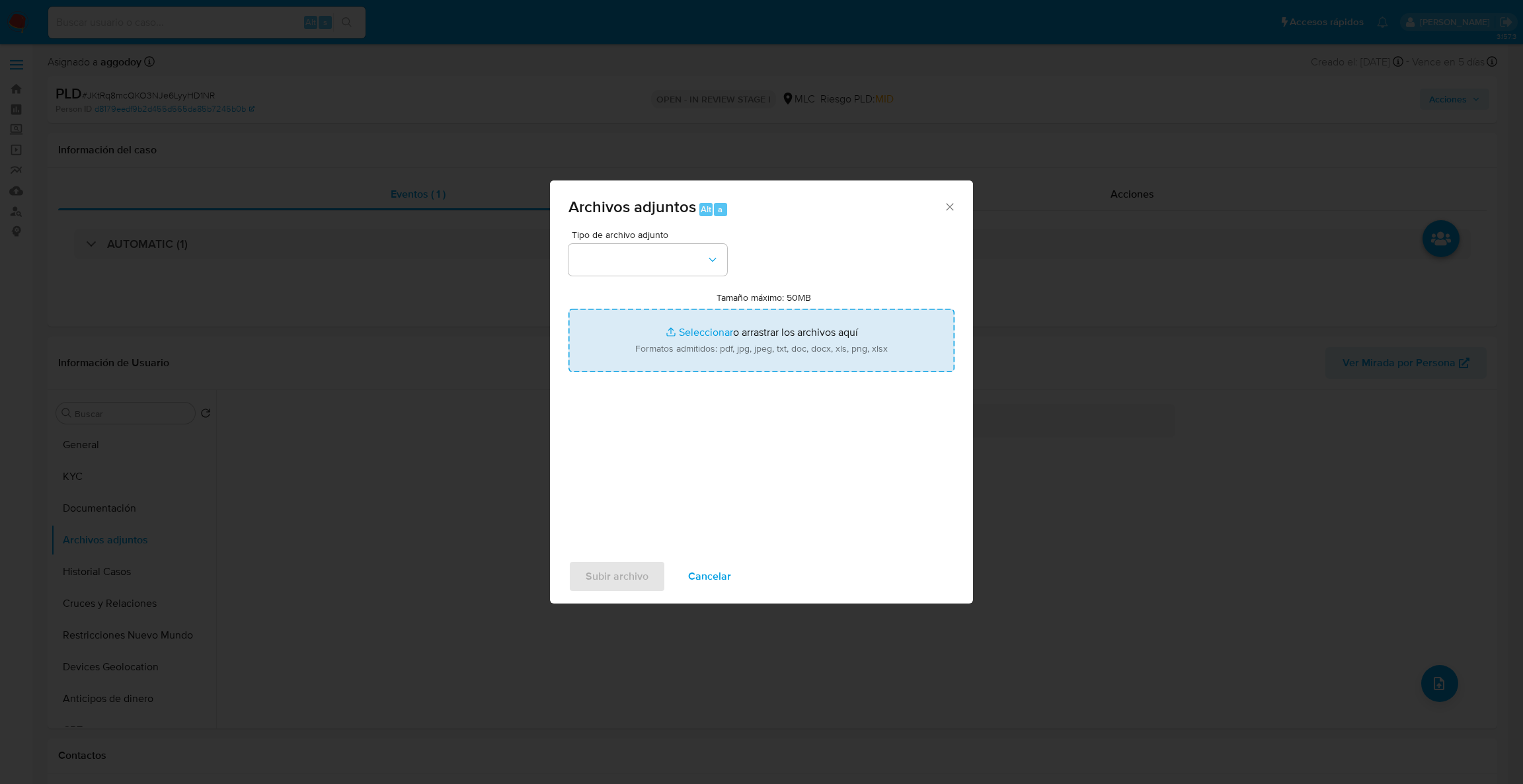
click at [639, 357] on input "Tamaño máximo: 50MB Seleccionar archivos" at bounding box center [762, 340] width 386 height 64
type input "C:\fakepath\Case Log - 2368372963.pdf"
click at [661, 323] on input "Tamaño máximo: 50MB Seleccionar archivos" at bounding box center [762, 340] width 386 height 64
type input "C:\fakepath\2368372963Movimientos.xlsx"
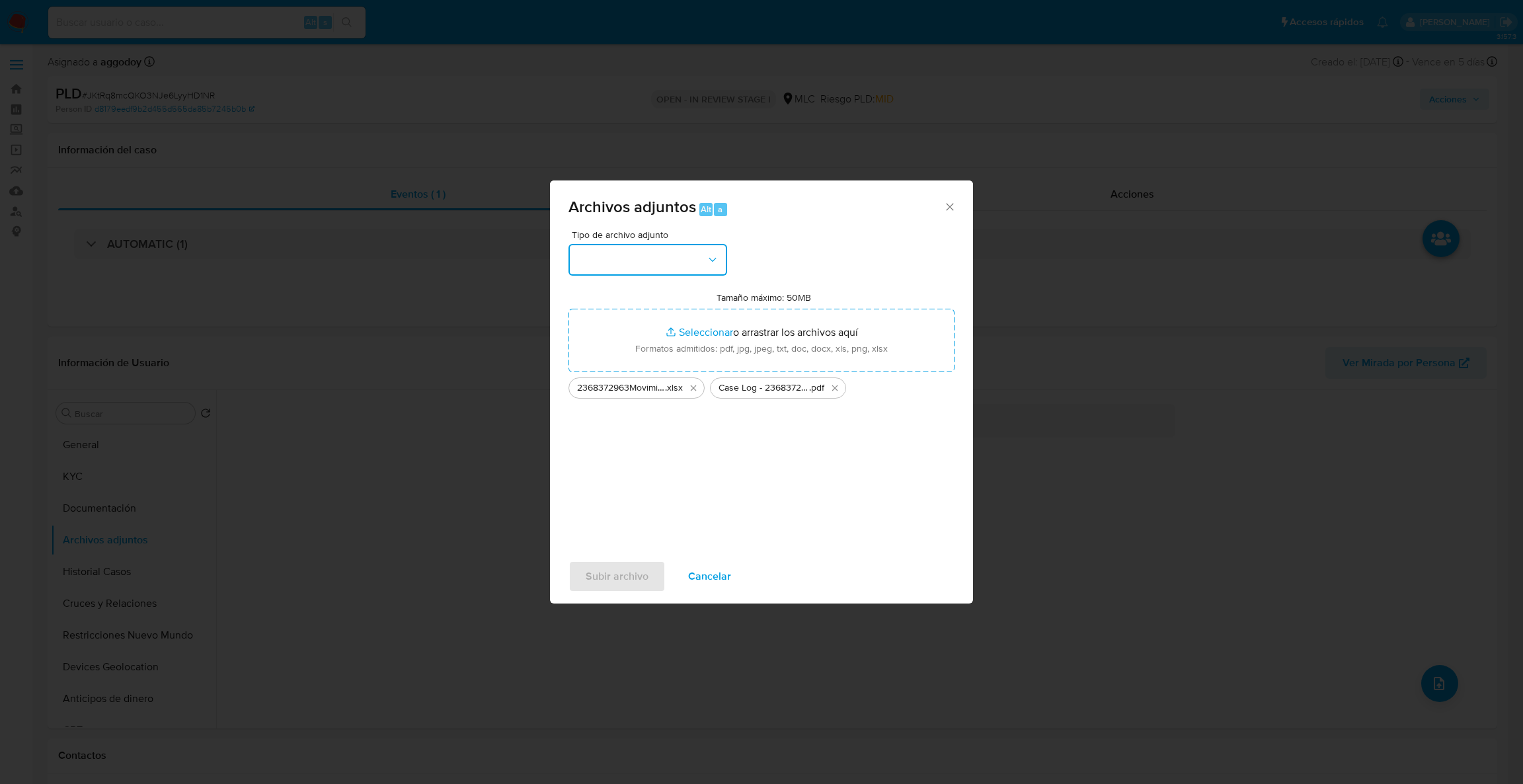
click at [641, 269] on button "button" at bounding box center [647, 259] width 159 height 31
click at [607, 446] on span "OTROS" at bounding box center [593, 440] width 34 height 13
click at [621, 578] on span "Subir archivo" at bounding box center [617, 576] width 63 height 29
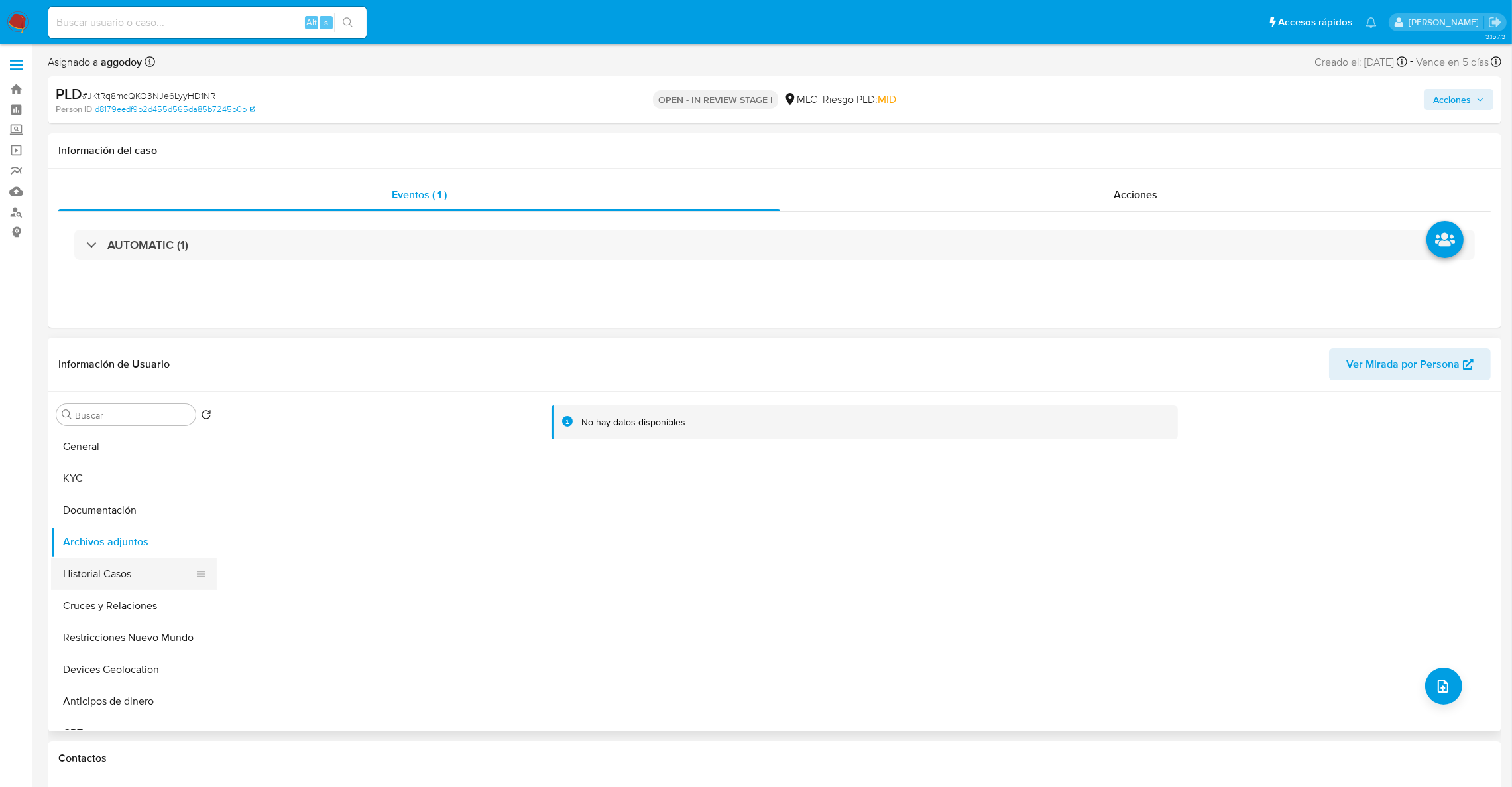
click at [142, 576] on button "Historial Casos" at bounding box center [128, 573] width 155 height 32
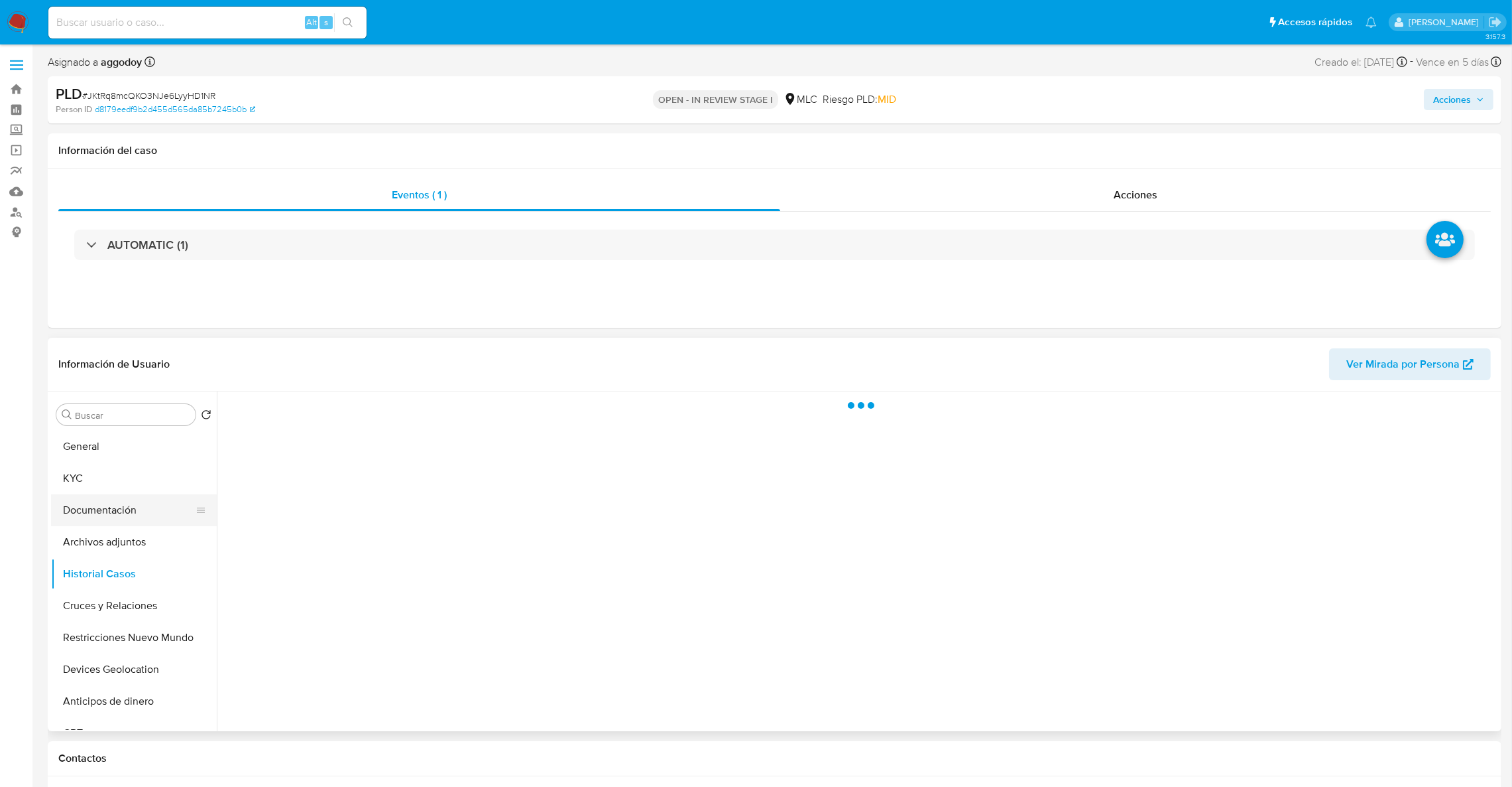
click at [116, 520] on button "Documentación" at bounding box center [128, 509] width 155 height 32
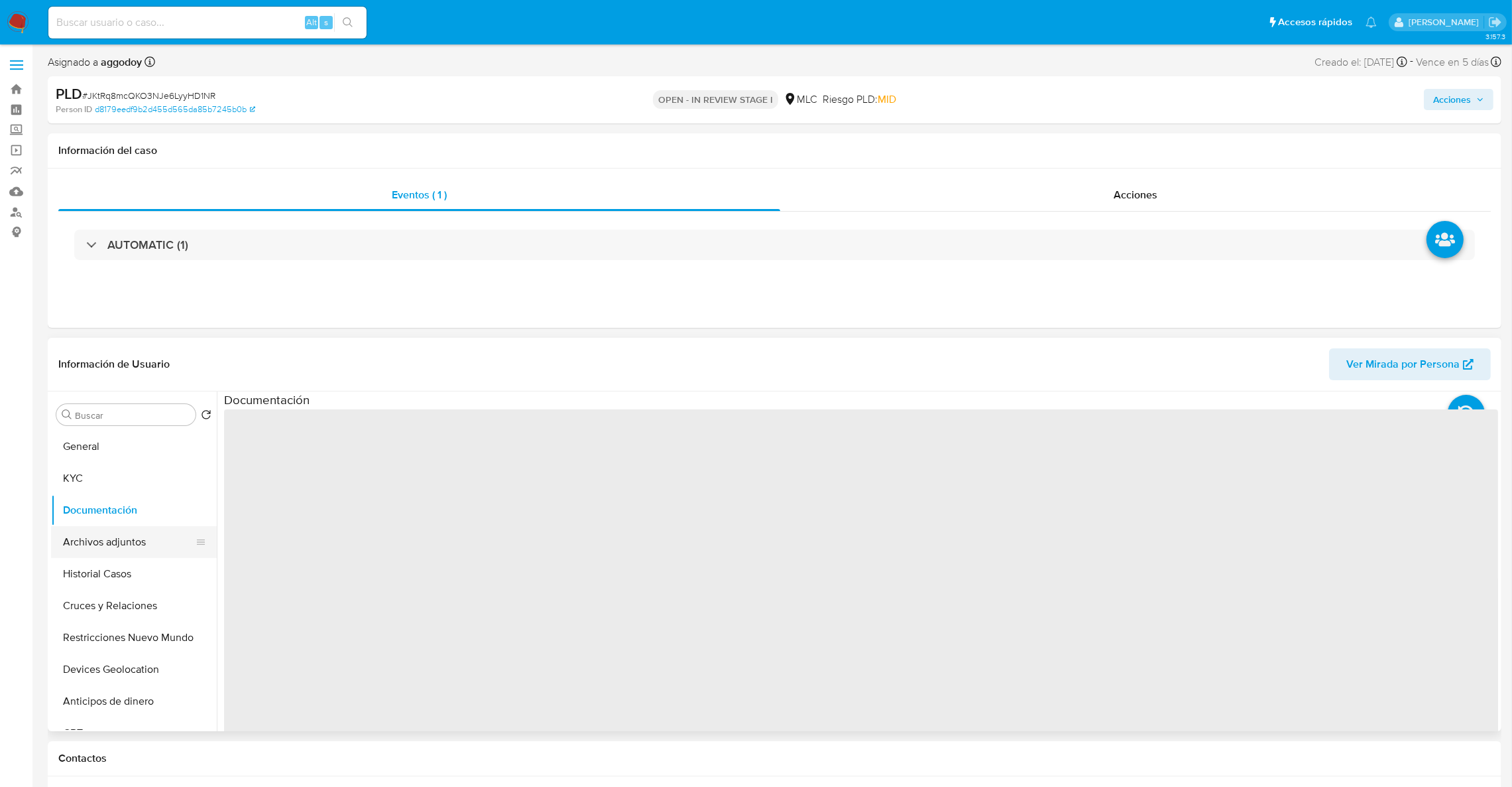
click at [114, 533] on button "Archivos adjuntos" at bounding box center [128, 542] width 155 height 32
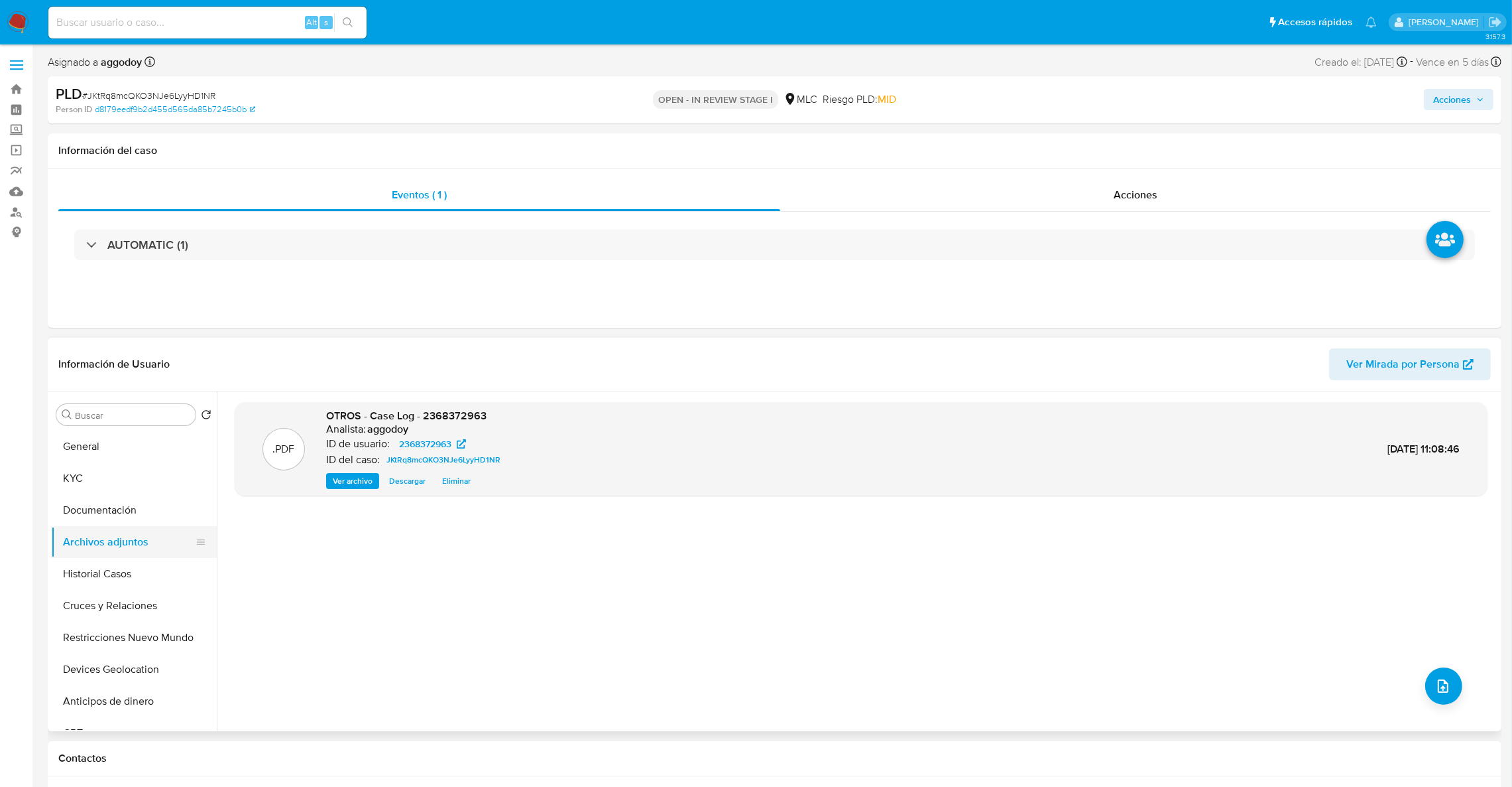
click at [98, 553] on button "Archivos adjuntos" at bounding box center [128, 542] width 155 height 32
click at [100, 505] on button "Documentación" at bounding box center [128, 509] width 155 height 32
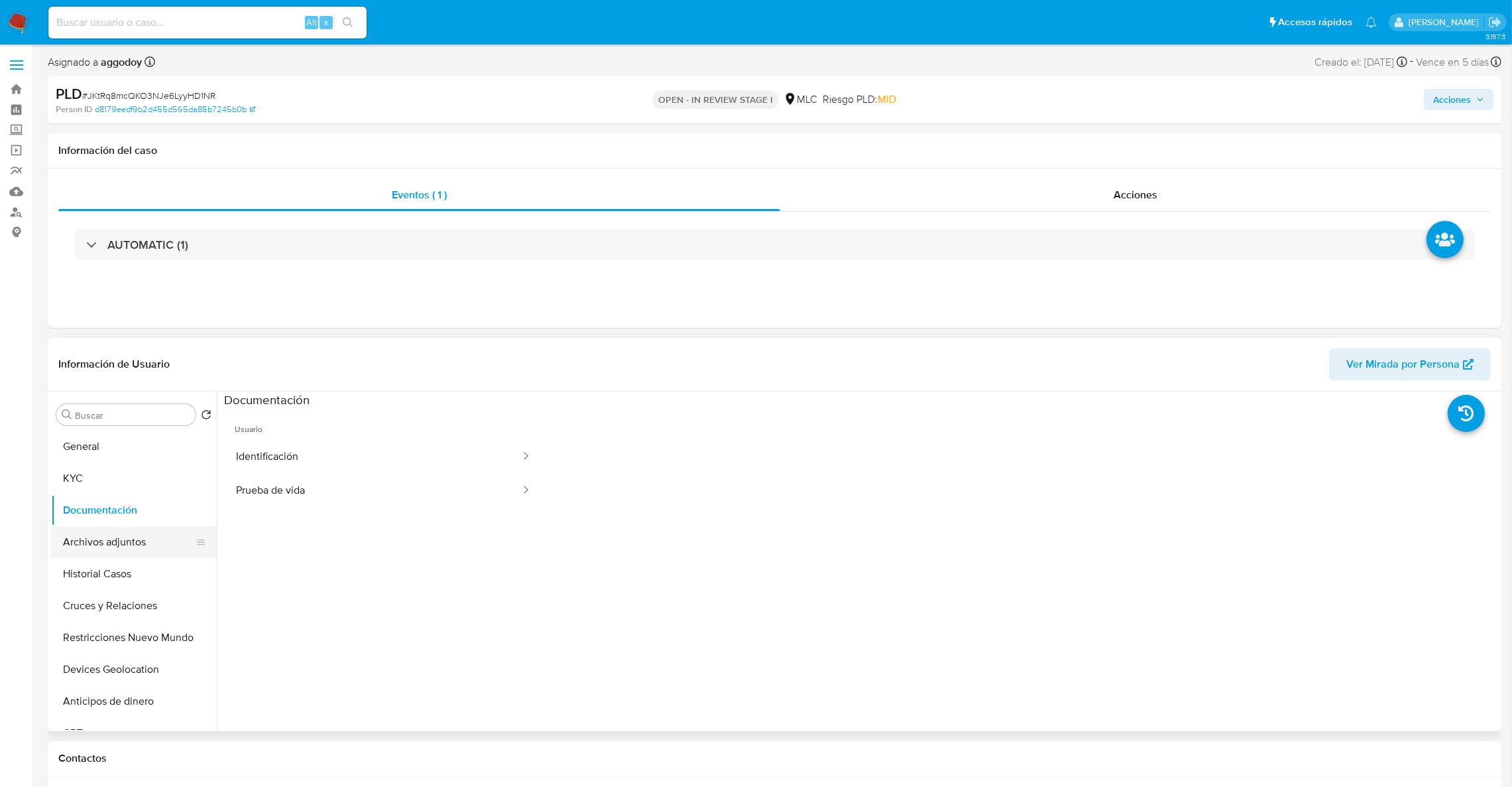
click at [111, 548] on button "Archivos adjuntos" at bounding box center [128, 542] width 155 height 32
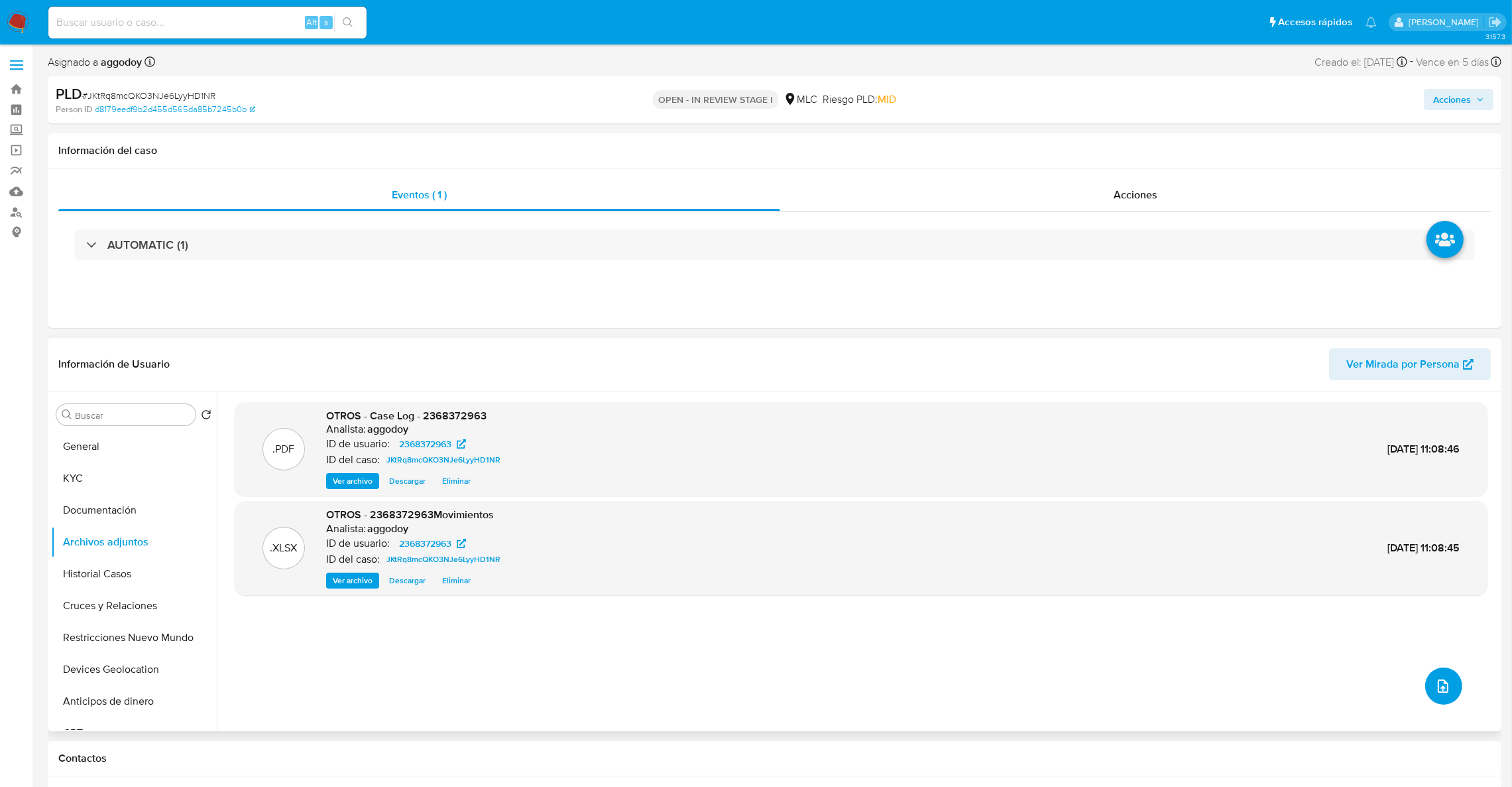
click at [1444, 675] on button "upload-file" at bounding box center [1443, 686] width 37 height 37
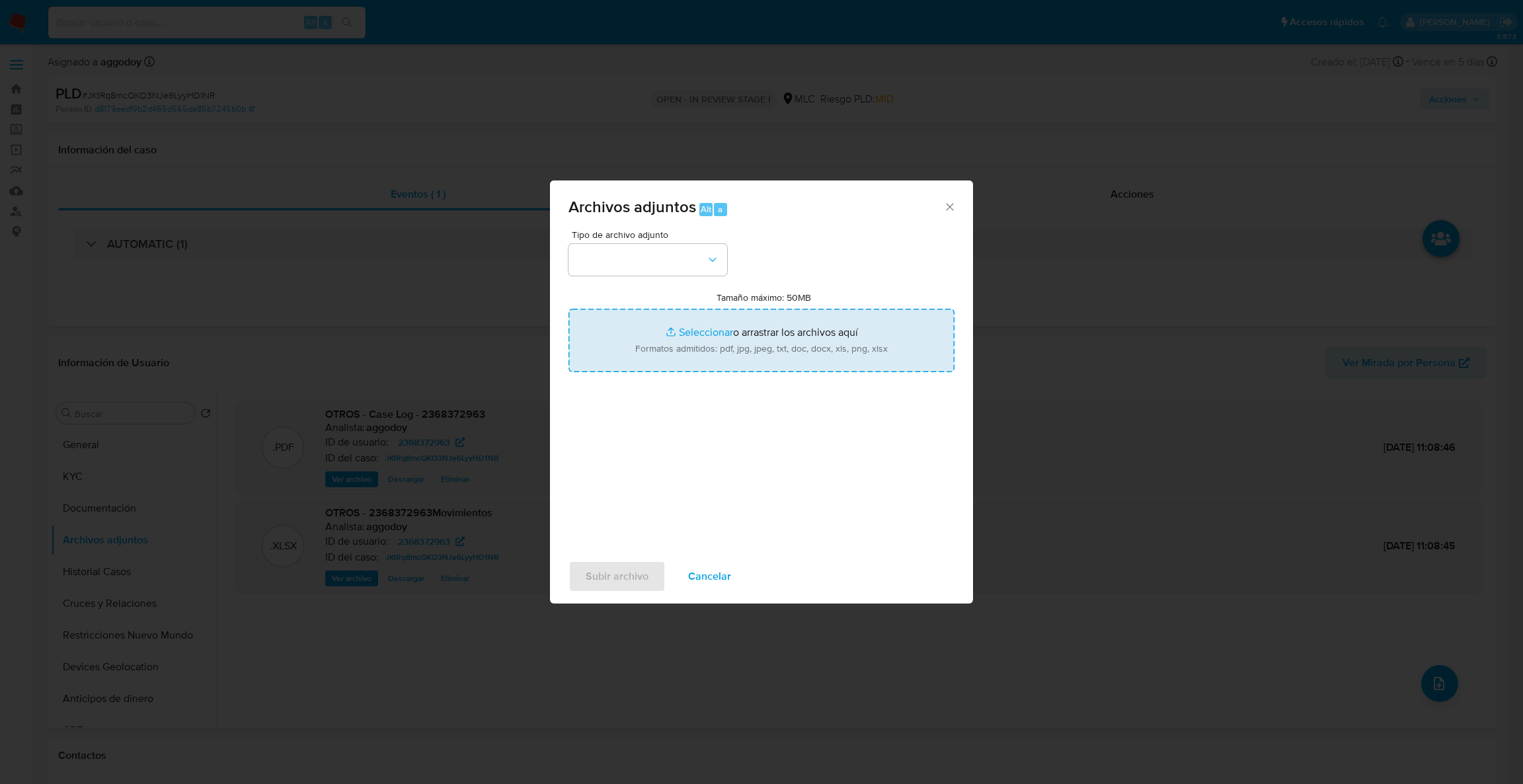
click at [734, 337] on input "Tamaño máximo: 50MB Seleccionar archivos" at bounding box center [762, 340] width 386 height 64
click at [676, 347] on input "Tamaño máximo: 50MB Seleccionar archivos" at bounding box center [762, 340] width 386 height 64
type input "C:\fakepath\2368372963RDC.xlsx"
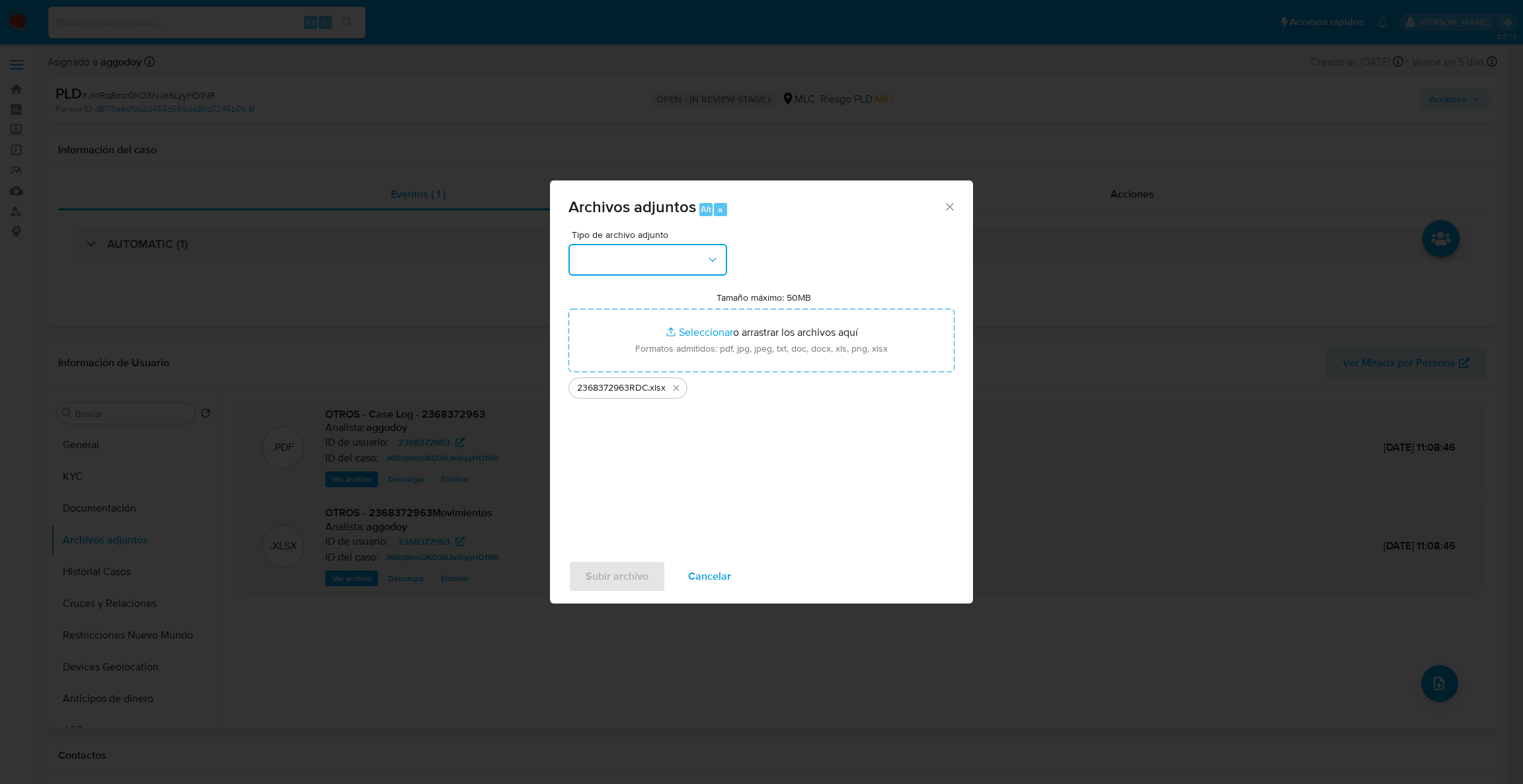
click at [637, 247] on button "button" at bounding box center [647, 259] width 159 height 31
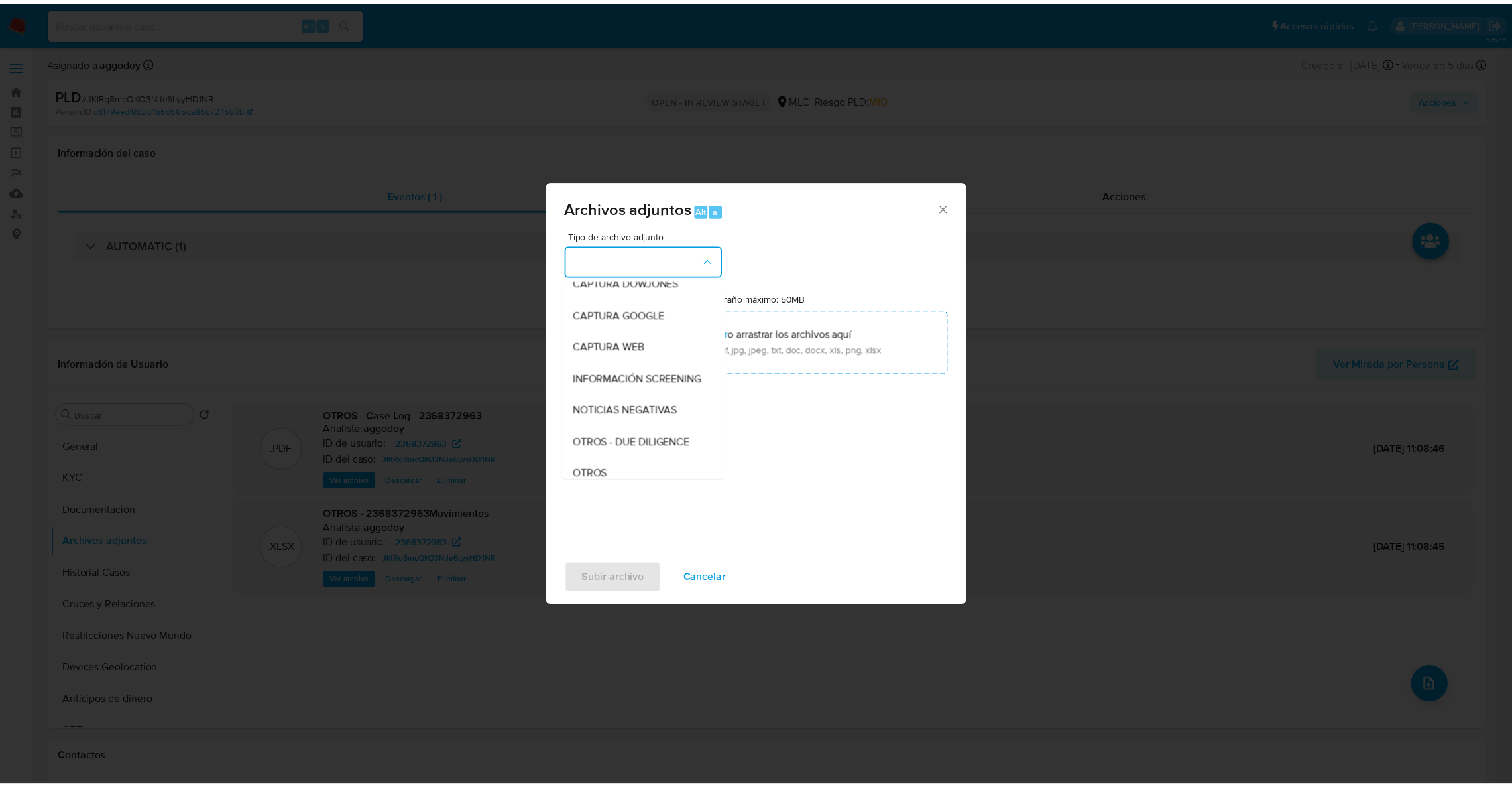
scroll to position [93, 0]
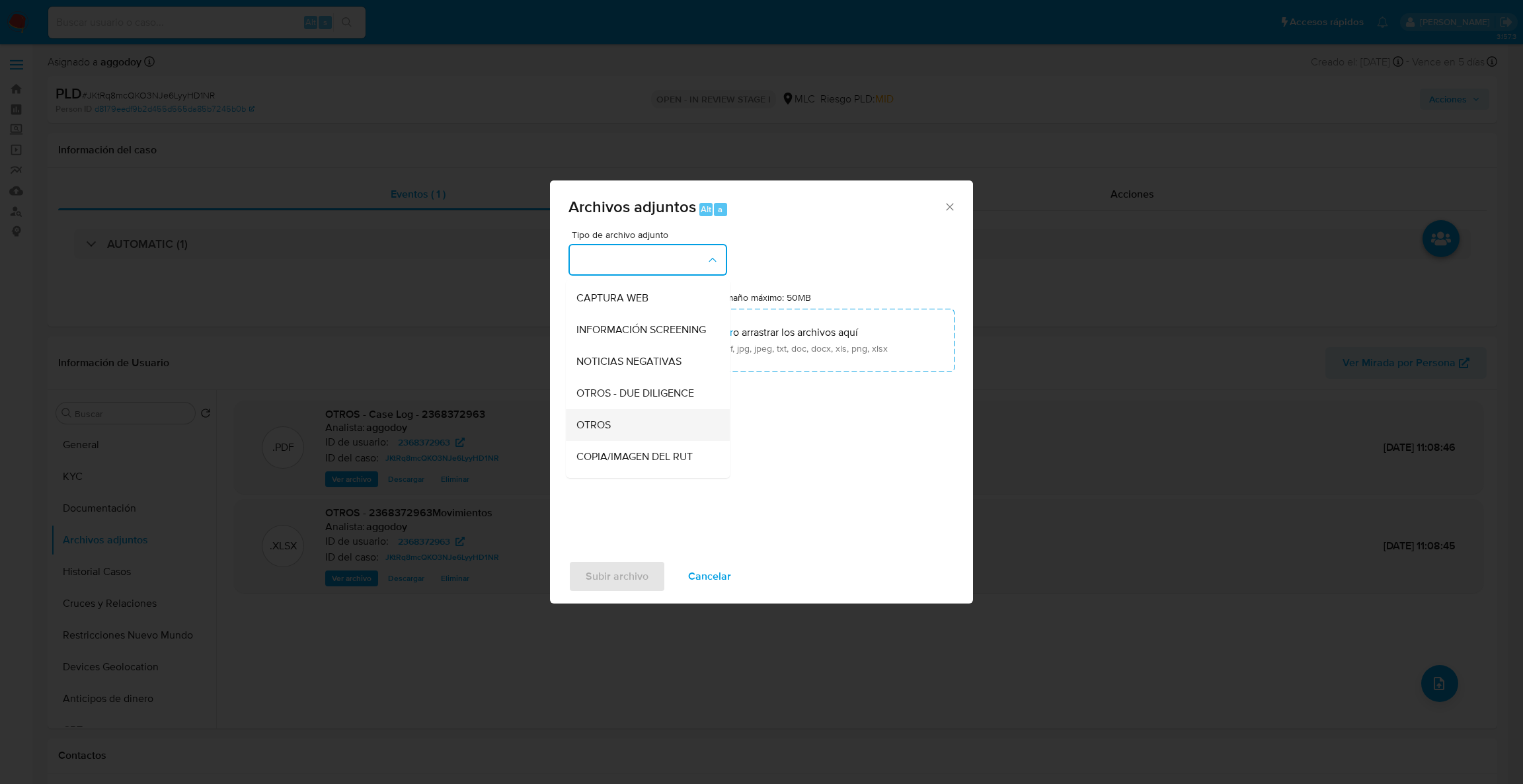
click at [603, 431] on span "OTROS" at bounding box center [593, 425] width 34 height 13
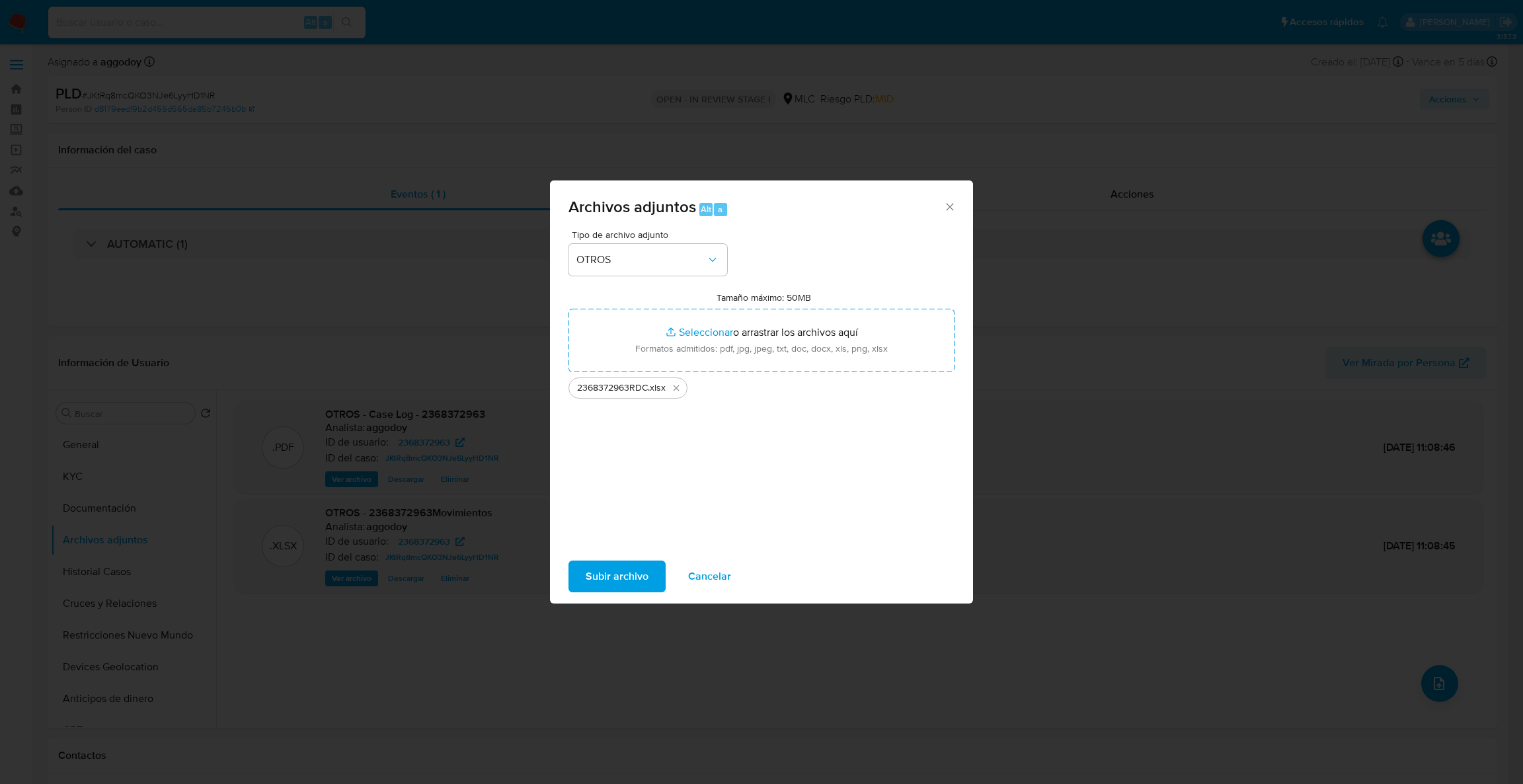
click at [609, 572] on span "Subir archivo" at bounding box center [617, 576] width 63 height 29
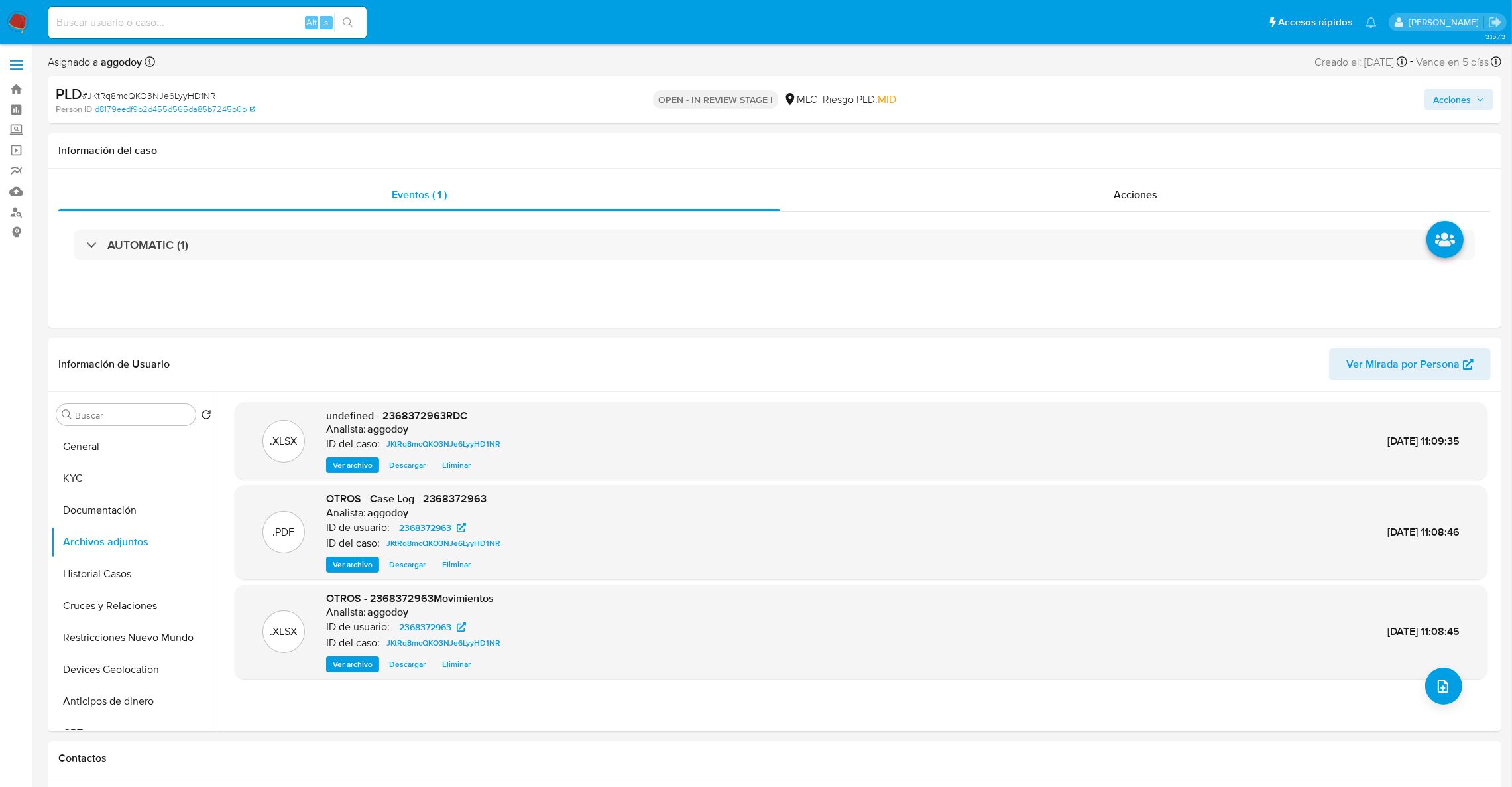
click at [1455, 113] on div "Acciones" at bounding box center [1255, 99] width 476 height 32
click at [1474, 97] on span "Acciones" at bounding box center [1458, 98] width 51 height 18
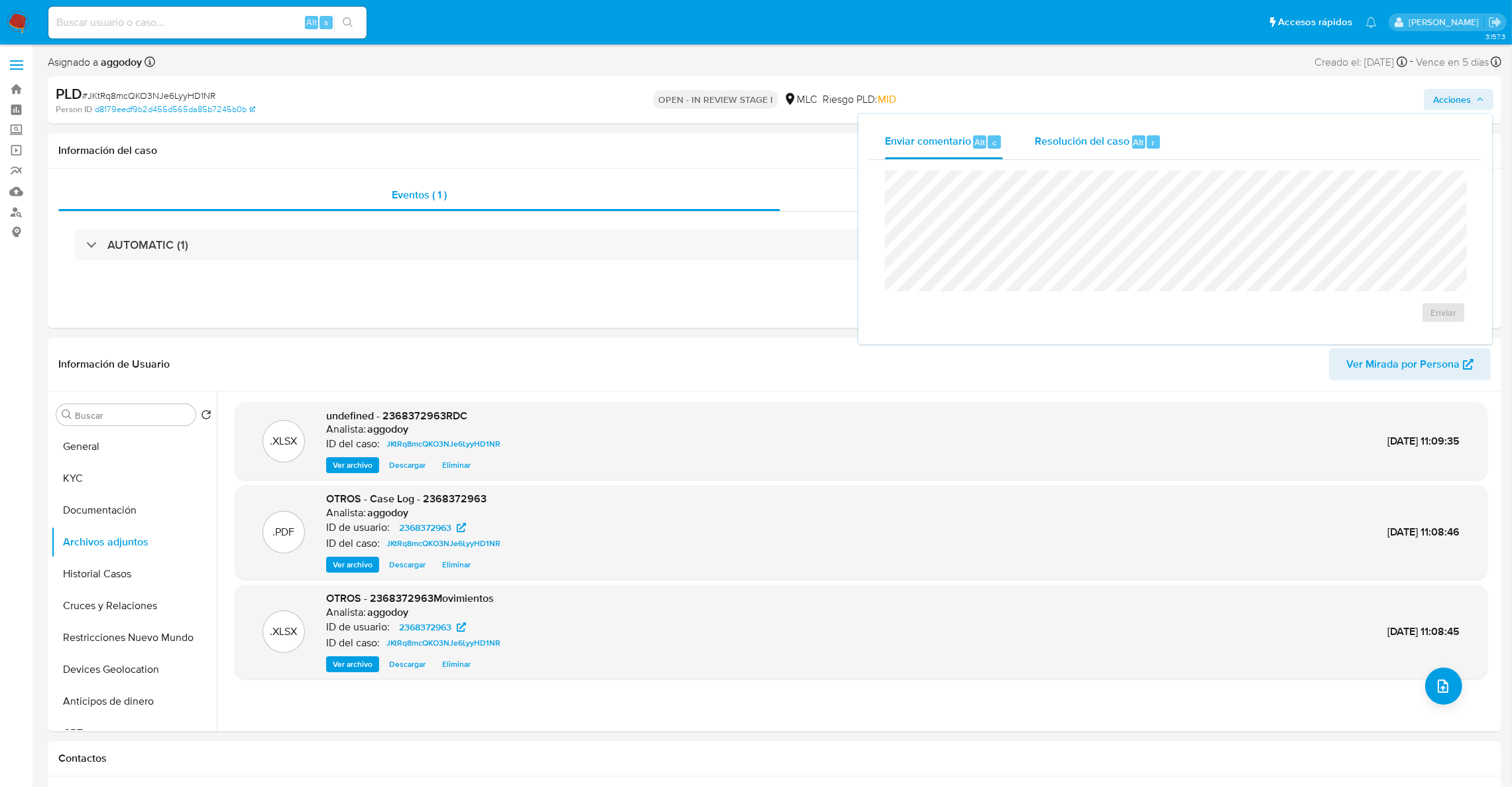
click at [1081, 125] on div "Resolución del caso Alt r" at bounding box center [1098, 142] width 127 height 34
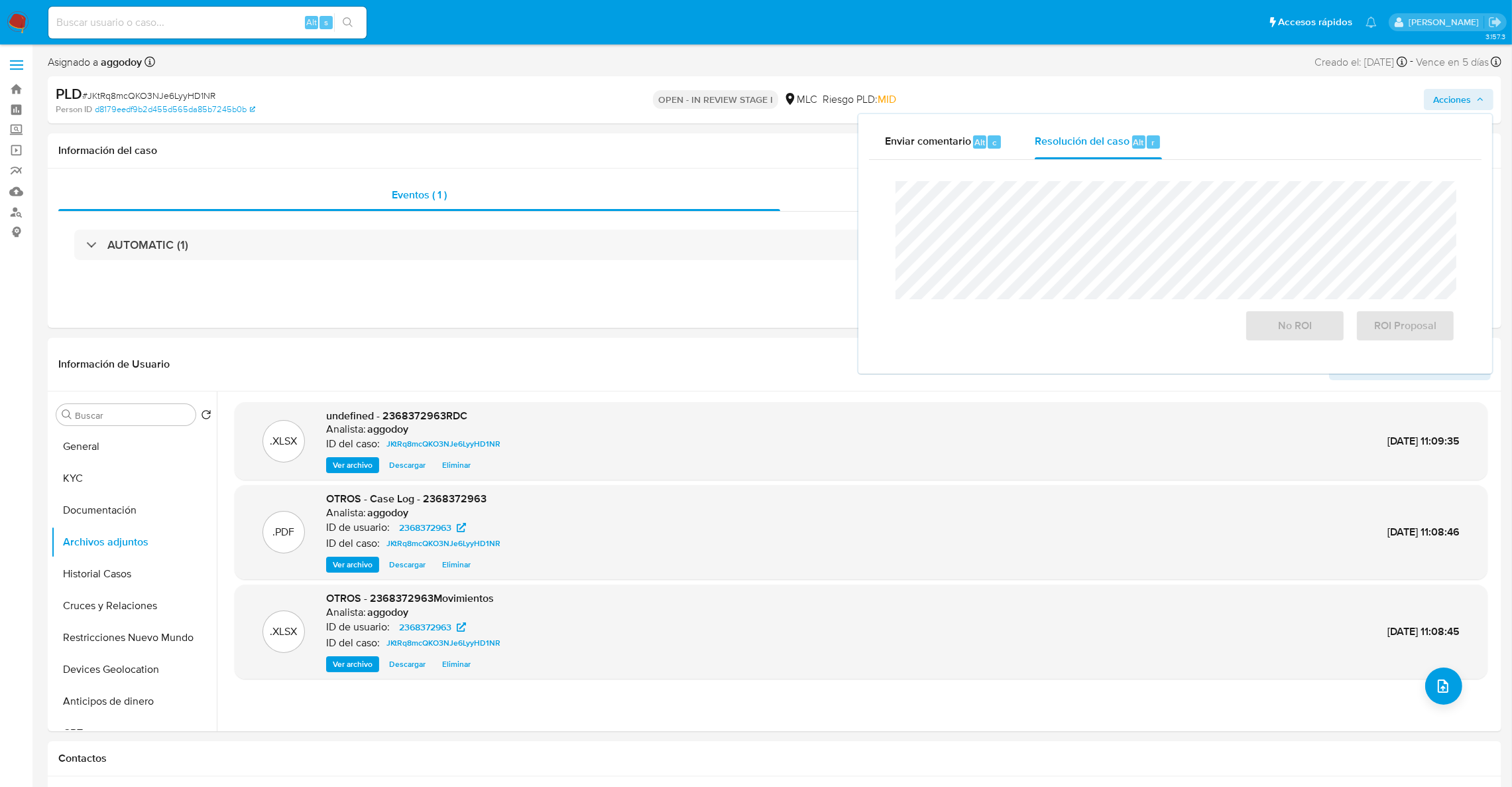
drag, startPoint x: 1076, startPoint y: 140, endPoint x: 1072, endPoint y: 162, distance: 22.4
click at [1076, 142] on span "Resolución del caso" at bounding box center [1082, 141] width 94 height 15
click at [1279, 320] on span "No ROI" at bounding box center [1294, 326] width 65 height 30
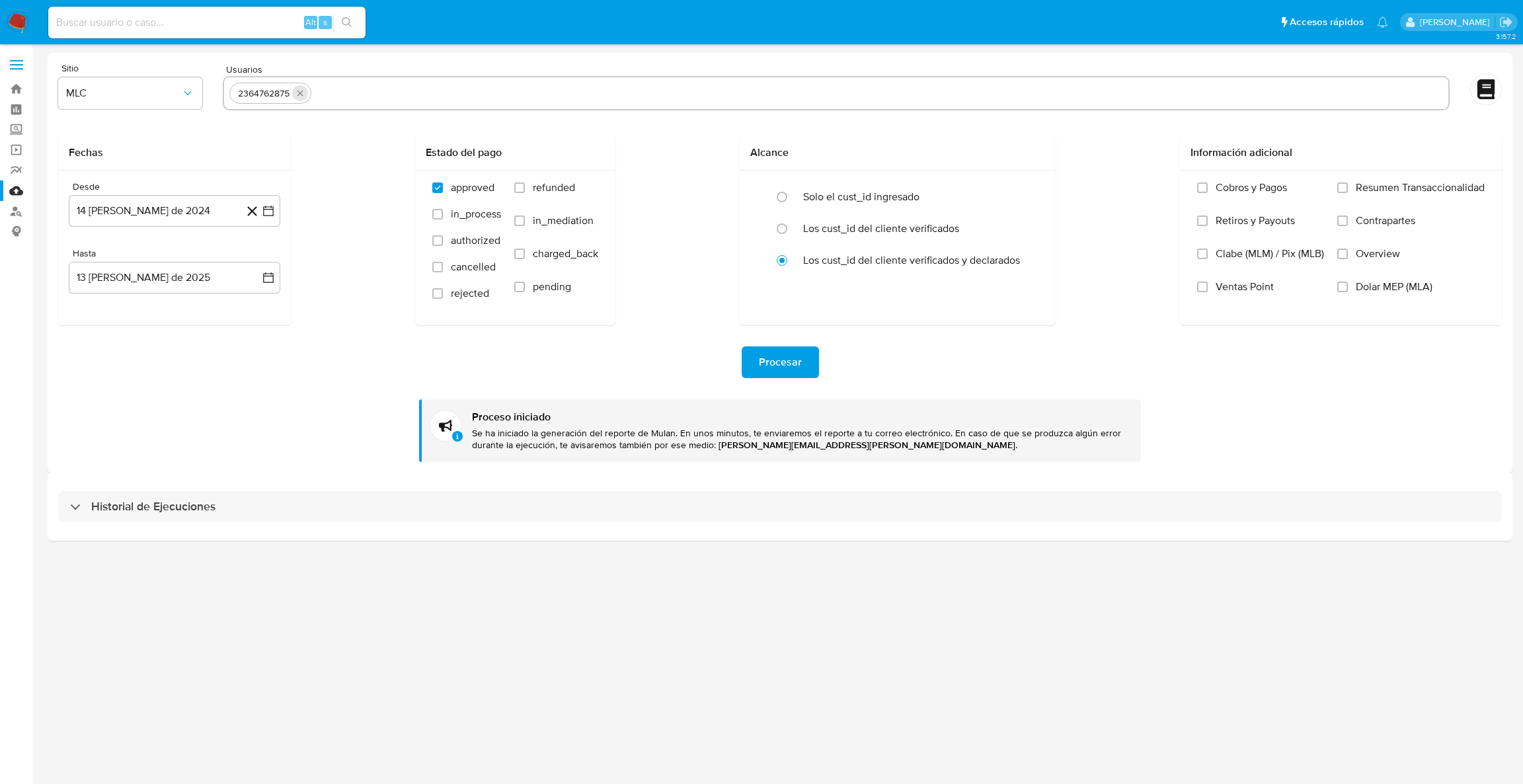
click at [303, 99] on button "quitar 2364762875" at bounding box center [300, 93] width 16 height 16
click at [303, 98] on input "text" at bounding box center [836, 93] width 1214 height 21
paste input "2368372963"
type input "2368372963"
click at [779, 368] on span "Procesar" at bounding box center [780, 362] width 43 height 29
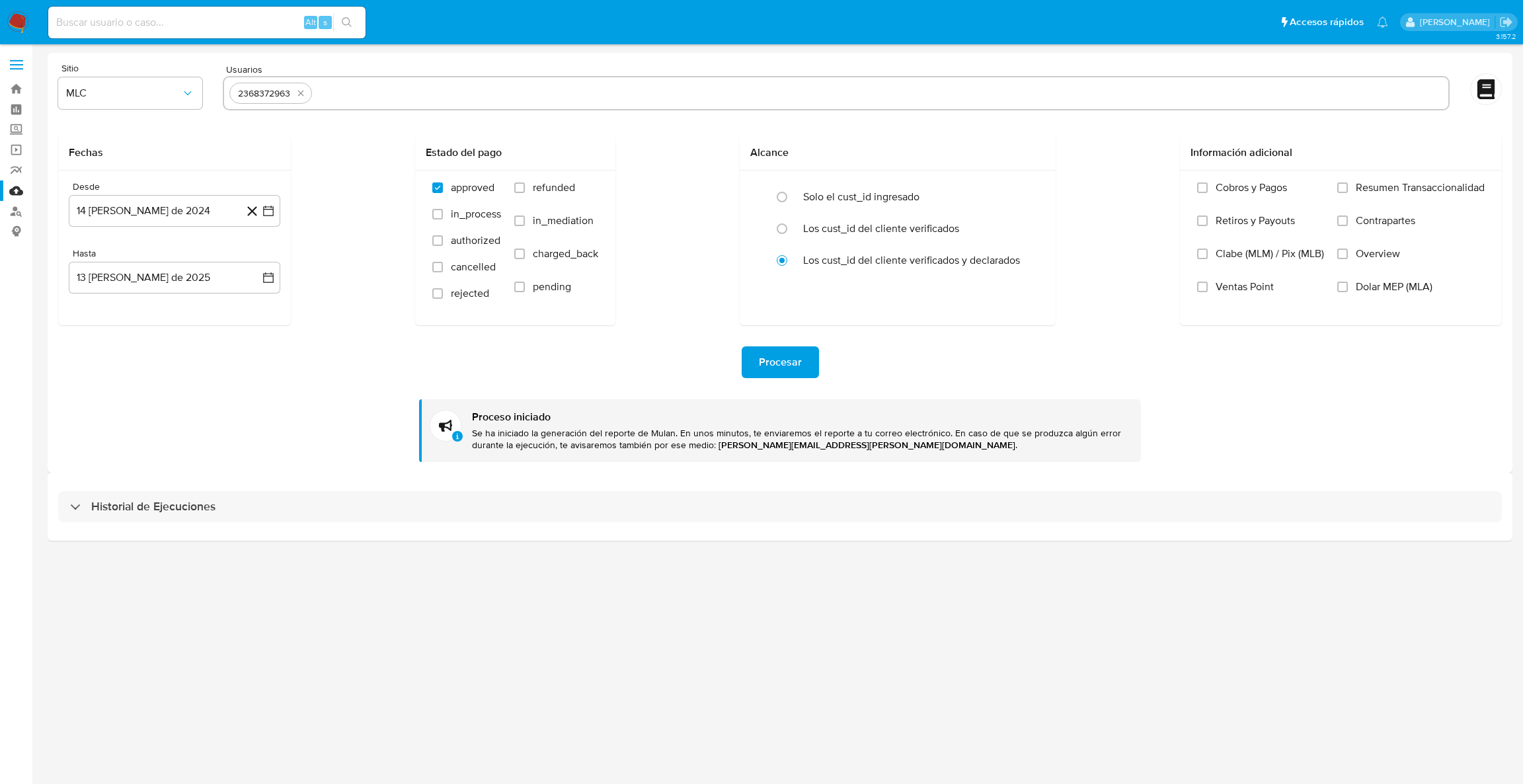
click at [769, 351] on span "Procesar" at bounding box center [780, 362] width 43 height 29
click at [780, 359] on span "Procesar" at bounding box center [780, 362] width 43 height 29
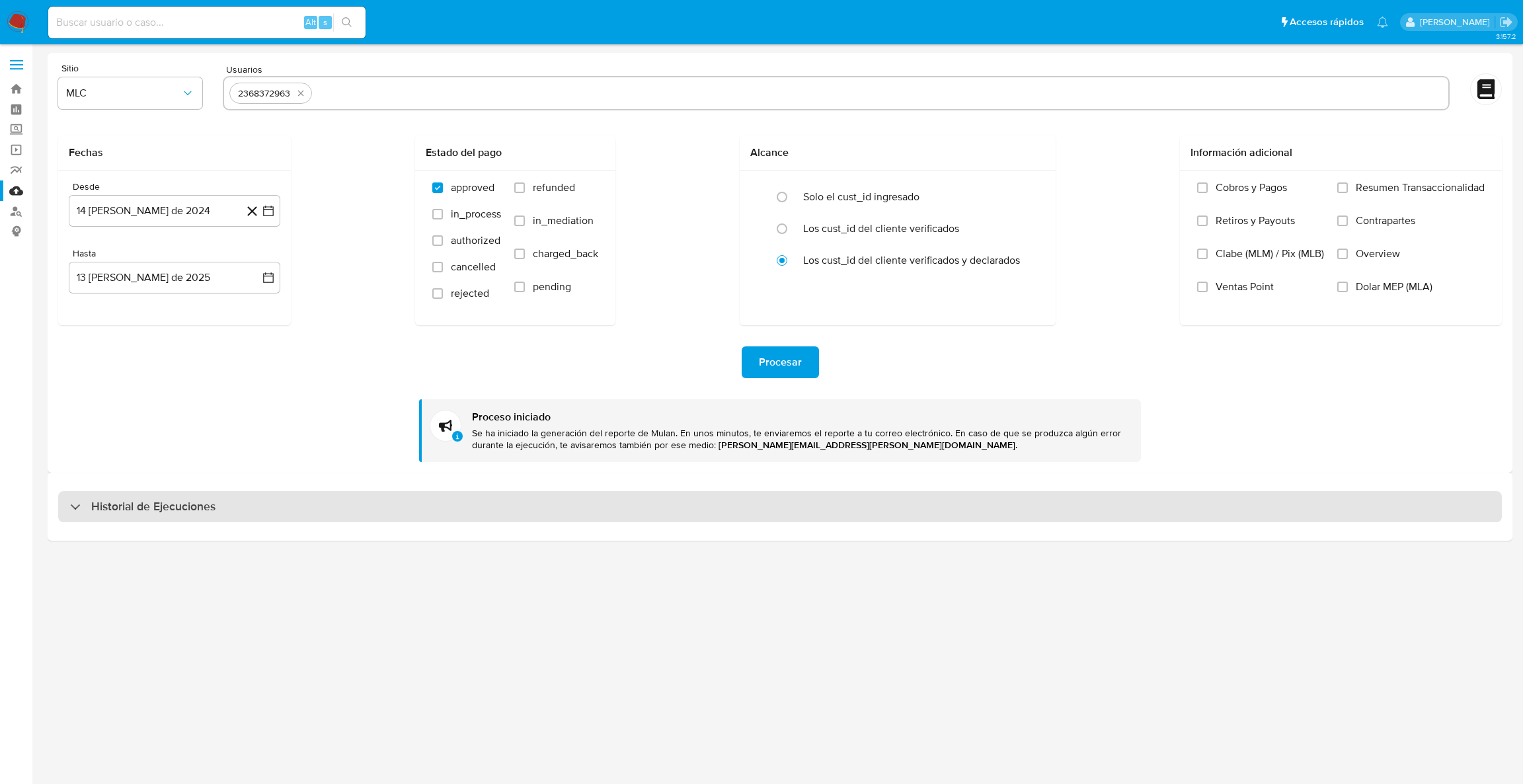
click at [507, 502] on div "Historial de Ejecuciones" at bounding box center [780, 506] width 1443 height 31
select select "10"
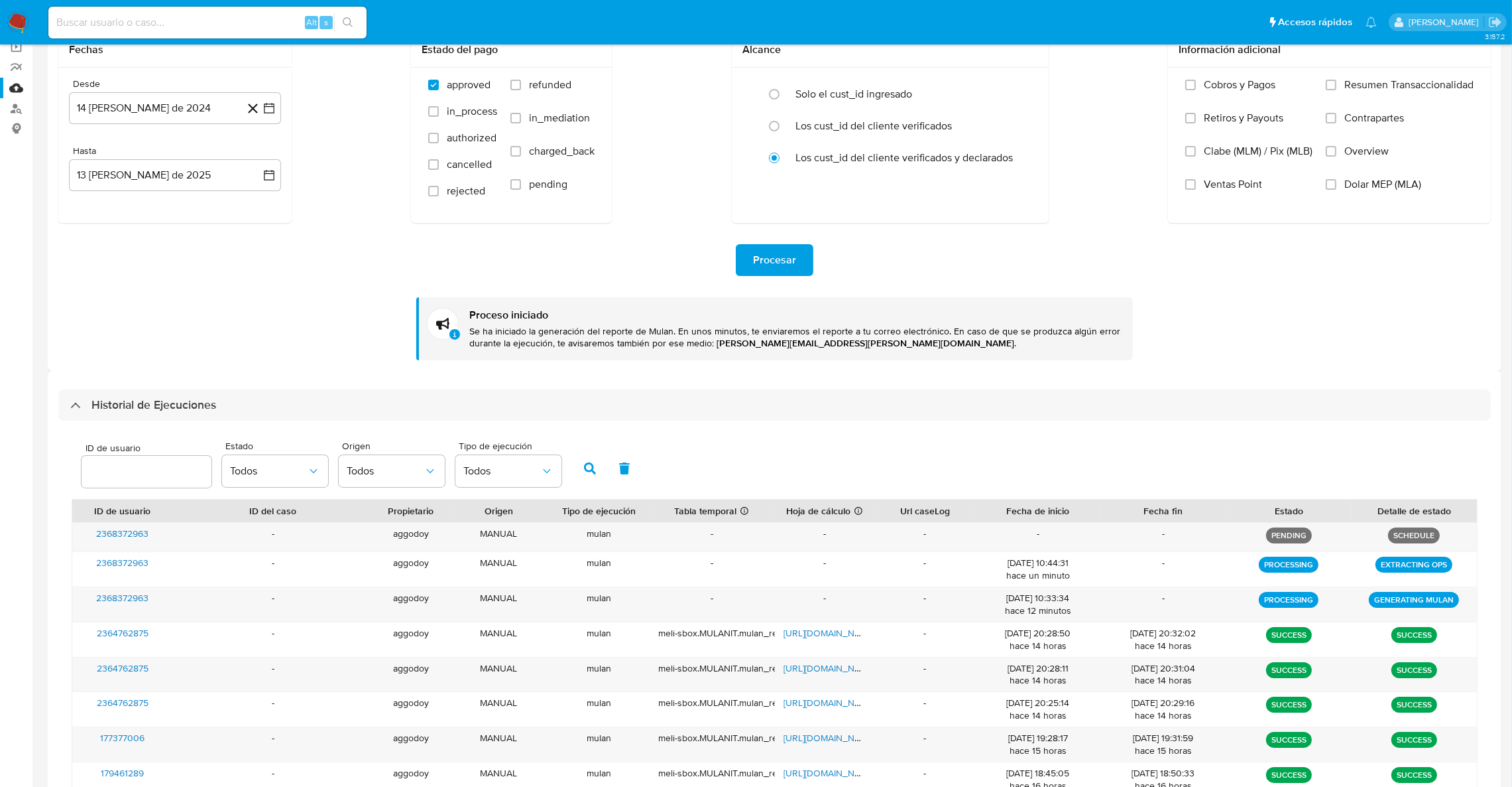
scroll to position [199, 0]
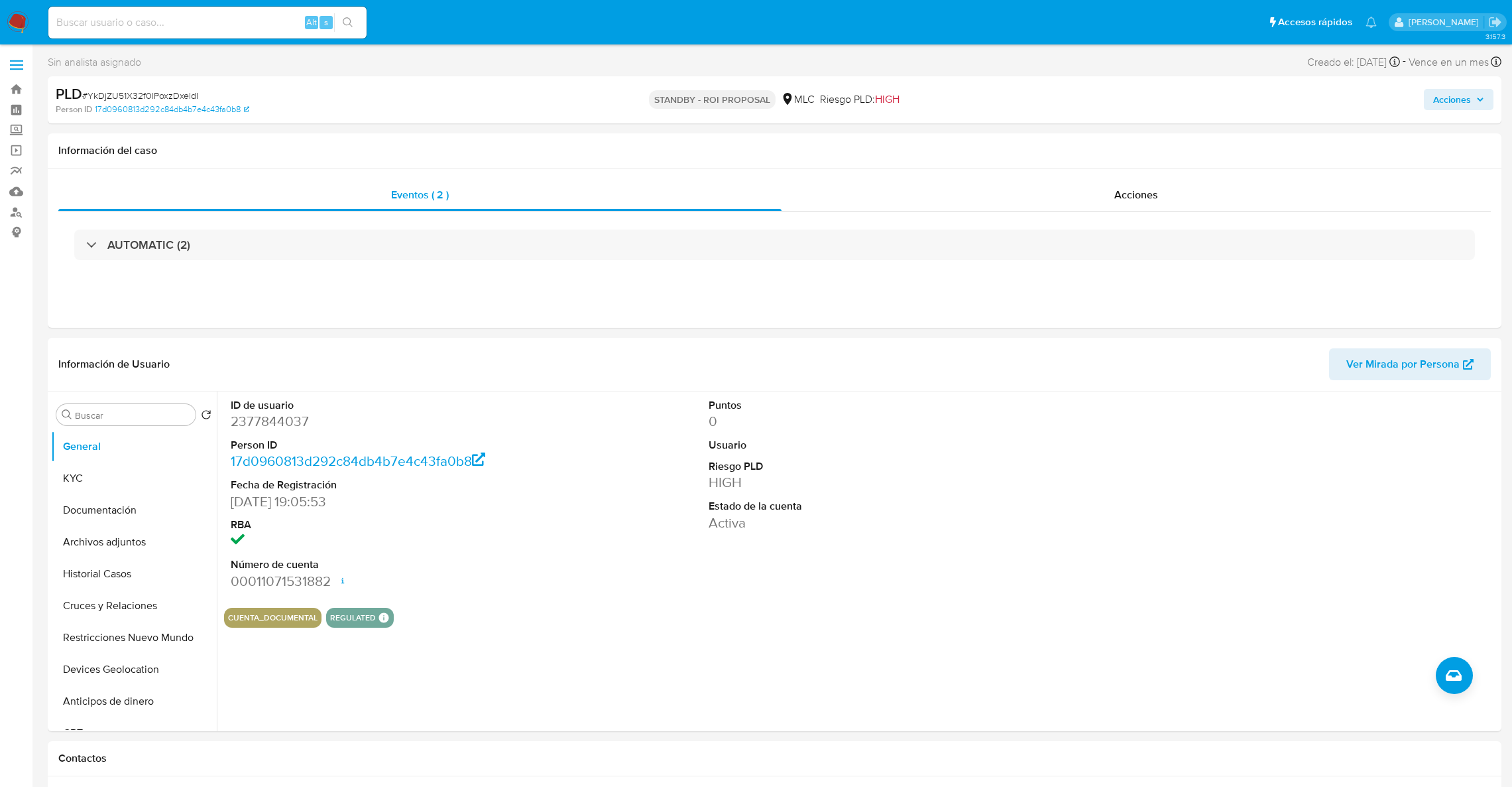
select select "10"
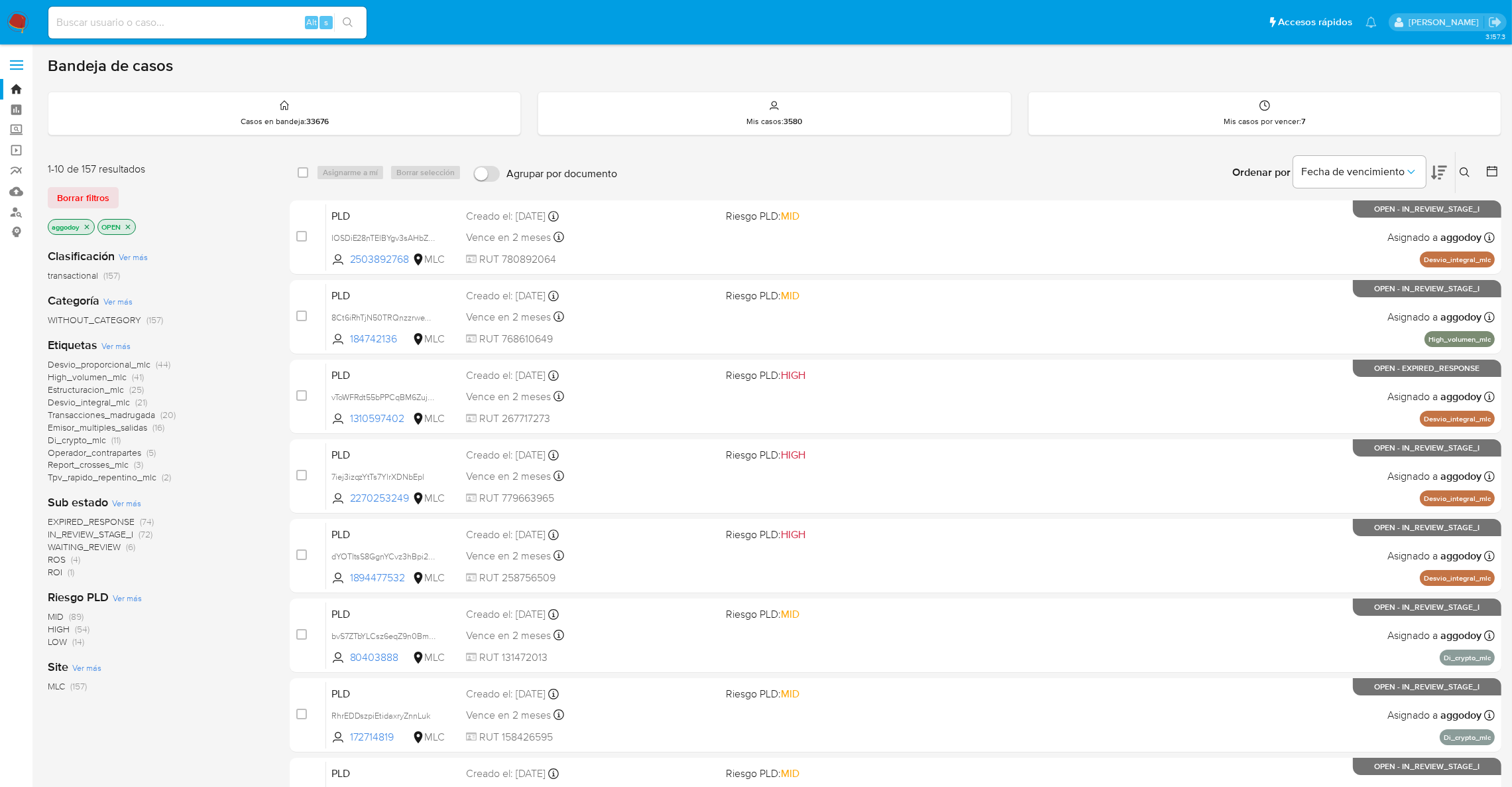
click at [70, 576] on span "(1)" at bounding box center [71, 572] width 7 height 13
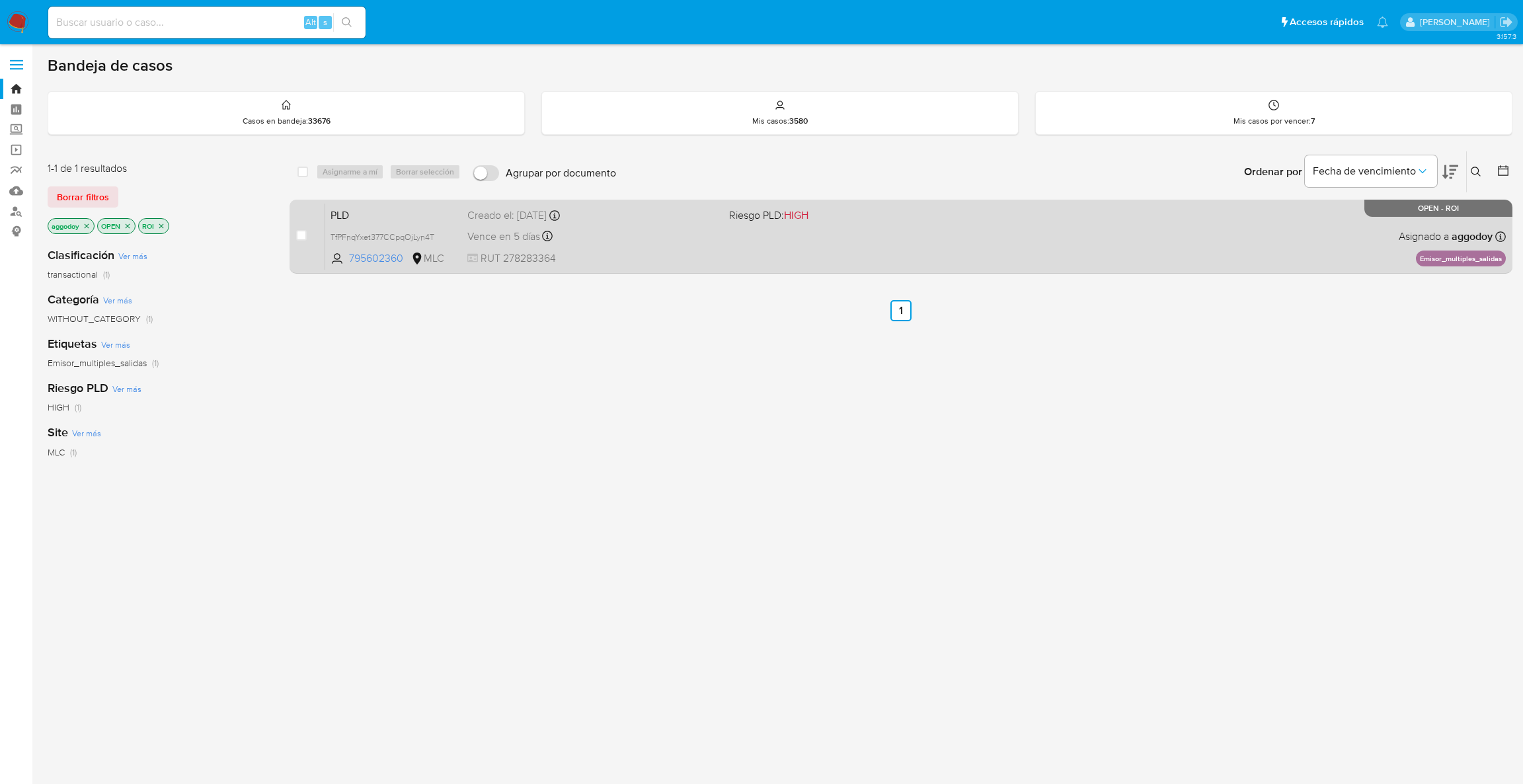
click at [829, 244] on div "PLD TfPFnqYxet377CCpqOjLyn4T 795602360 MLC Riesgo PLD: HIGH Creado el: 12/06/20…" at bounding box center [916, 236] width 1180 height 67
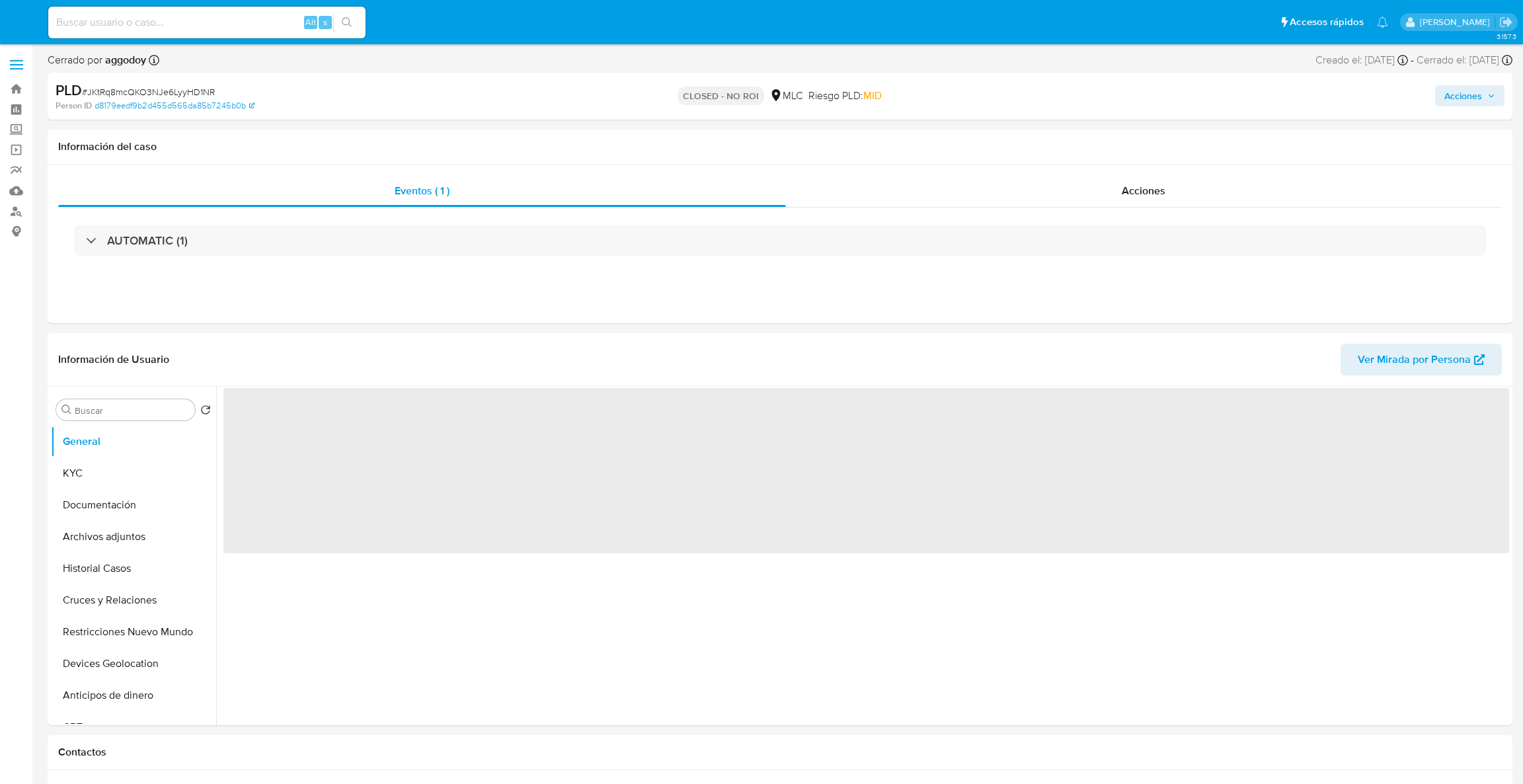
select select "10"
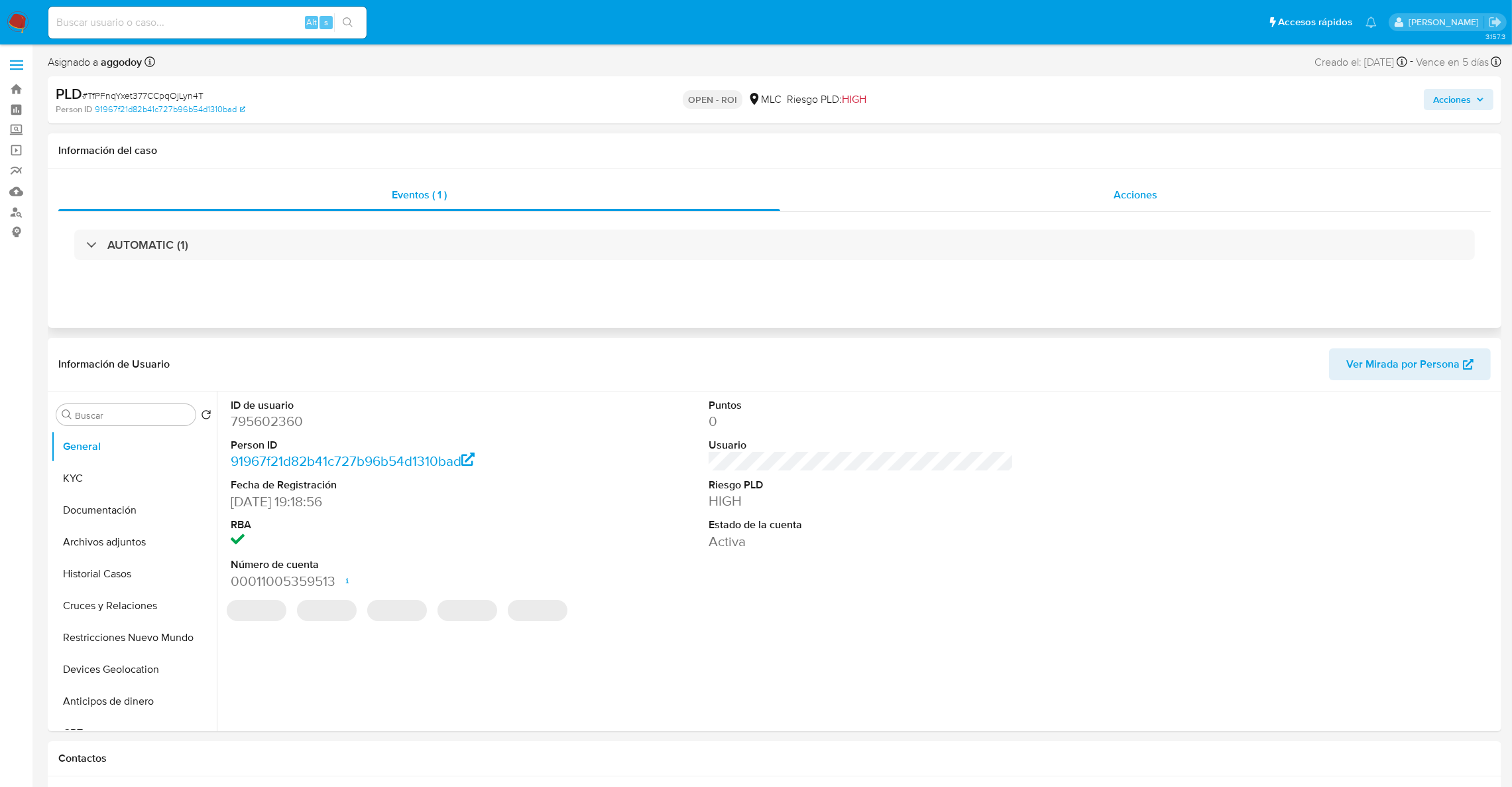
click at [1110, 201] on div "Acciones" at bounding box center [1135, 194] width 710 height 32
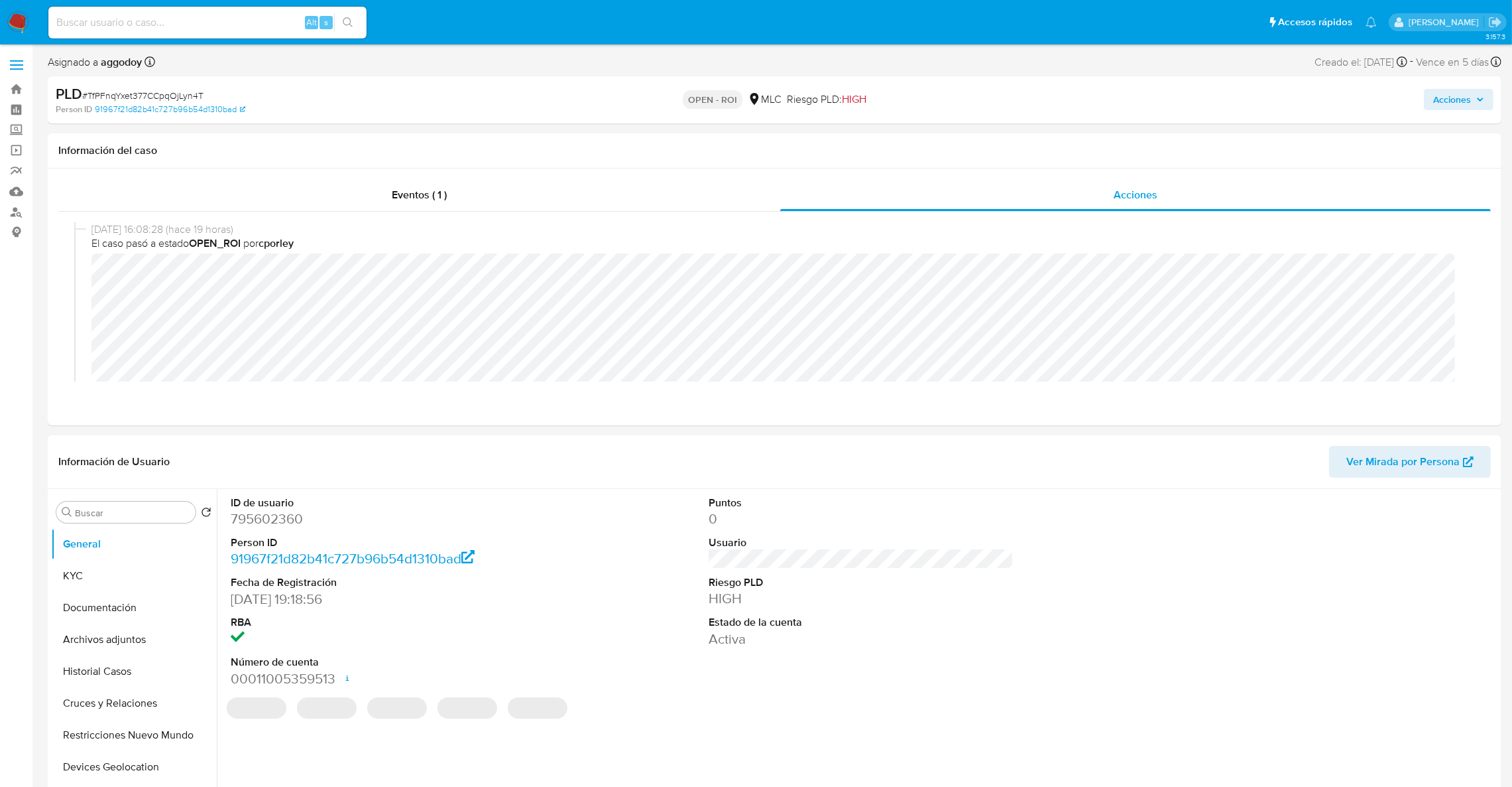
select select "10"
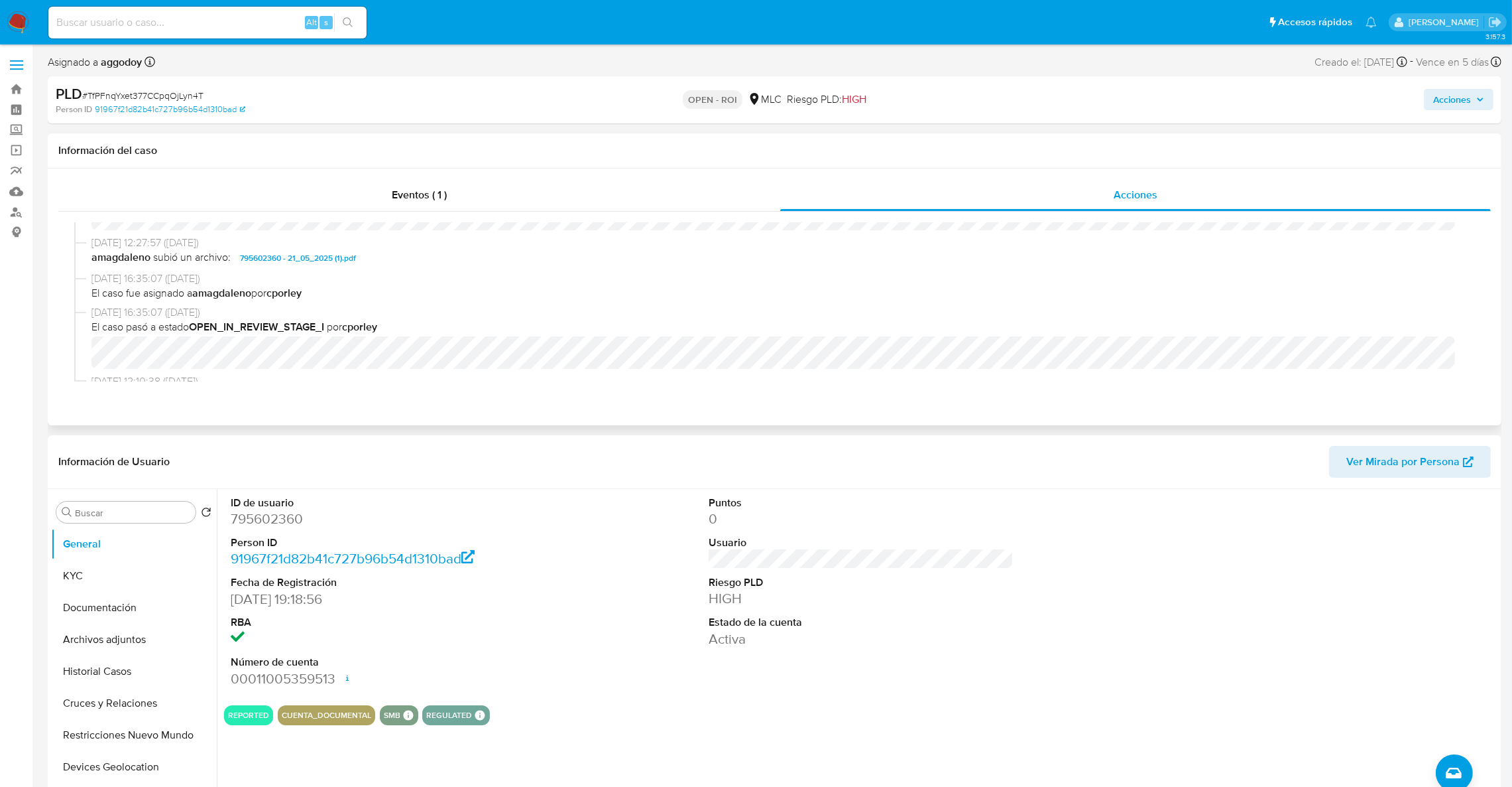
scroll to position [303, 0]
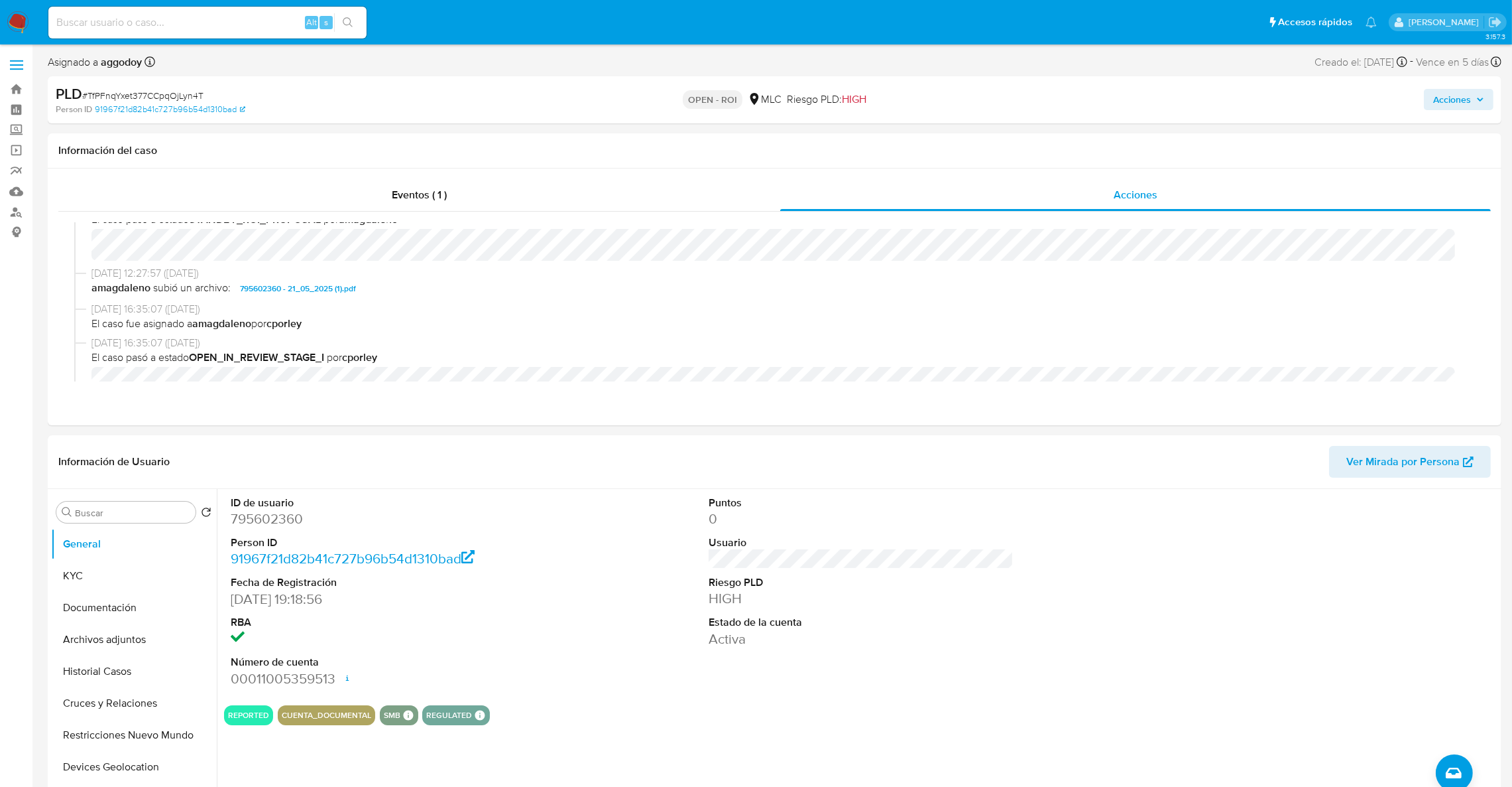
click at [1473, 103] on span "Acciones" at bounding box center [1458, 98] width 51 height 18
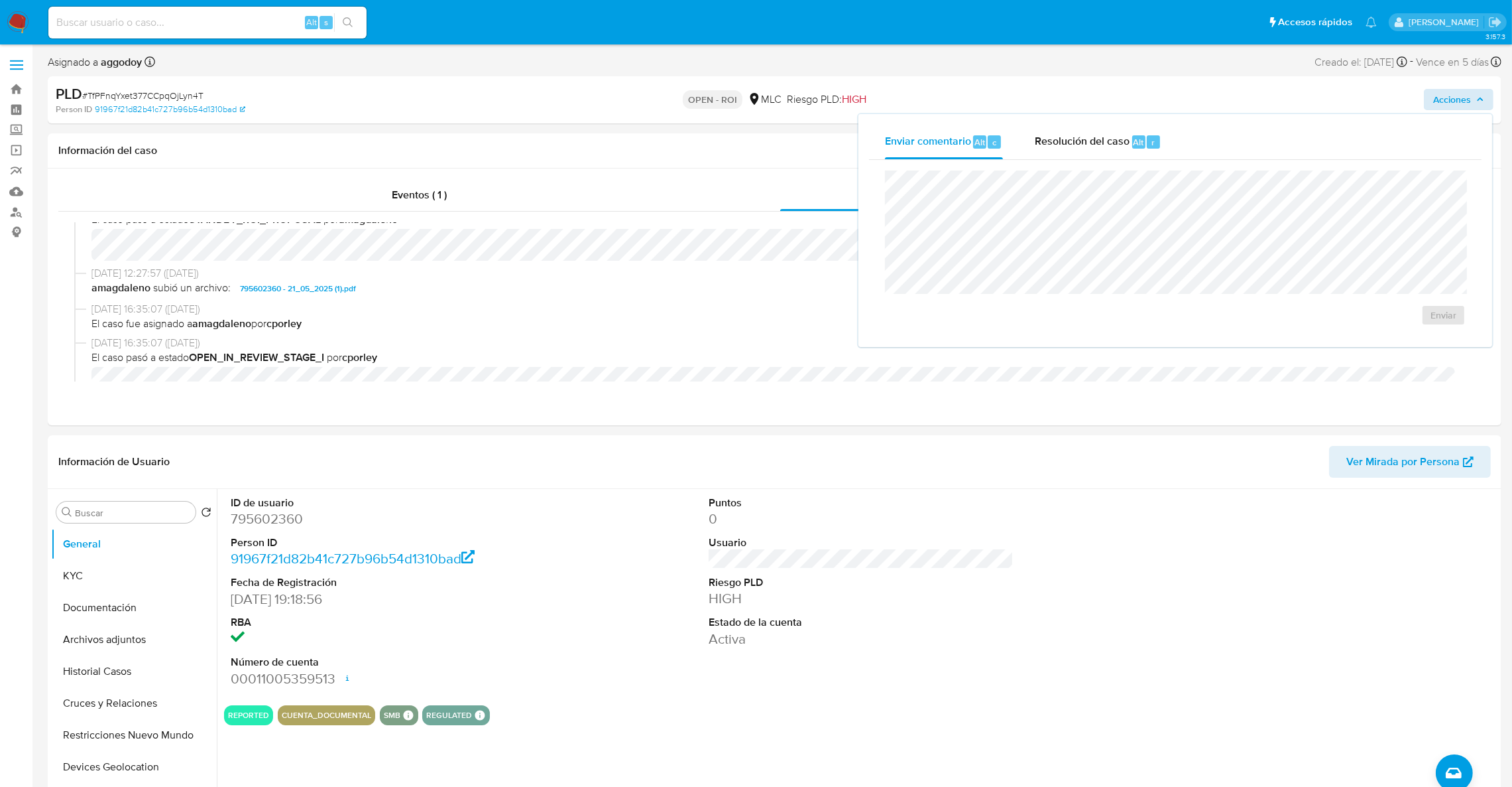
click at [1060, 147] on span "Resolución del caso" at bounding box center [1082, 141] width 94 height 15
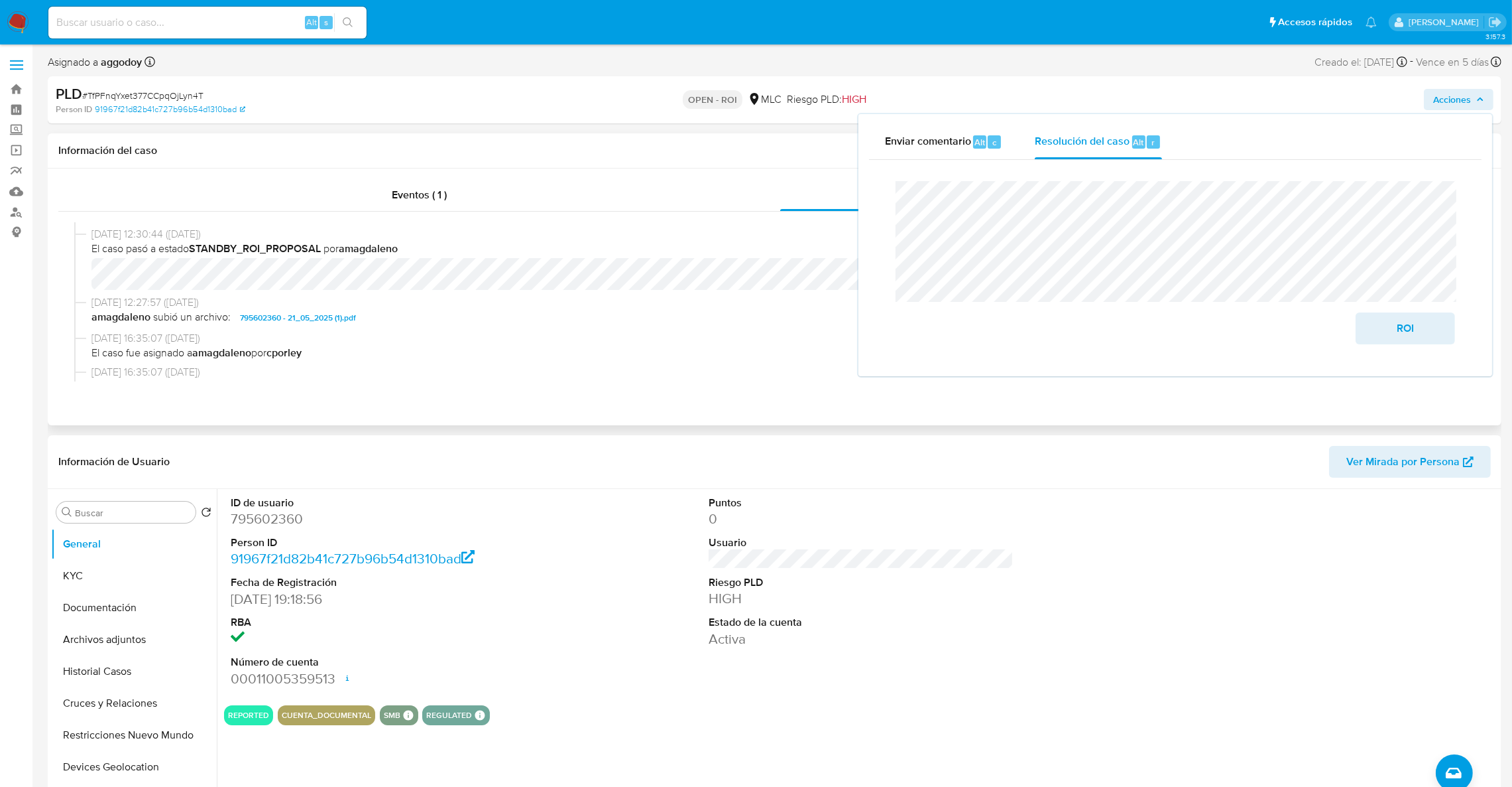
scroll to position [229, 0]
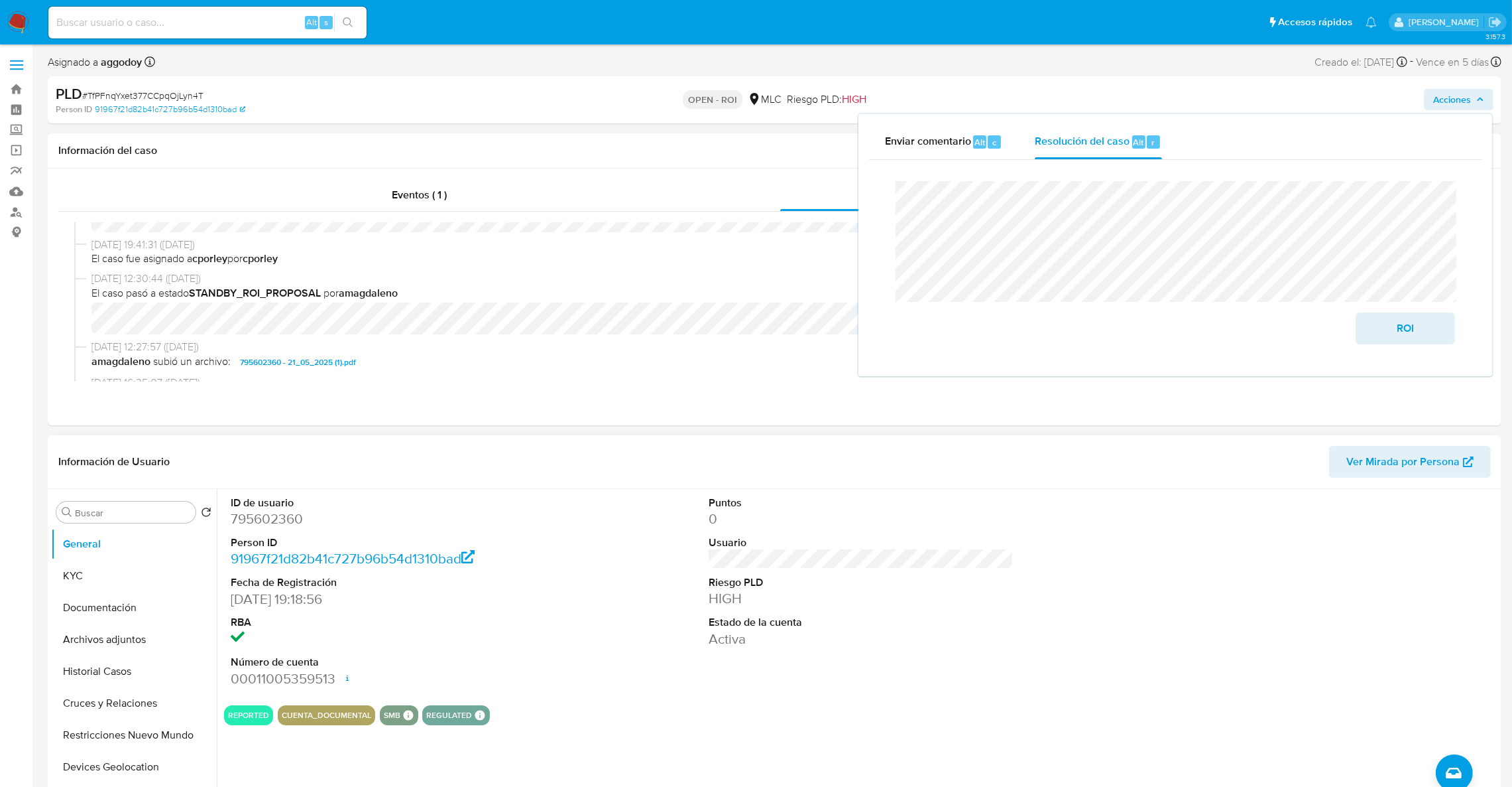
drag, startPoint x: 294, startPoint y: 520, endPoint x: 285, endPoint y: 513, distance: 11.4
click at [292, 519] on dd "795602360" at bounding box center [384, 518] width 305 height 18
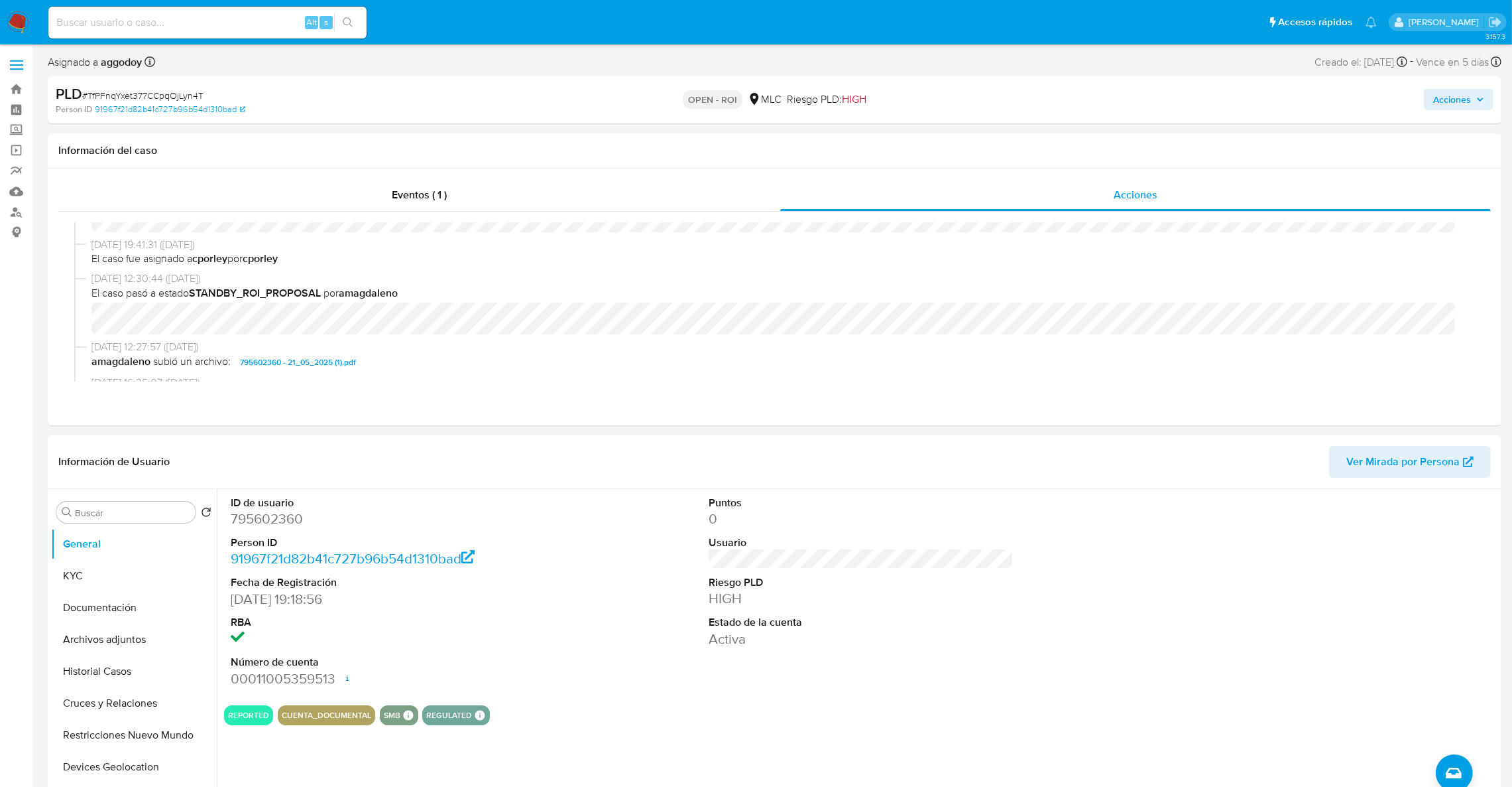
click at [1440, 105] on span "Acciones" at bounding box center [1452, 99] width 38 height 21
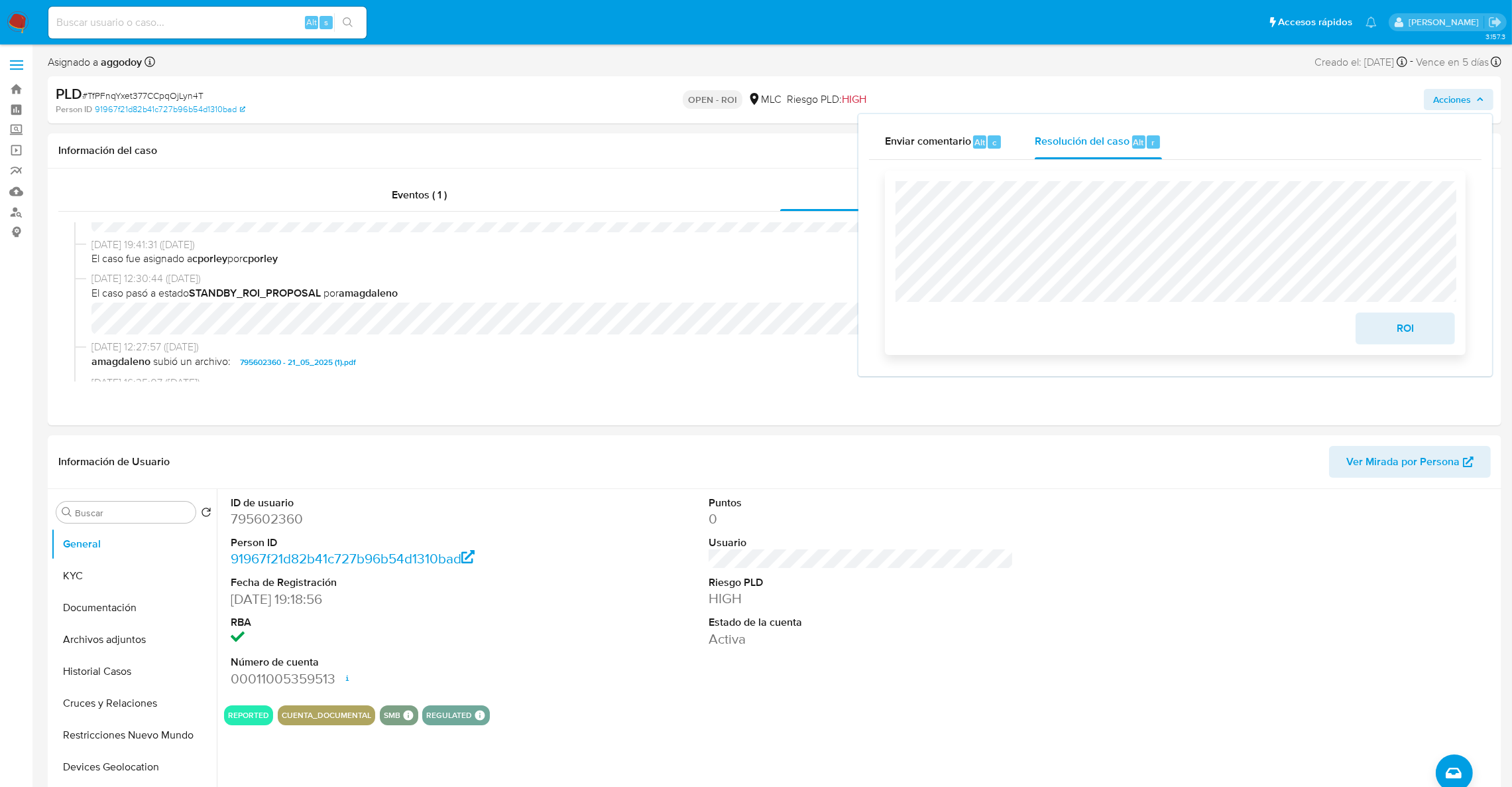
click at [1371, 329] on button "ROI" at bounding box center [1405, 328] width 99 height 32
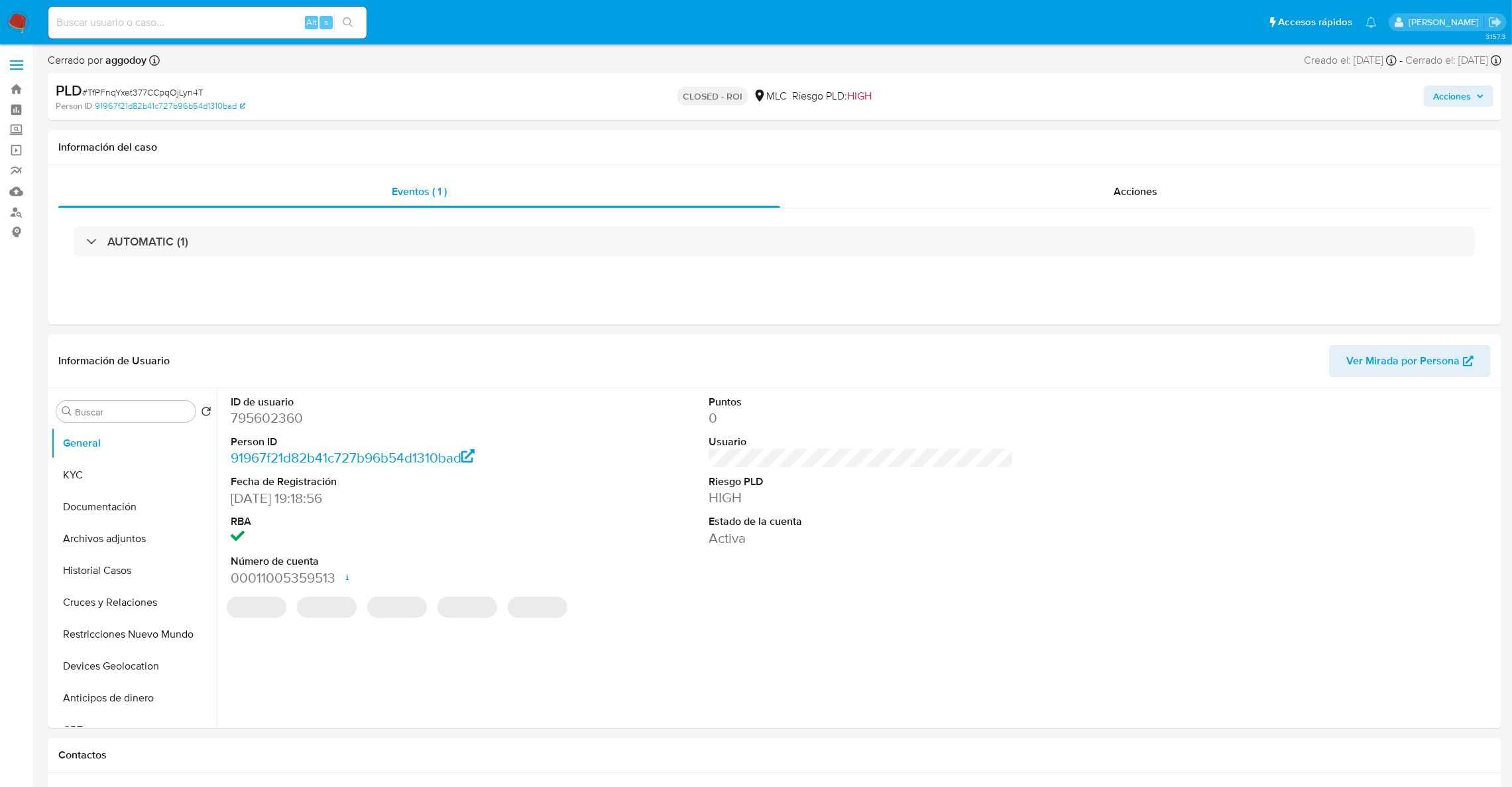
select select "10"
click at [274, 392] on div "ID de usuario 795602360 Person ID 91967f21d82b41c727b96b54d1310bad Fecha de Reg…" at bounding box center [384, 490] width 319 height 205
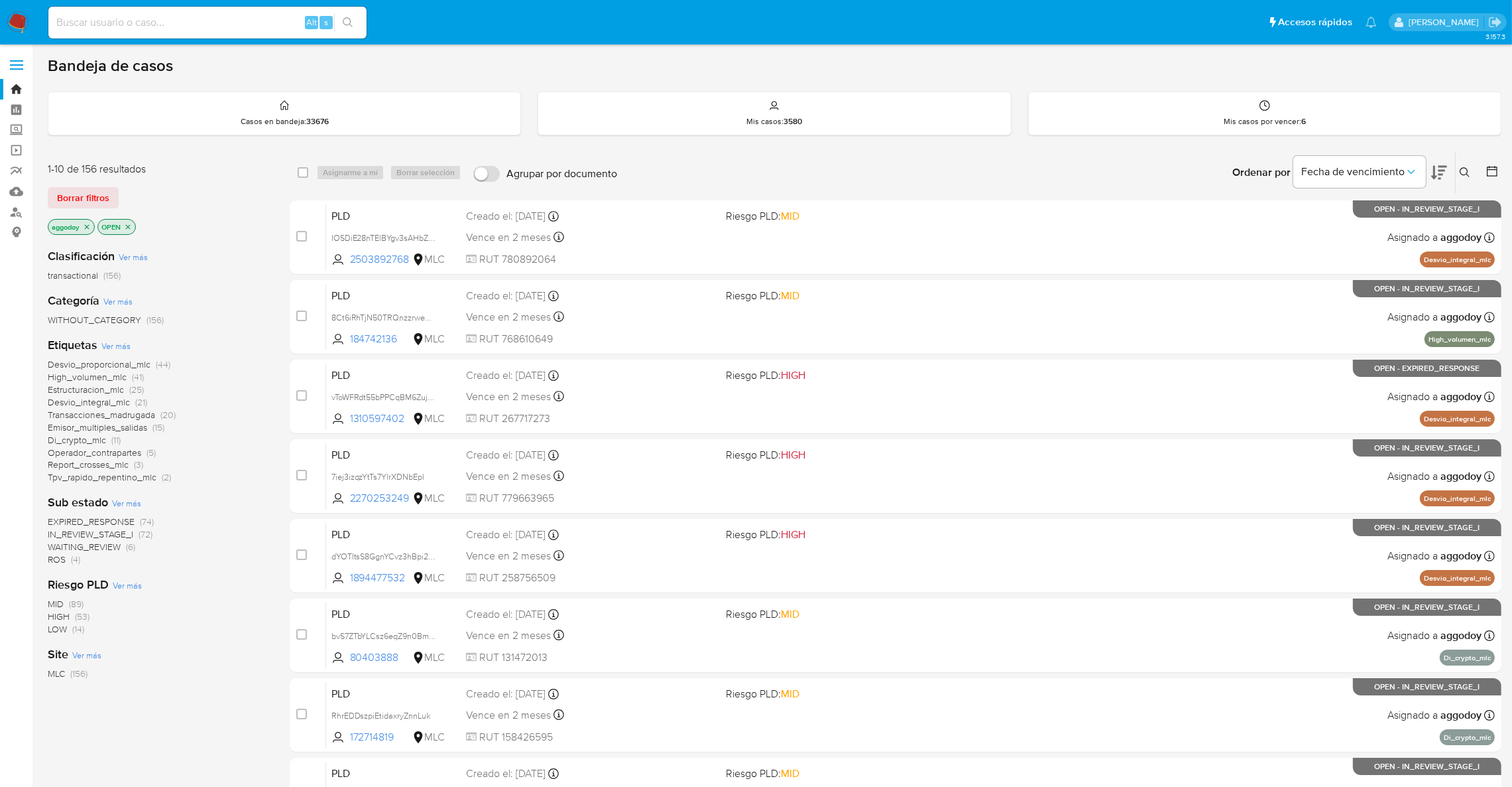
click at [88, 226] on icon "close-filter" at bounding box center [87, 226] width 8 height 8
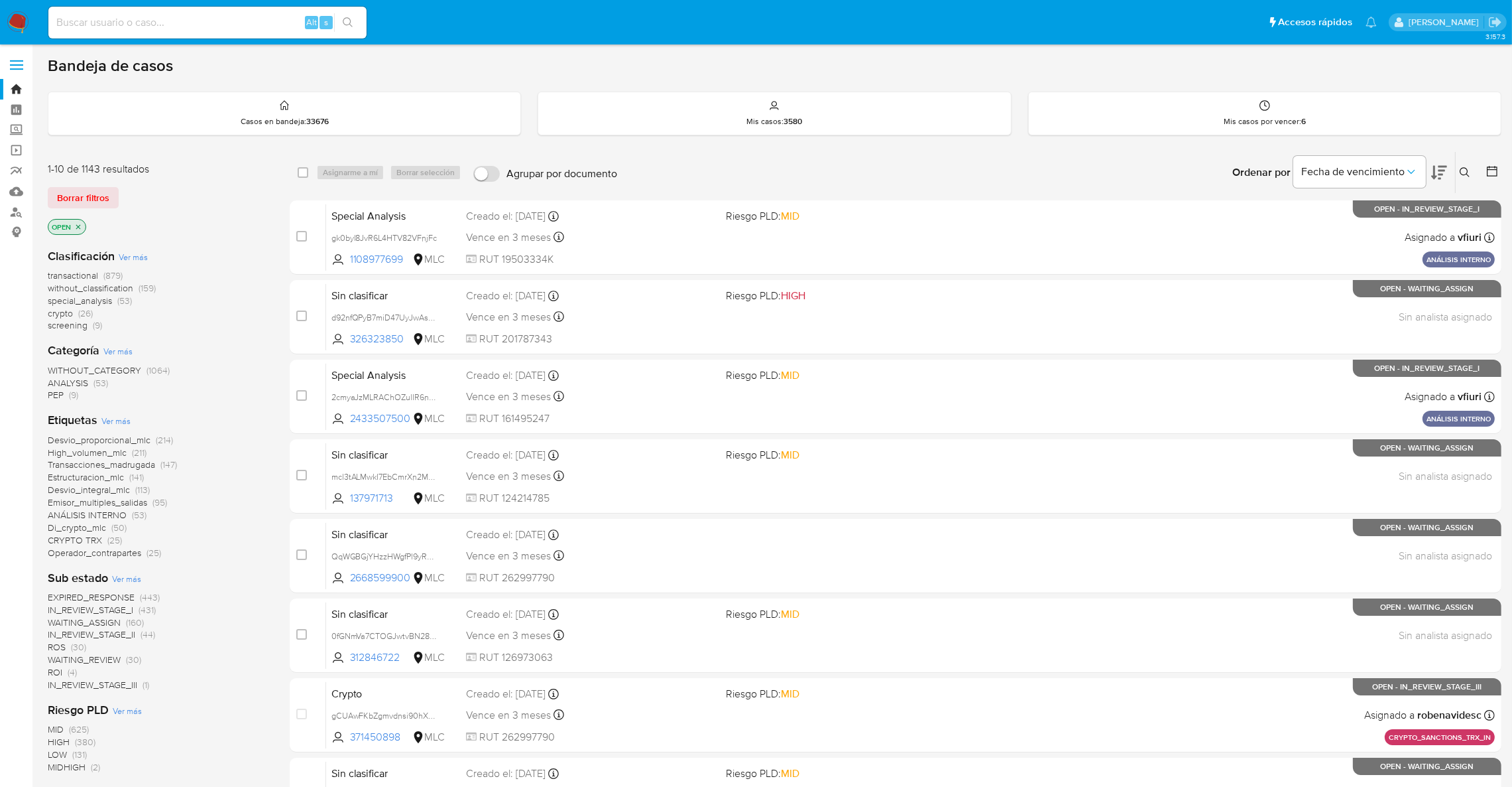
click at [54, 639] on span "IN_REVIEW_STAGE_II" at bounding box center [92, 634] width 88 height 13
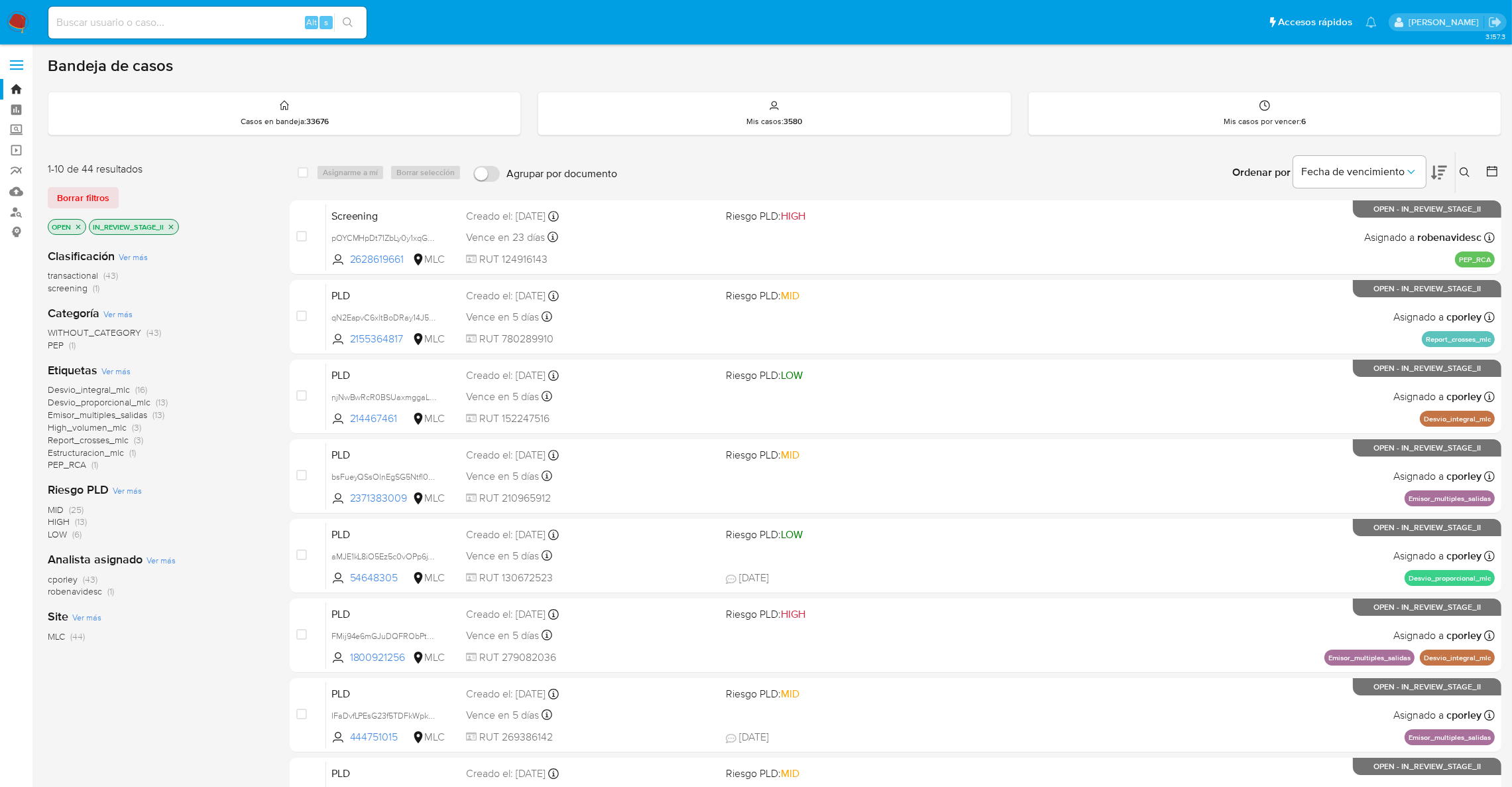
click at [172, 224] on icon "close-filter" at bounding box center [171, 226] width 8 height 8
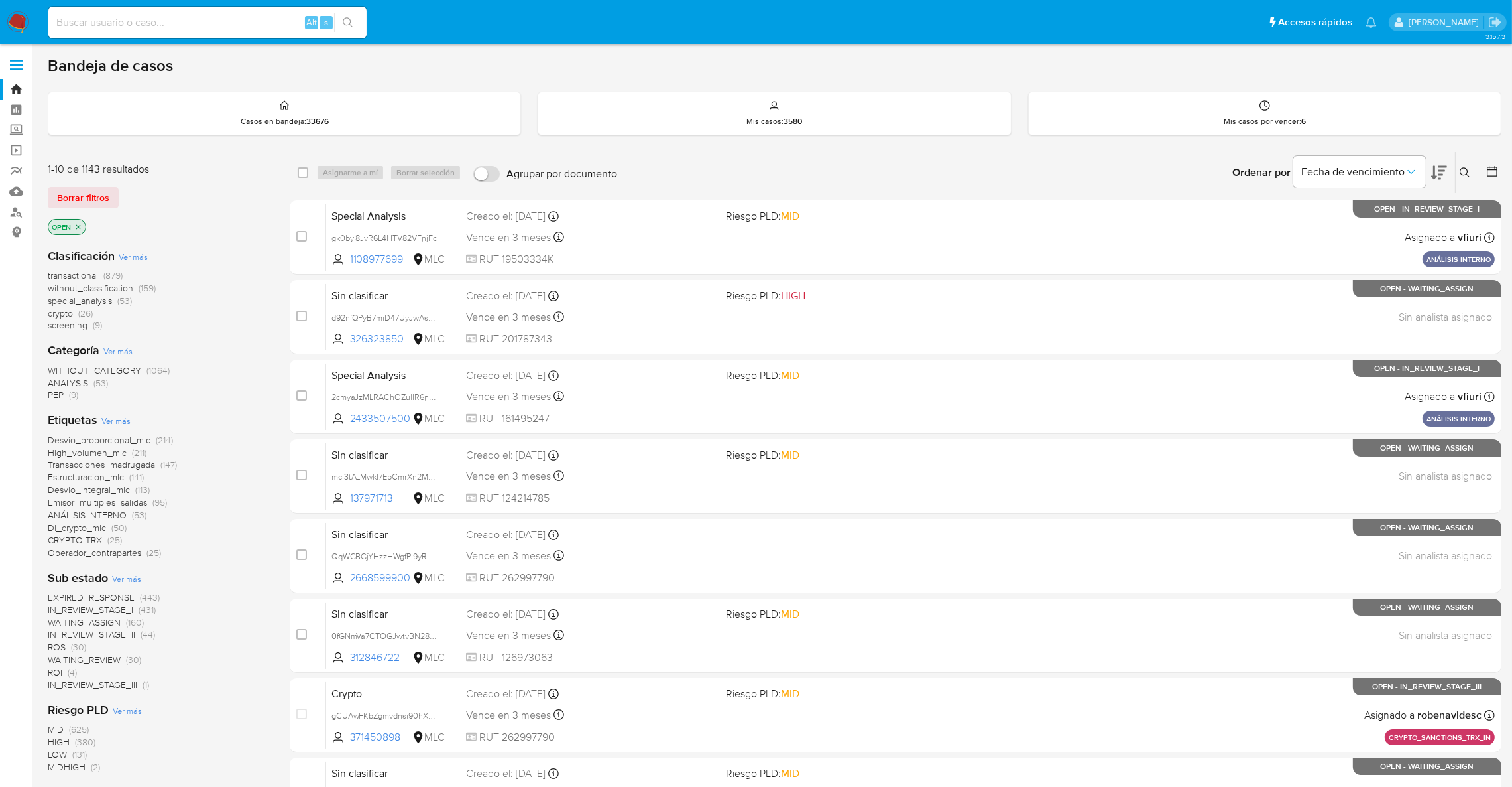
click at [43, 646] on main "3.157.3" at bounding box center [756, 523] width 1512 height 1047
click at [56, 652] on span "WAITING_REVIEW" at bounding box center [84, 659] width 73 height 13
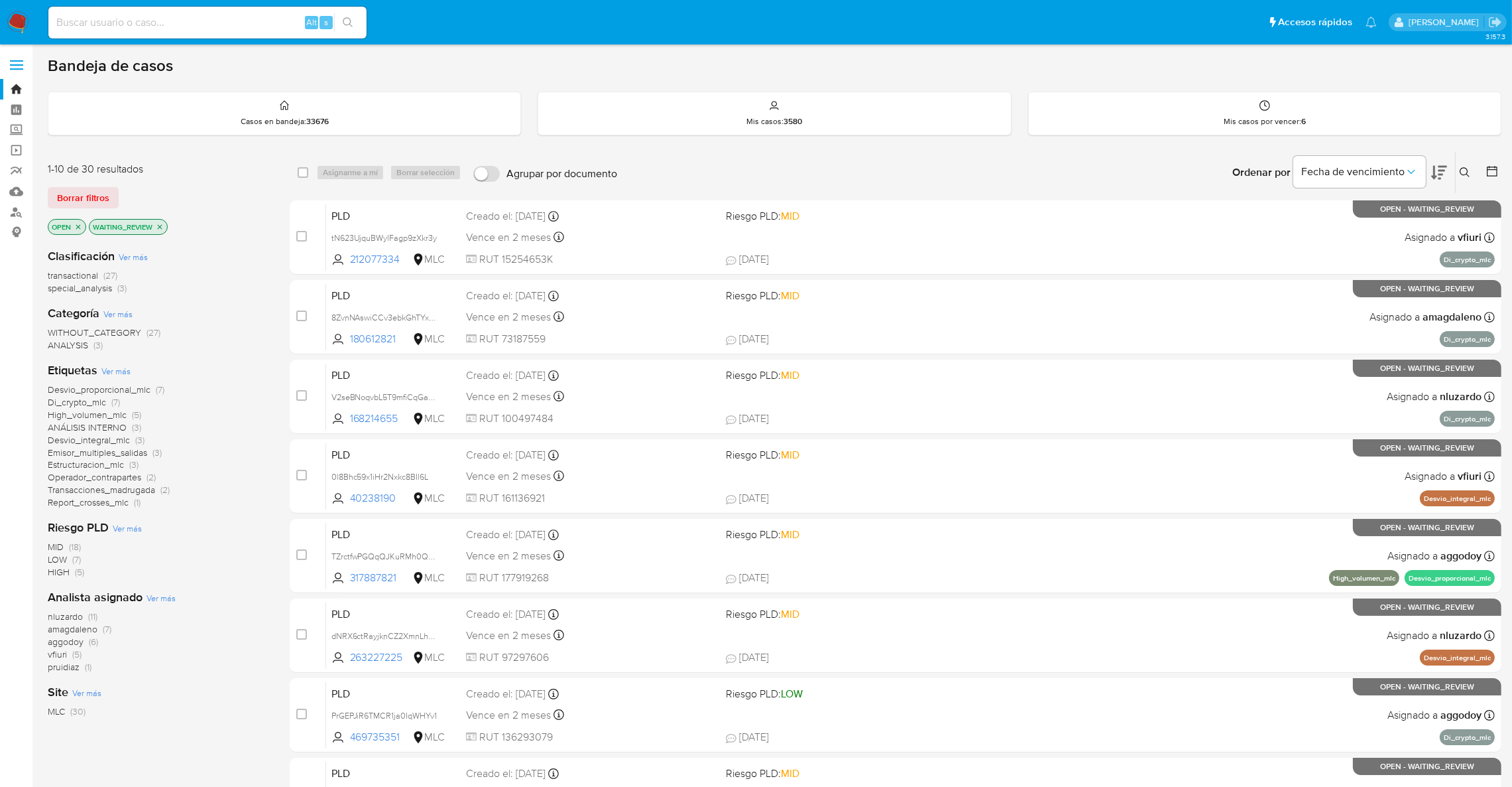
click at [150, 216] on div "1-10 de 30 resultados Borrar filtros OPEN WAITING_REVIEW" at bounding box center [154, 199] width 212 height 75
click at [161, 238] on div "Clasificación Ver más transactional (27) special_analysis (3) Categoría Ver más…" at bounding box center [158, 478] width 220 height 480
click at [158, 230] on p "WAITING_REVIEW" at bounding box center [128, 226] width 77 height 14
click at [158, 221] on p "WAITING_REVIEW" at bounding box center [128, 226] width 77 height 14
click at [158, 231] on p "WAITING_REVIEW" at bounding box center [128, 226] width 77 height 14
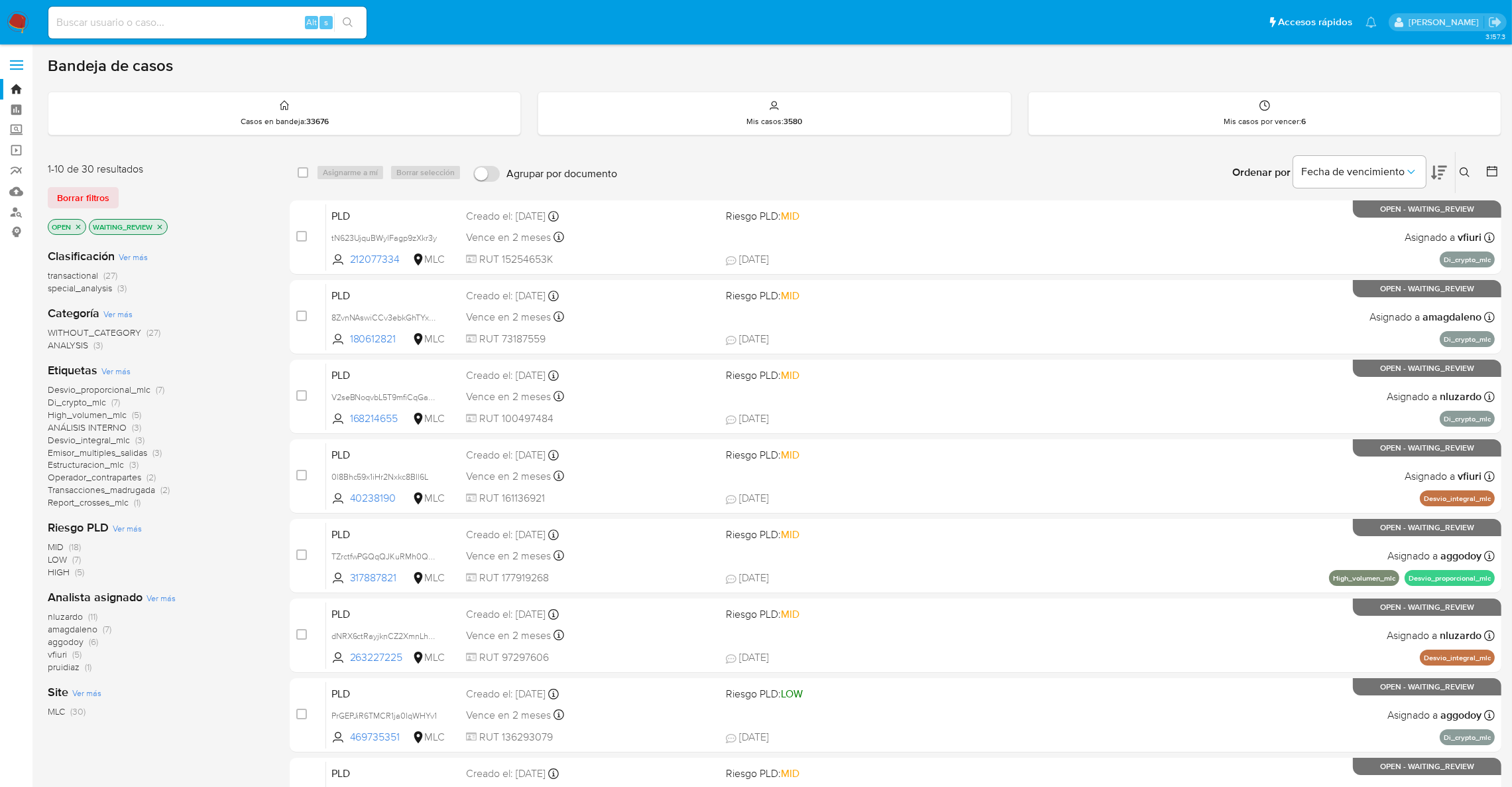
click at [158, 221] on p "WAITING_REVIEW" at bounding box center [128, 226] width 77 height 14
click at [158, 221] on p "WAITING_REVIEW" at bounding box center [128, 226] width 77 height 14
click at [158, 225] on icon "close-filter" at bounding box center [159, 226] width 8 height 8
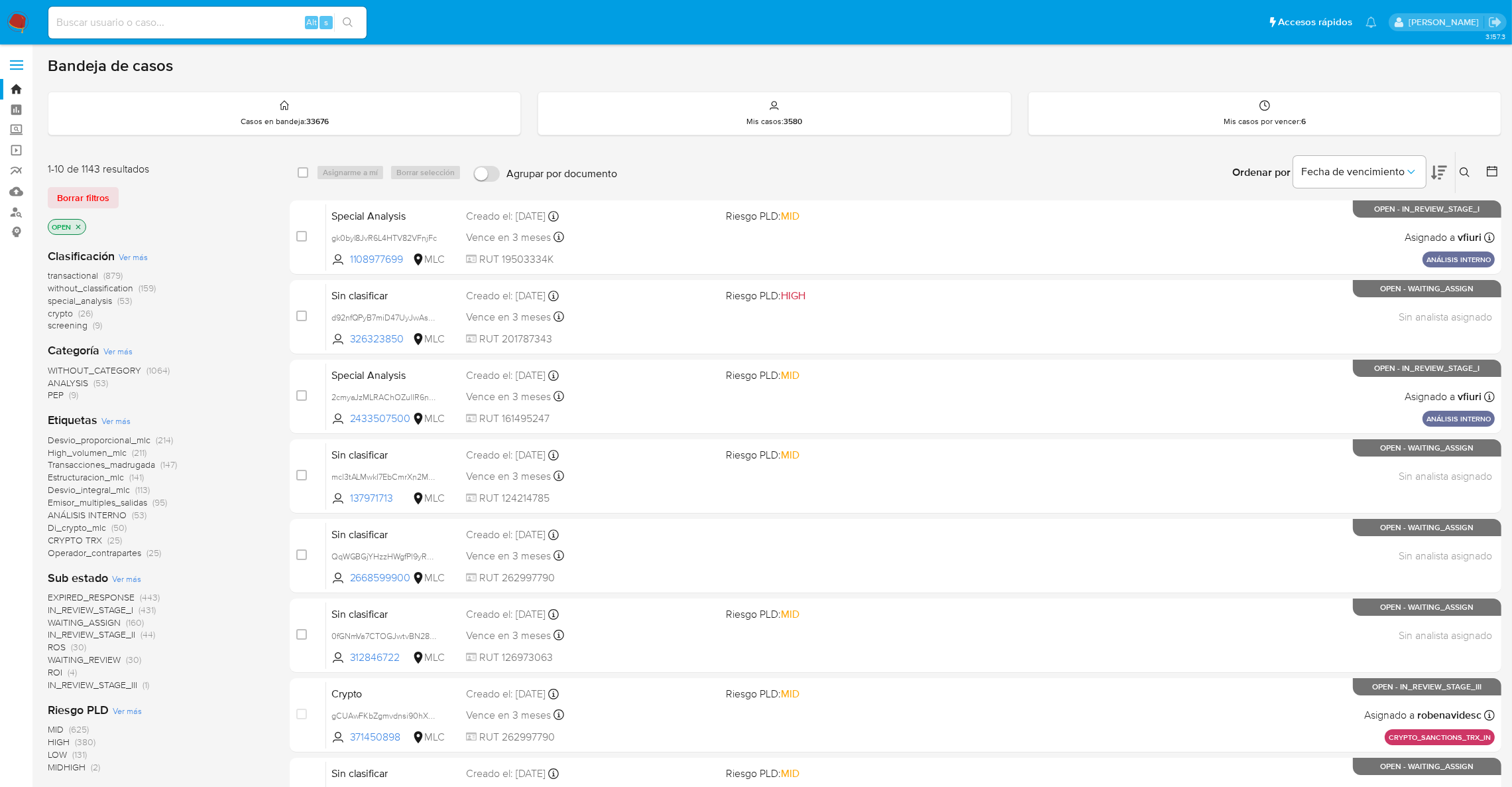
drag, startPoint x: 66, startPoint y: 636, endPoint x: 61, endPoint y: 645, distance: 10.3
click at [61, 645] on div "EXPIRED_RESPONSE (443) IN_REVIEW_STAGE_I (431) WAITING_ASSIGN (160) IN_REVIEW_S…" at bounding box center [158, 641] width 220 height 100
click at [61, 645] on span "ROS" at bounding box center [56, 647] width 18 height 13
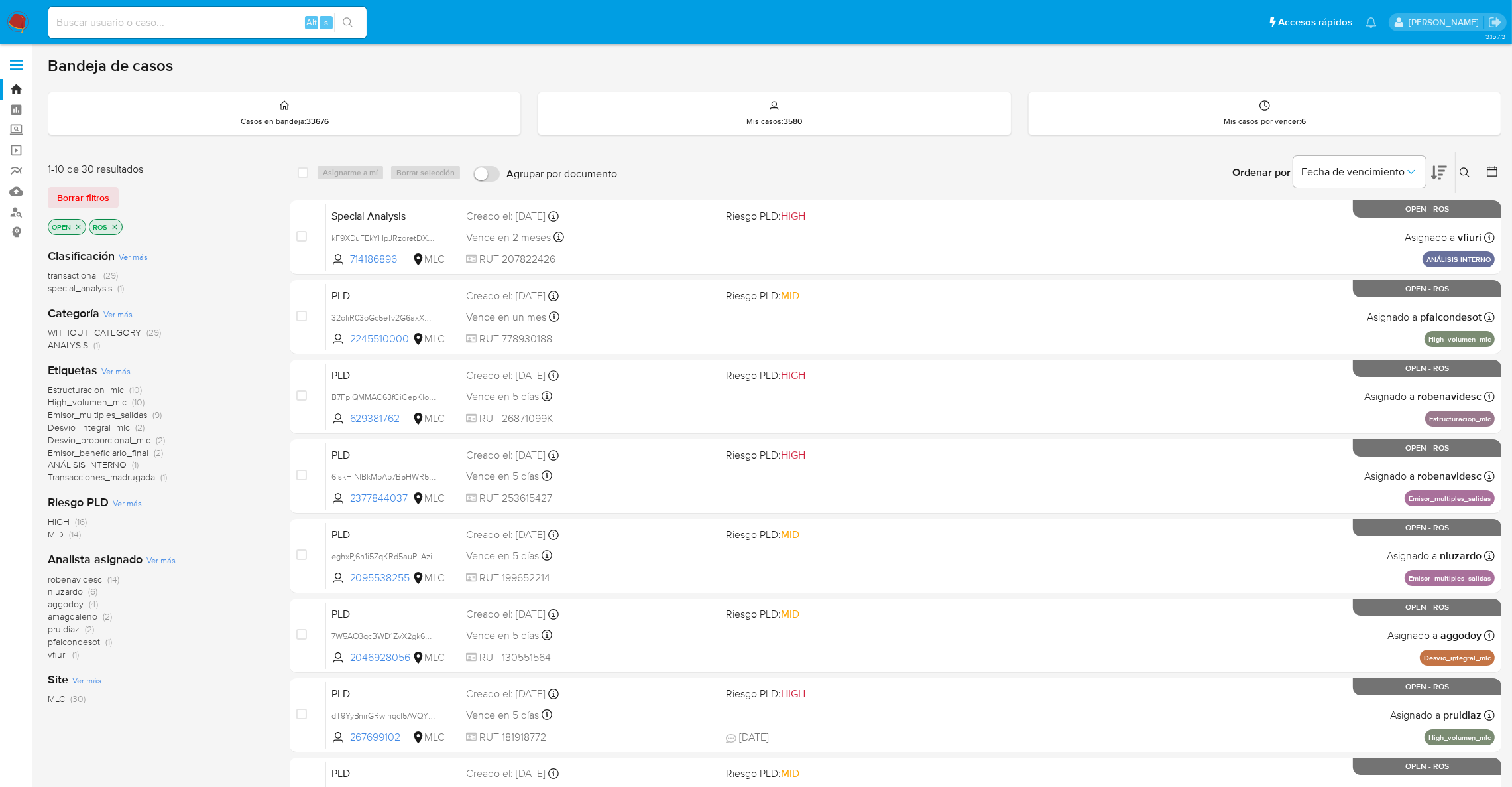
drag, startPoint x: 1525, startPoint y: 512, endPoint x: 264, endPoint y: 448, distance: 1262.6
click at [264, 448] on div "Estructuracion_mlc (10) High_volumen_mlc (10) Emisor_multiples_salidas (9) Desv…" at bounding box center [158, 433] width 220 height 100
